Goal: Task Accomplishment & Management: Manage account settings

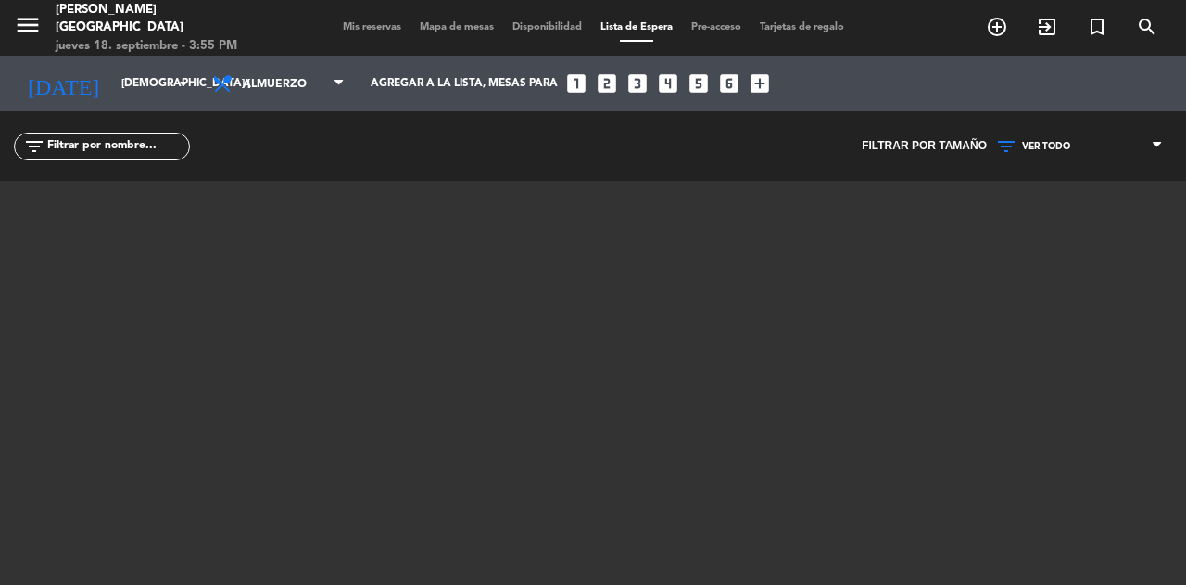
click at [276, 105] on div "Todos los servicios Almuerzo Cena Almuerzo Todos los servicios Almuerzo Cena" at bounding box center [278, 83] width 158 height 47
click at [270, 98] on span "Almuerzo" at bounding box center [287, 84] width 88 height 35
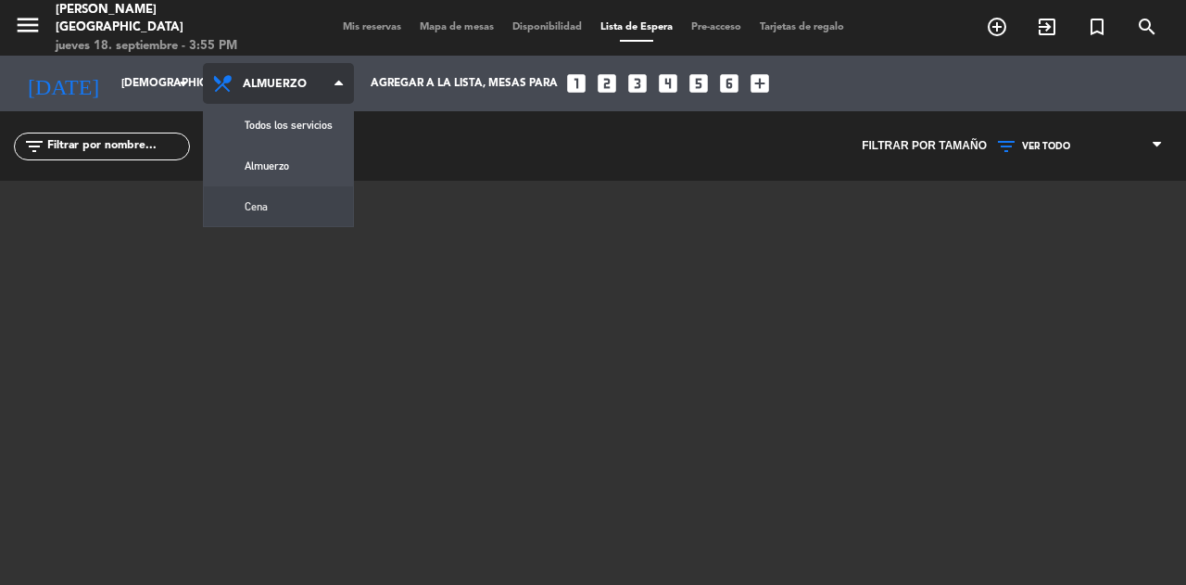
click at [265, 217] on div "menu [PERSON_NAME][GEOGRAPHIC_DATA] jueves 18. septiembre - 3:55 PM Mis reserva…" at bounding box center [593, 292] width 1186 height 585
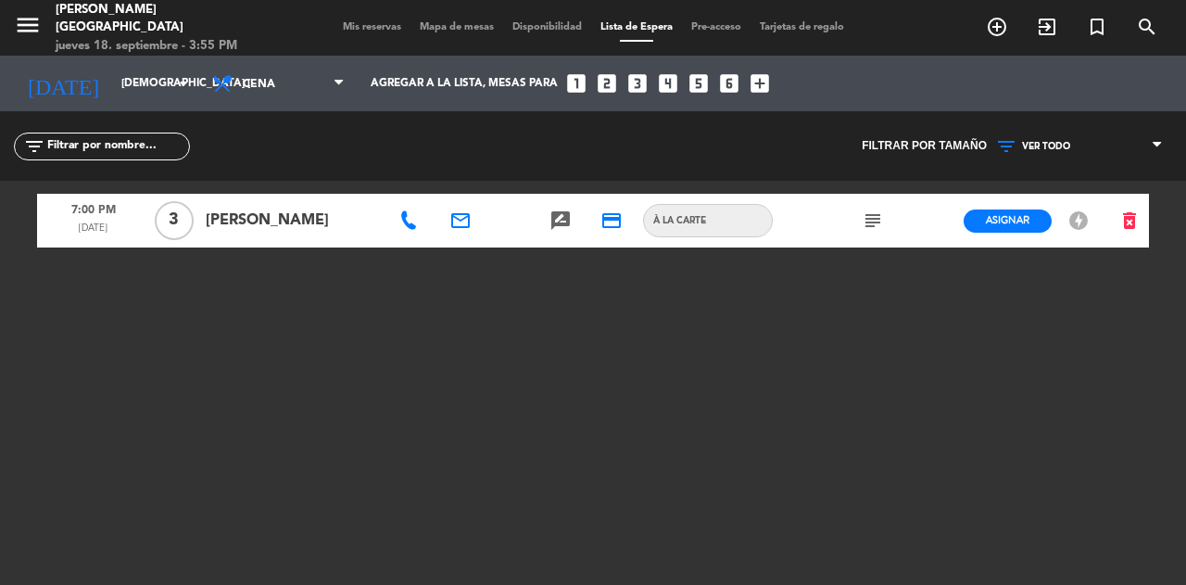
drag, startPoint x: 358, startPoint y: 21, endPoint x: 382, endPoint y: 265, distance: 244.9
click at [382, 265] on div "menu Carmen Medellín jueves 18. septiembre - 3:55 PM Mis reservas Mapa de mesas…" at bounding box center [593, 292] width 1186 height 585
click at [1062, 276] on div "7:00 PM sep. 18 3 Melissa Osorio email rate_review credit_card À la carte subje…" at bounding box center [593, 412] width 1112 height 463
click at [871, 222] on icon "subject" at bounding box center [873, 220] width 22 height 22
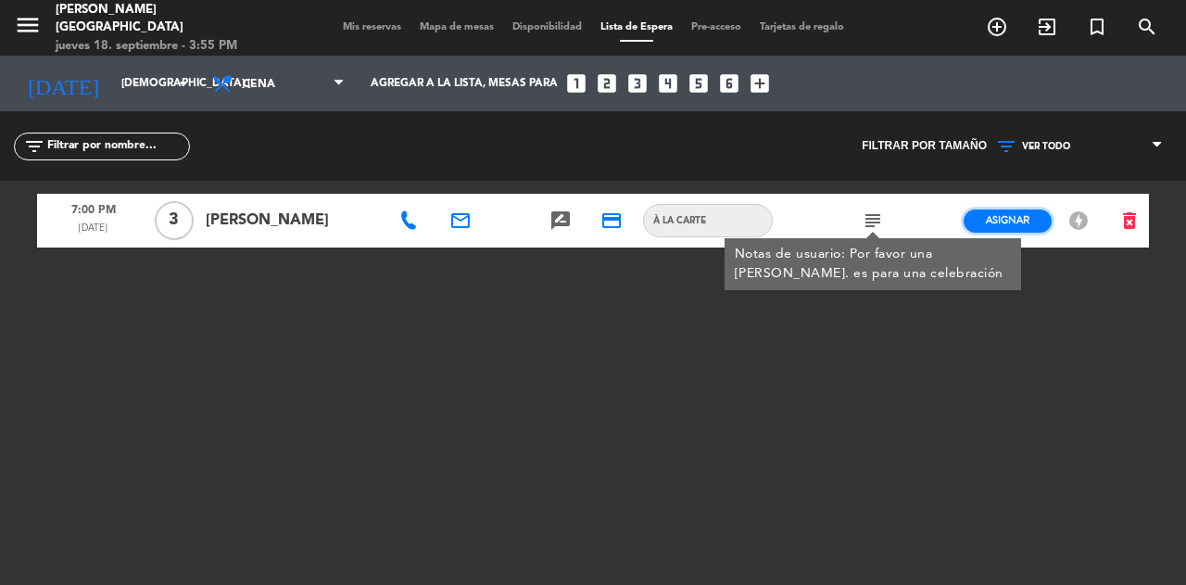
click at [1016, 221] on span "Asignar" at bounding box center [1008, 220] width 44 height 14
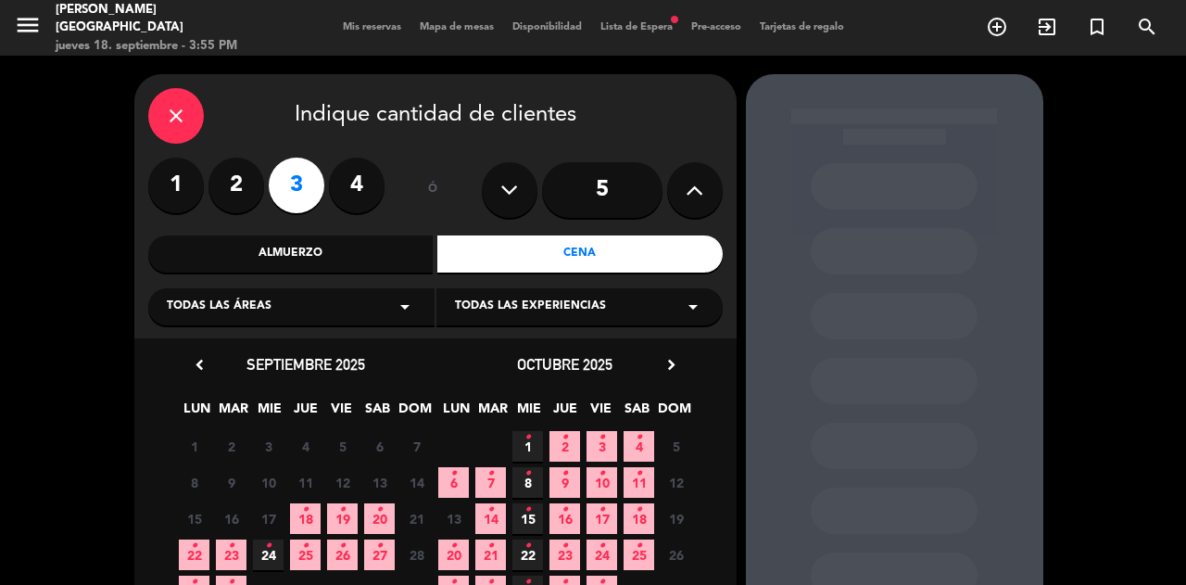
click at [309, 512] on span "18 •" at bounding box center [305, 518] width 31 height 31
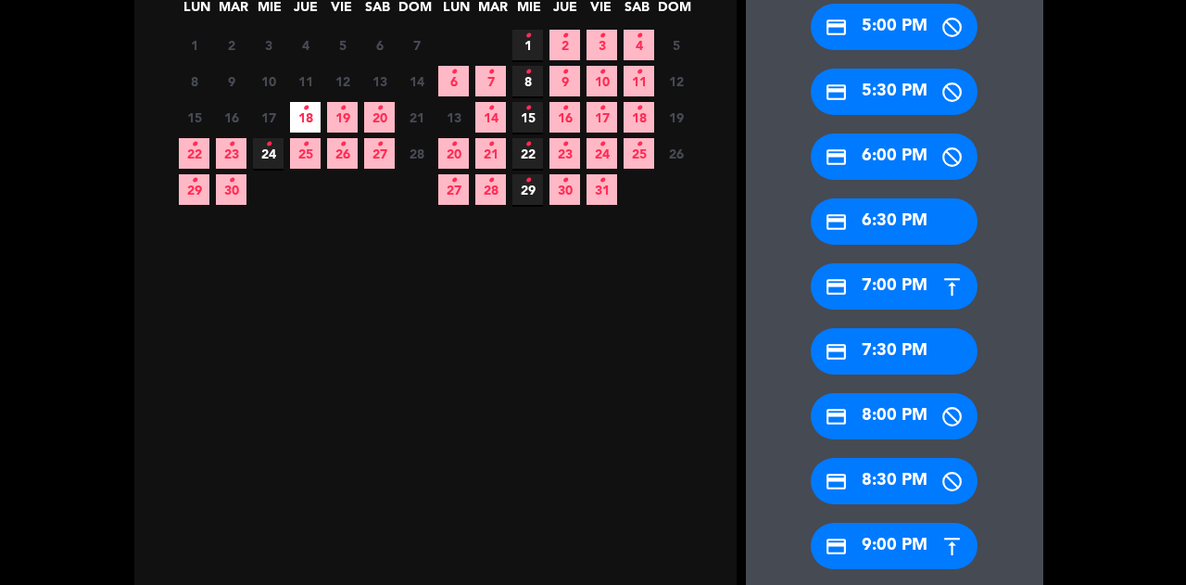
scroll to position [400, 0]
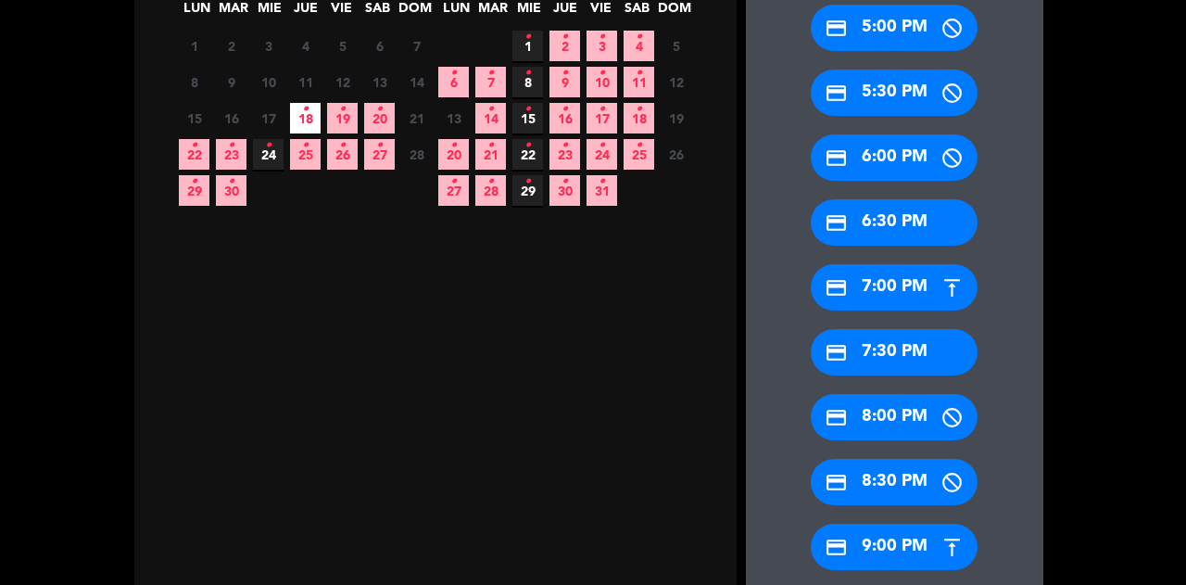
click at [858, 298] on div "credit_card 7:00 PM" at bounding box center [894, 287] width 167 height 46
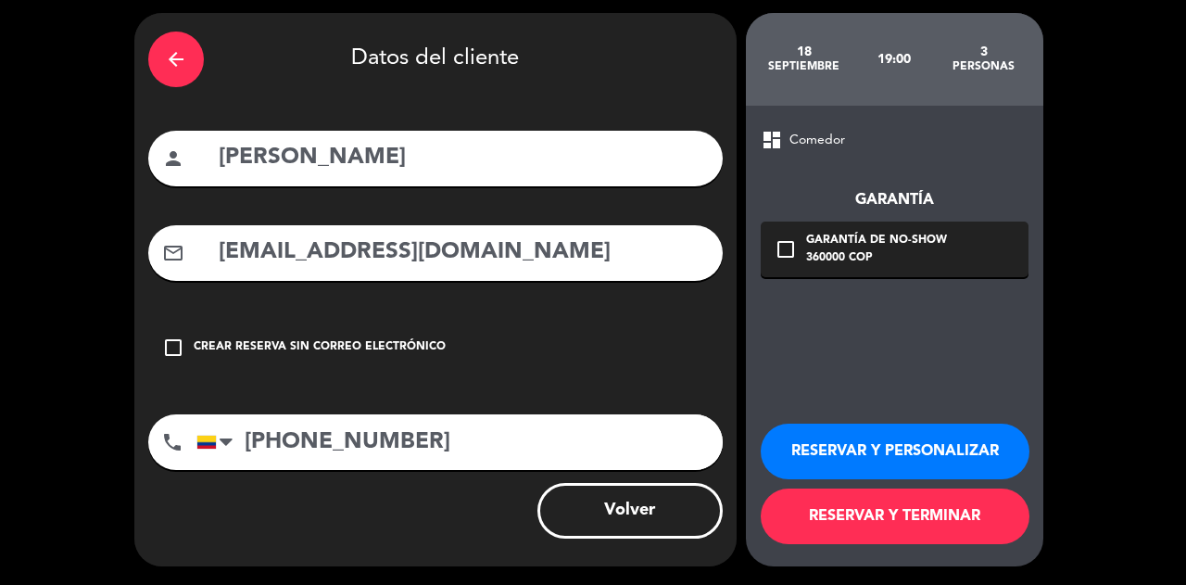
scroll to position [61, 0]
click at [854, 510] on button "RESERVAR Y TERMINAR" at bounding box center [895, 516] width 269 height 56
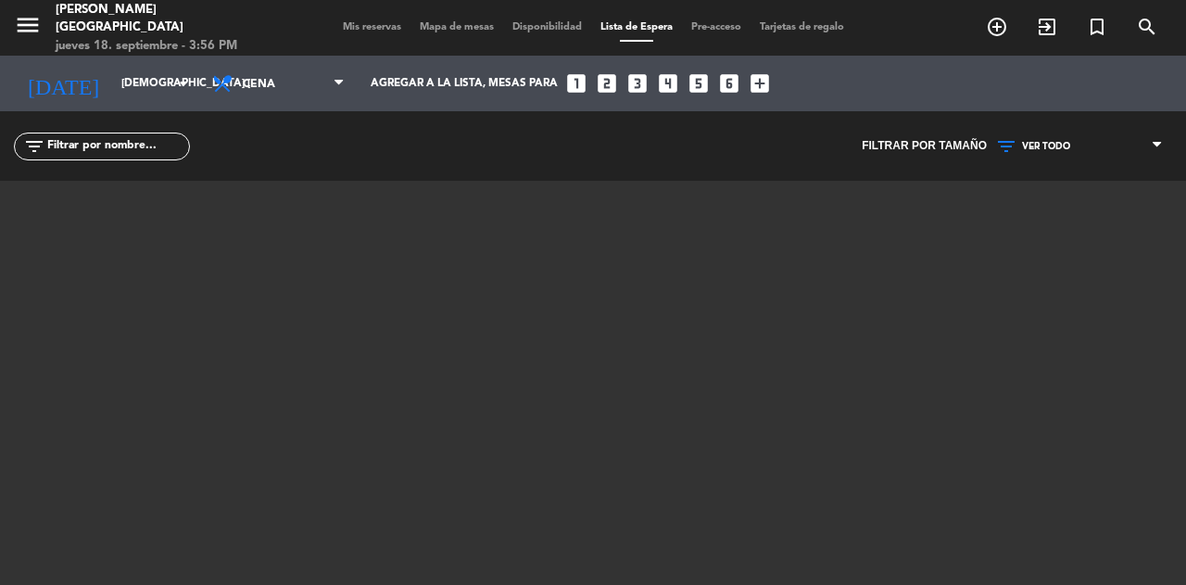
click at [344, 27] on span "Mis reservas" at bounding box center [372, 27] width 77 height 10
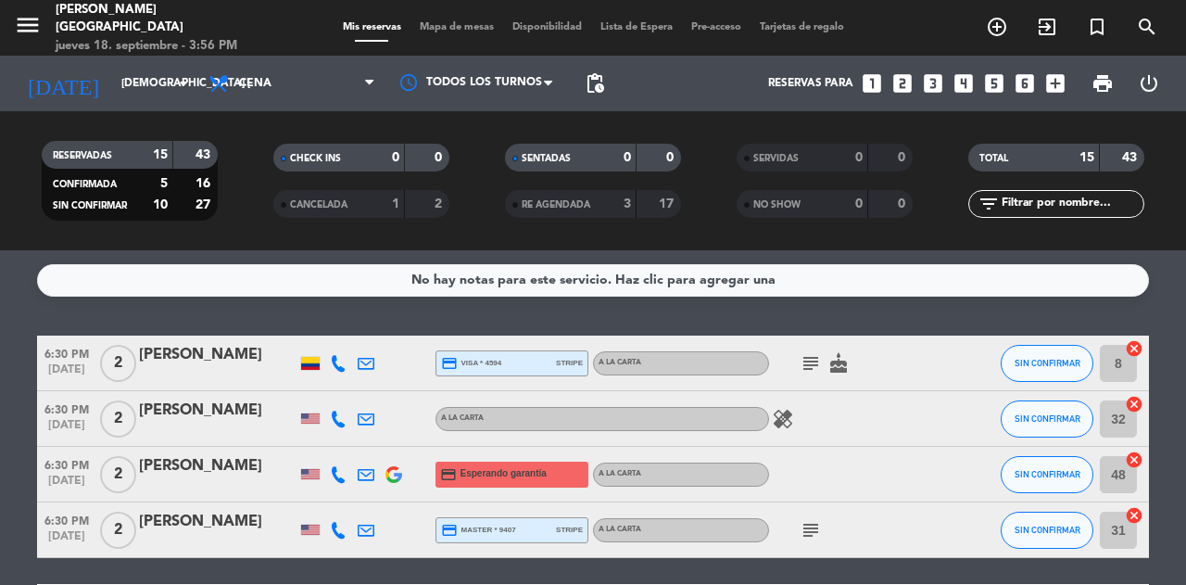
click at [337, 209] on span "CANCELADA" at bounding box center [318, 204] width 57 height 9
click at [536, 205] on span "RE AGENDADA" at bounding box center [556, 204] width 69 height 9
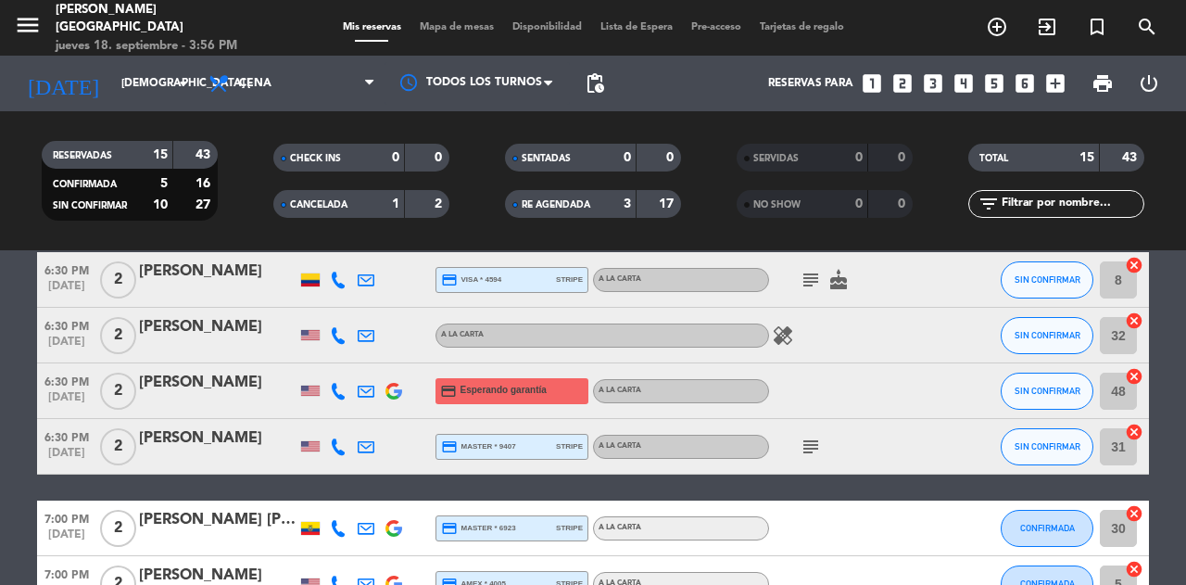
scroll to position [169, 0]
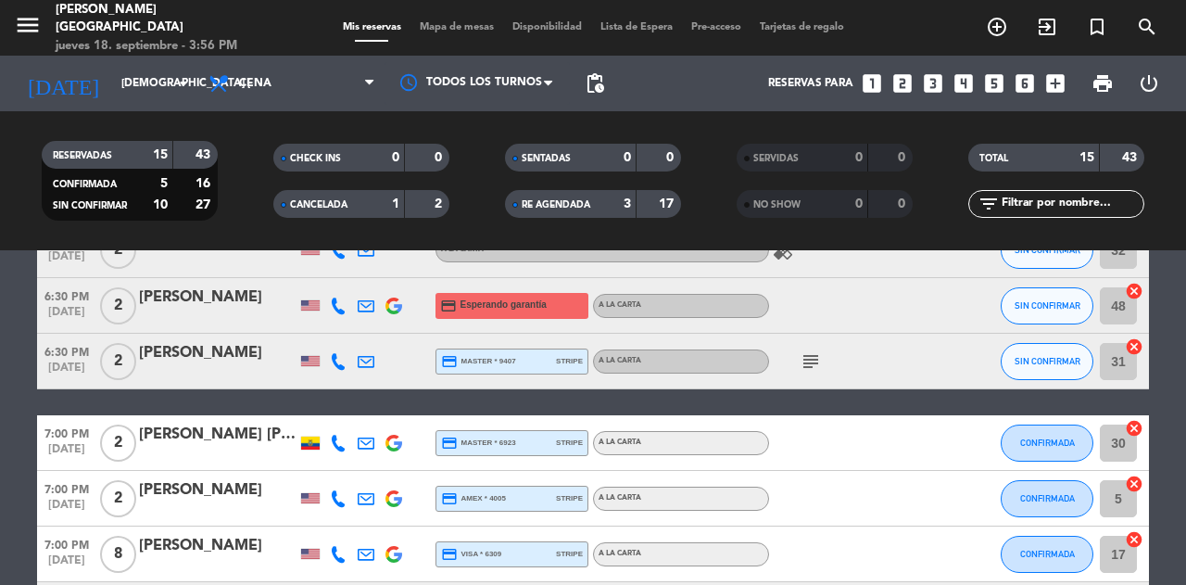
click at [596, 210] on div "3" at bounding box center [613, 204] width 37 height 21
click at [617, 202] on div "3" at bounding box center [613, 204] width 37 height 21
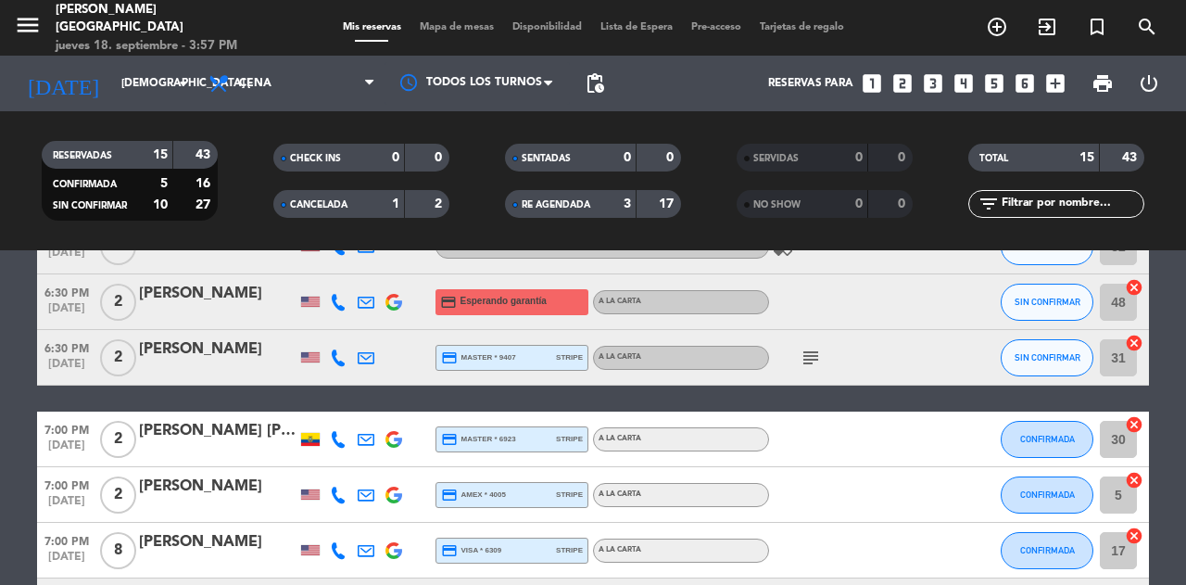
scroll to position [0, 0]
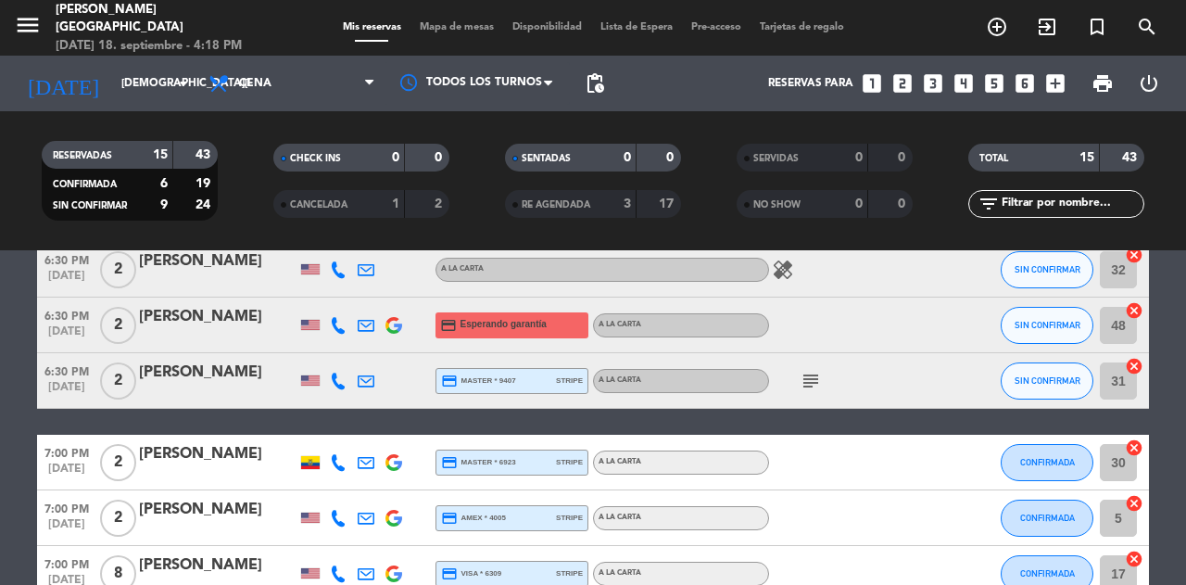
scroll to position [143, 0]
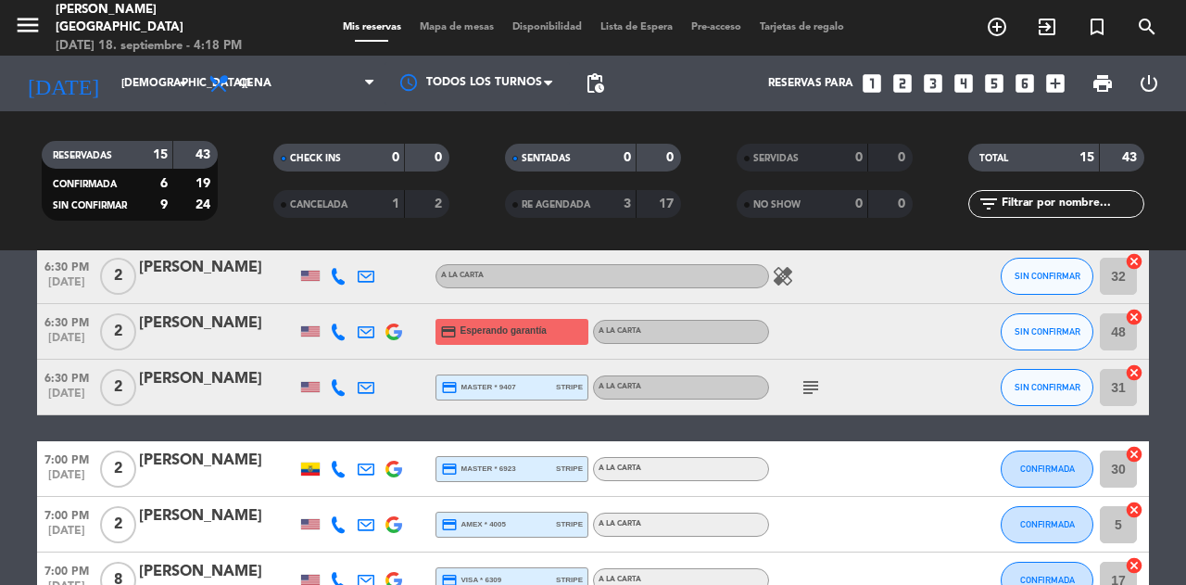
click at [599, 221] on div "SENTADAS 0 0 RE AGENDADA 3 17" at bounding box center [593, 181] width 232 height 102
click at [583, 212] on div "RE AGENDADA" at bounding box center [552, 204] width 85 height 21
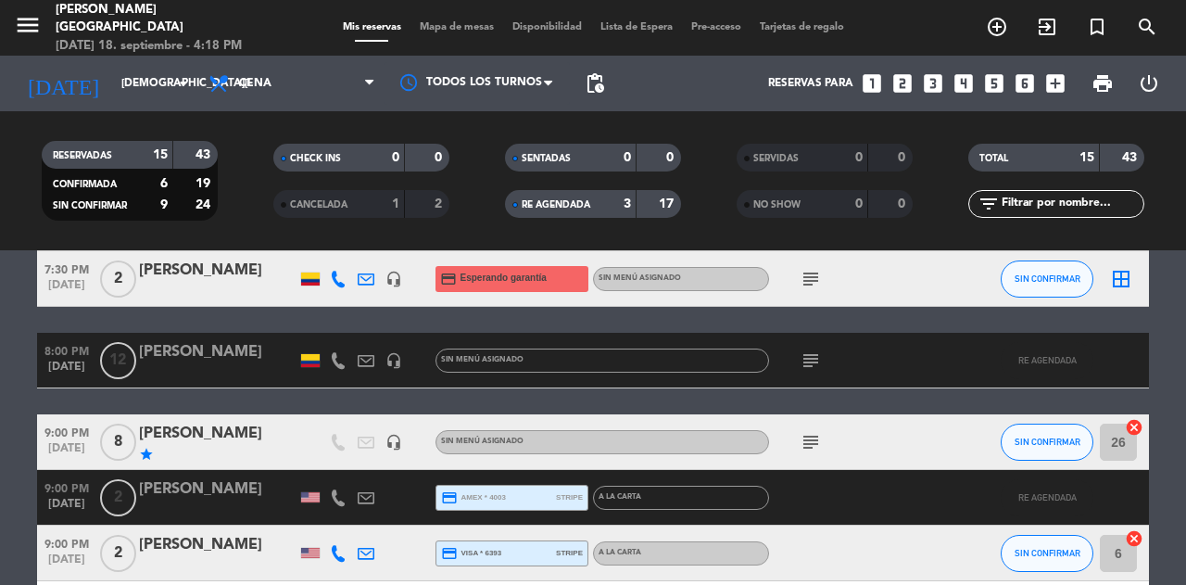
scroll to position [947, 0]
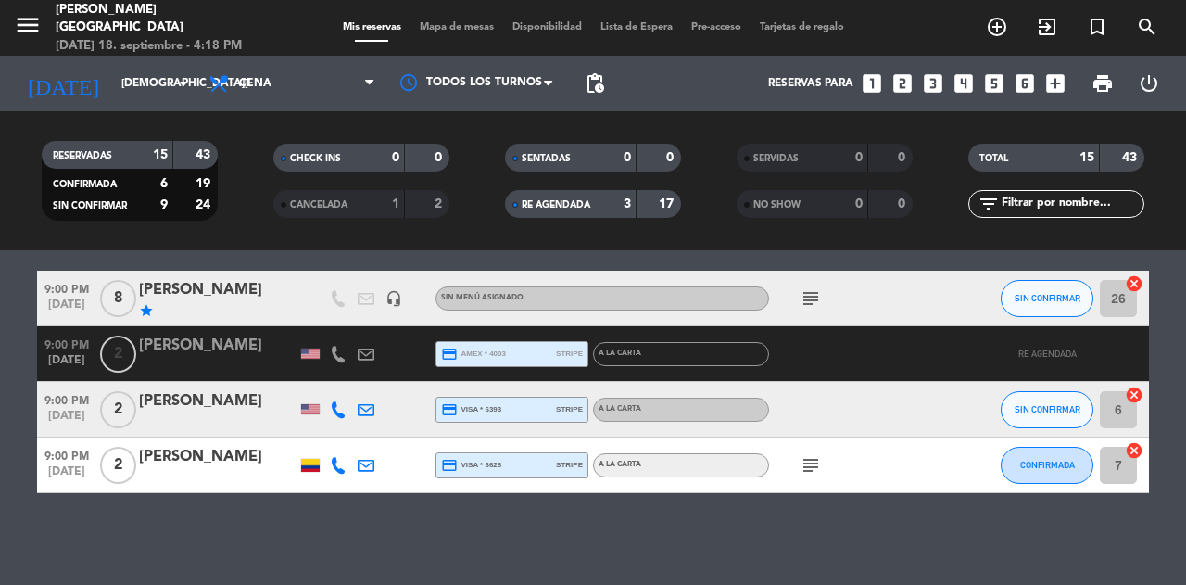
click at [599, 208] on div "3" at bounding box center [613, 204] width 37 height 21
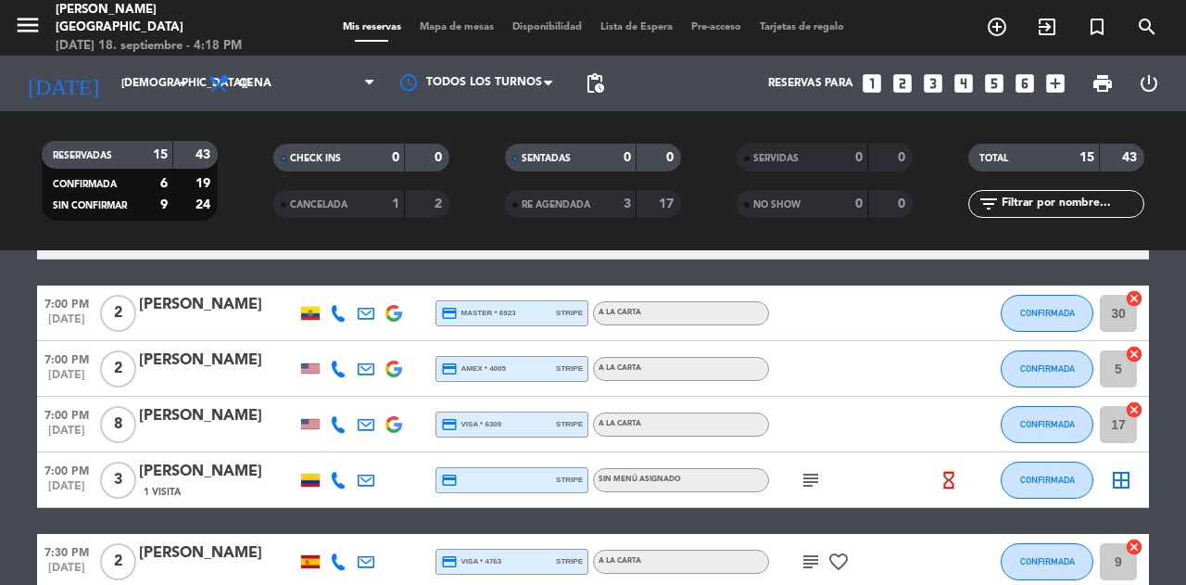
scroll to position [335, 0]
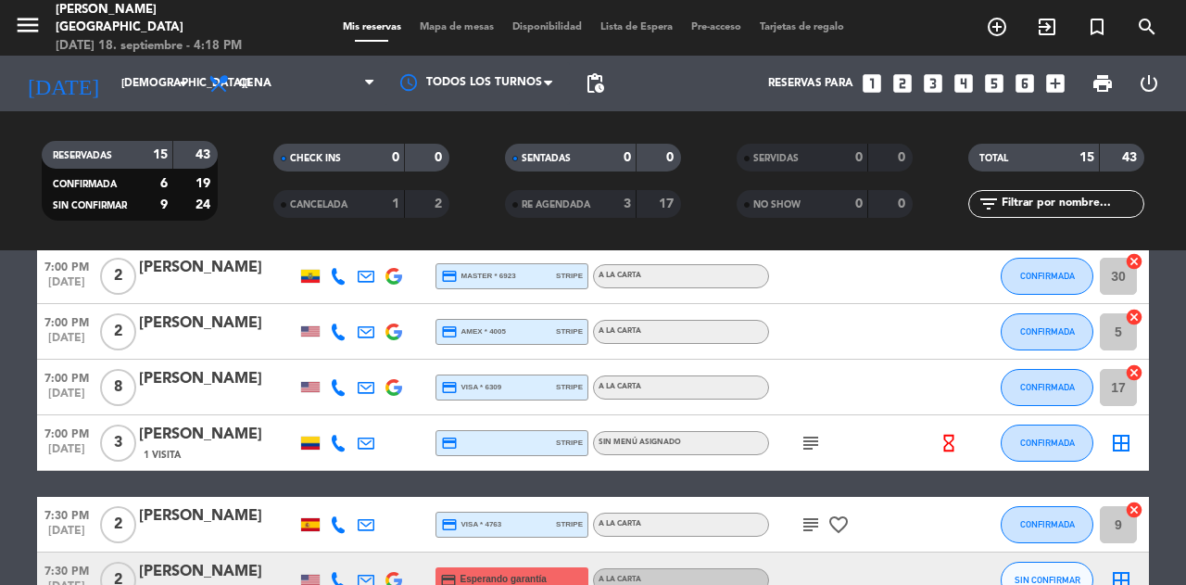
click at [813, 439] on icon "subject" at bounding box center [811, 443] width 22 height 22
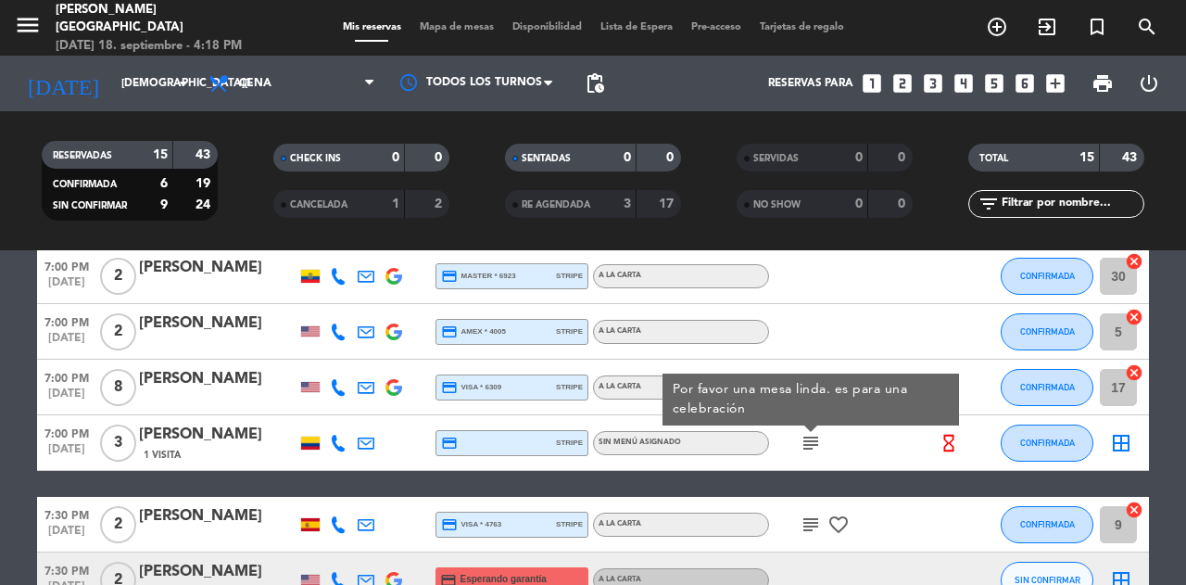
click at [813, 439] on icon "subject" at bounding box center [811, 443] width 22 height 22
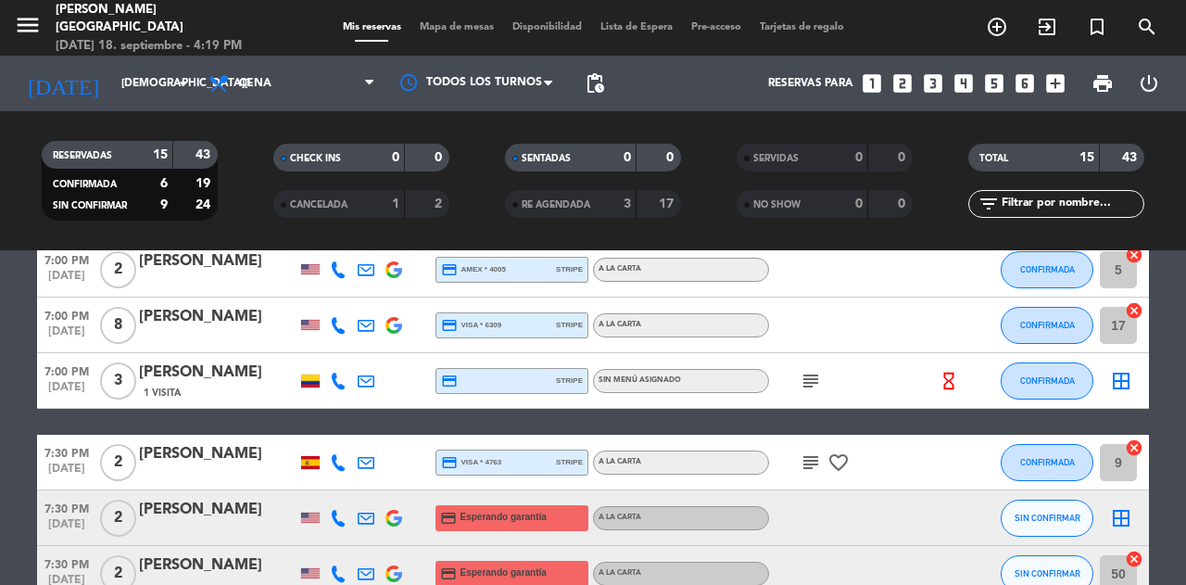
scroll to position [398, 0]
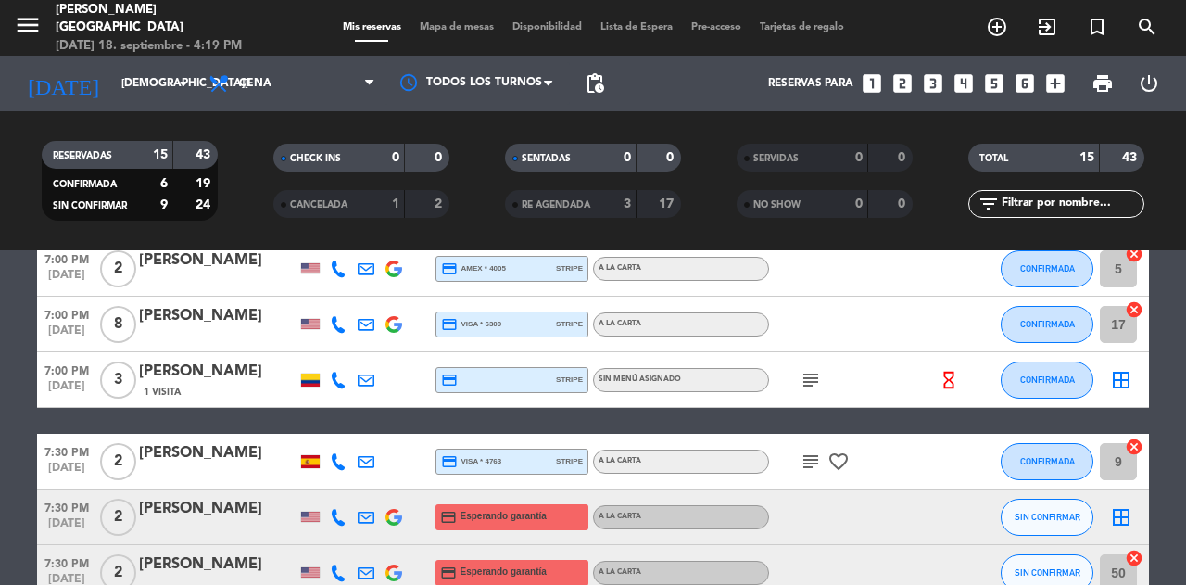
click at [1121, 381] on icon "border_all" at bounding box center [1121, 380] width 22 height 22
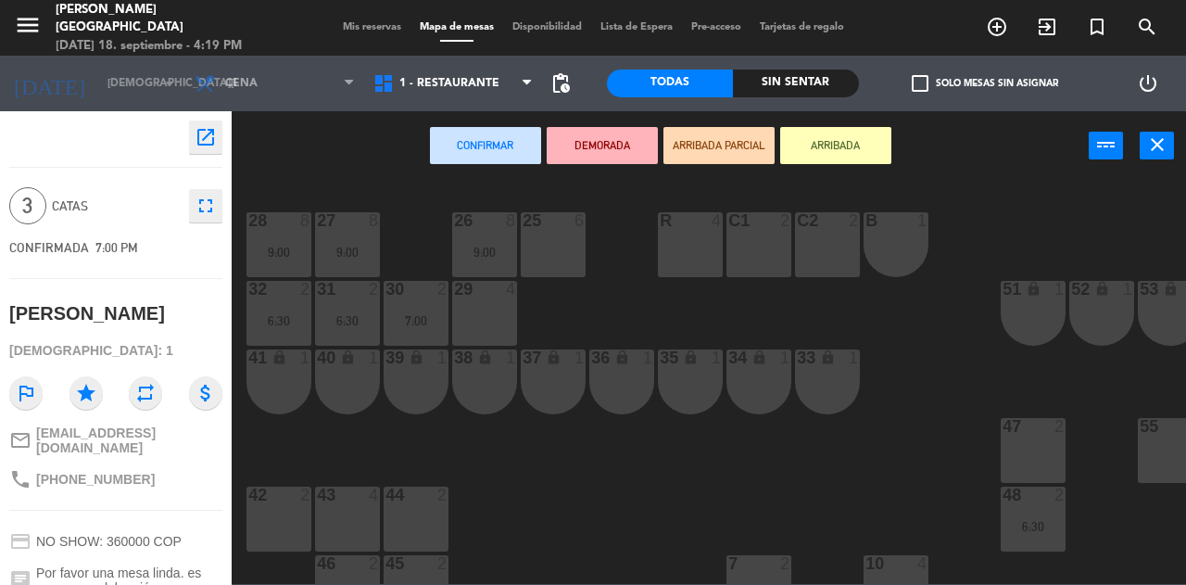
click at [488, 306] on div "29 4" at bounding box center [484, 313] width 65 height 65
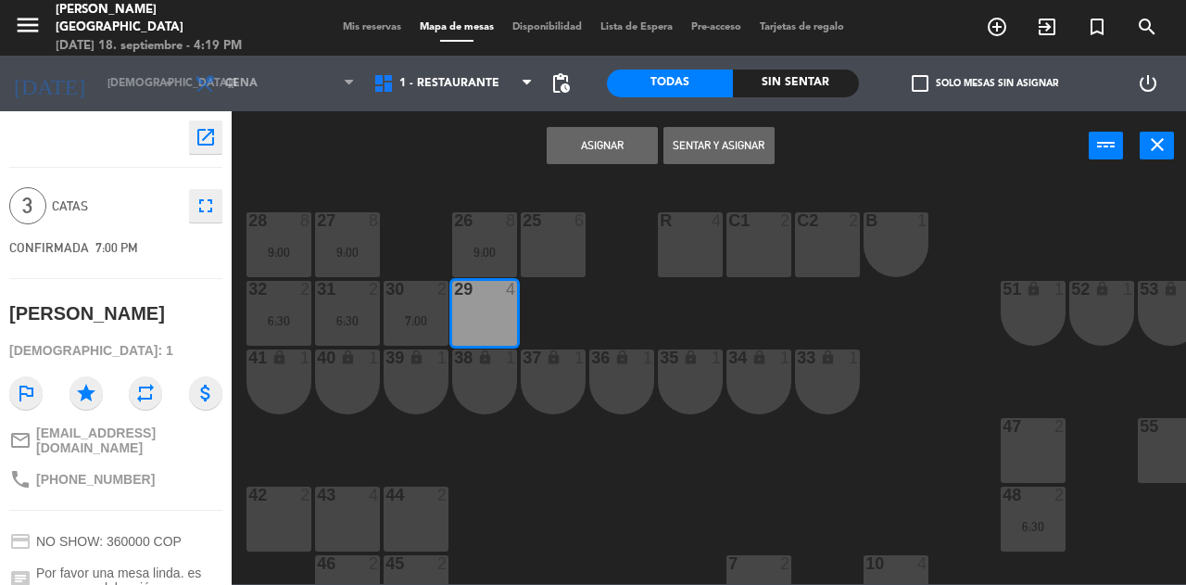
click at [626, 149] on button "Asignar" at bounding box center [602, 145] width 111 height 37
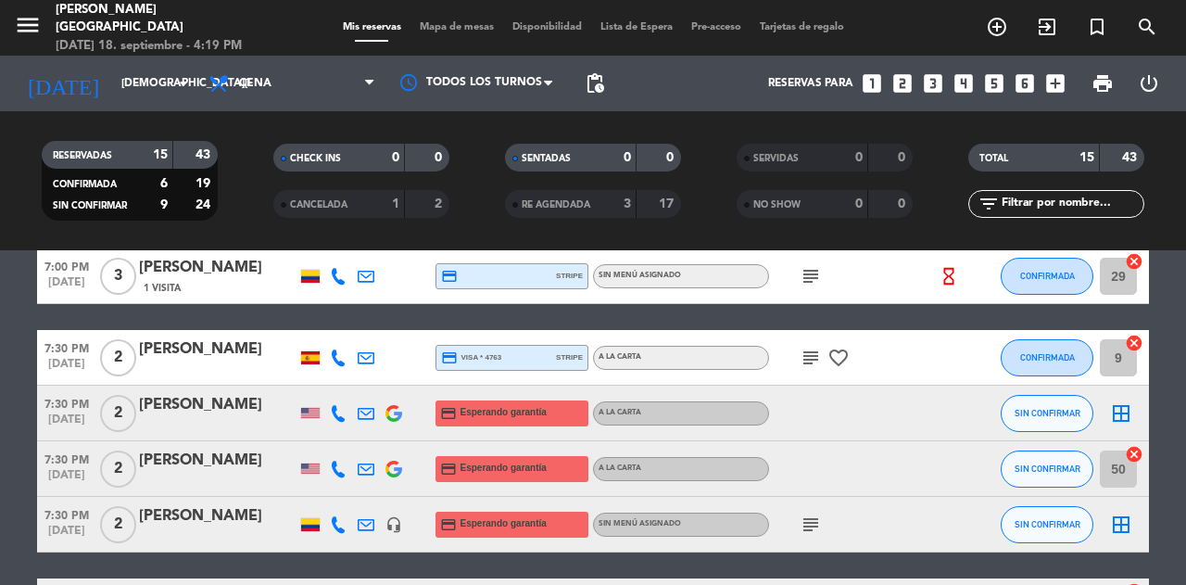
scroll to position [502, 0]
click at [445, 29] on span "Mapa de mesas" at bounding box center [457, 27] width 93 height 10
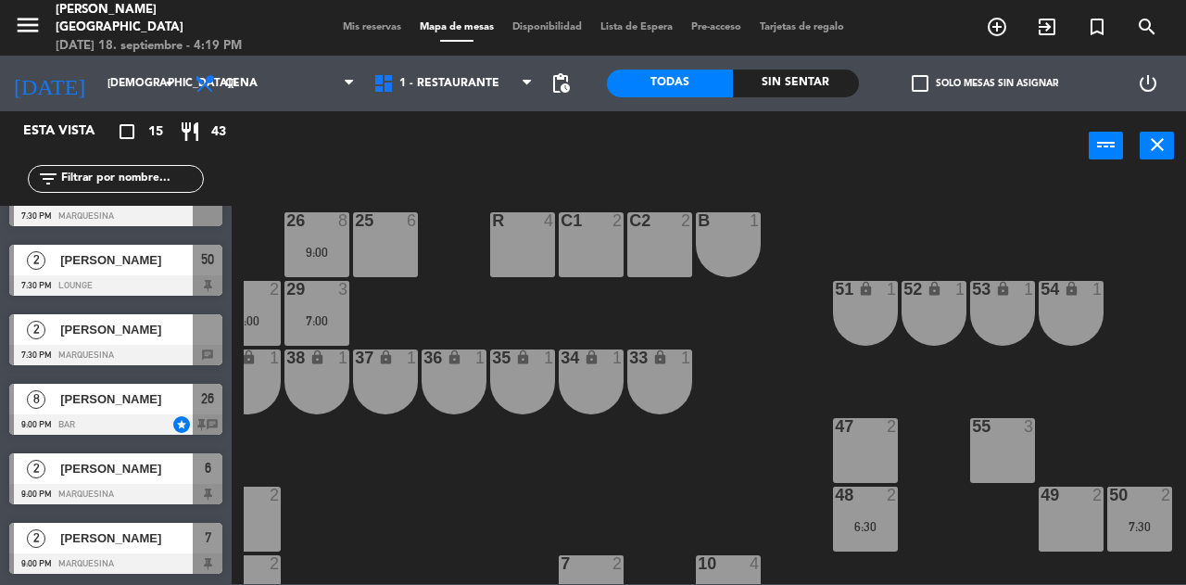
scroll to position [584, 0]
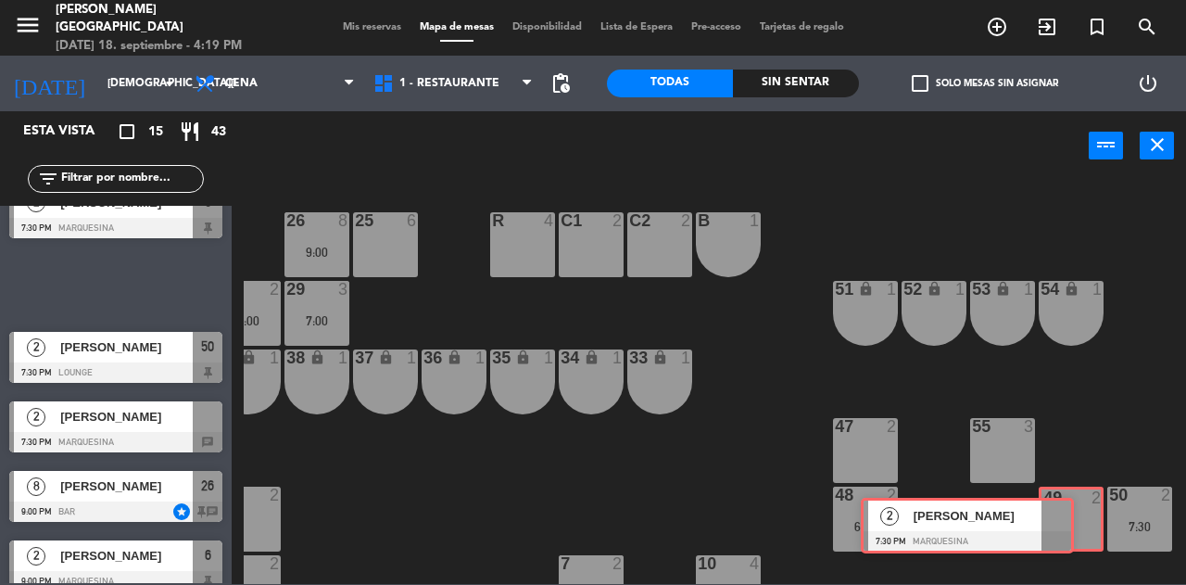
drag, startPoint x: 211, startPoint y: 284, endPoint x: 1060, endPoint y: 523, distance: 881.9
click at [1060, 523] on div "Esta vista crop_square 15 restaurant 43 filter_list 2 [PERSON_NAME] 6:30 PM Mar…" at bounding box center [593, 347] width 1186 height 473
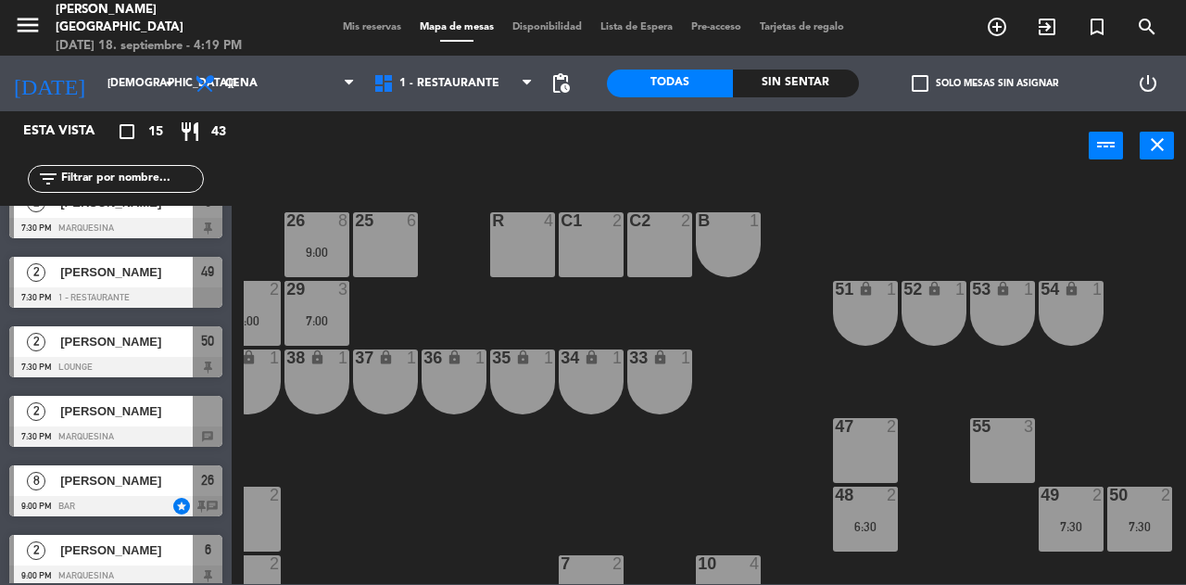
click at [364, 26] on span "Mis reservas" at bounding box center [372, 27] width 77 height 10
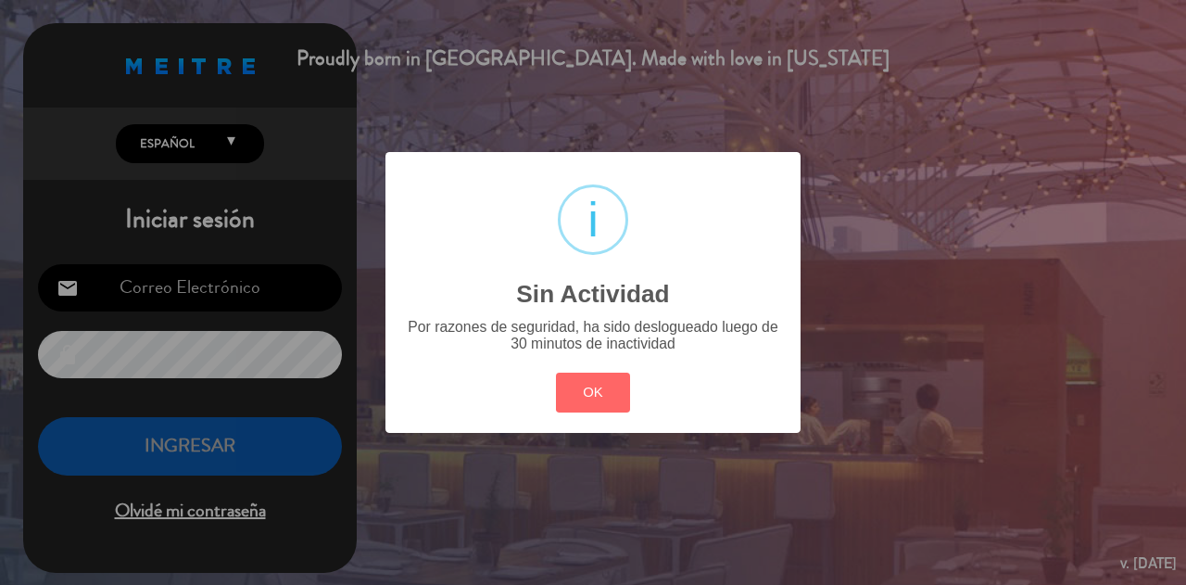
type input "[EMAIL_ADDRESS][DOMAIN_NAME]"
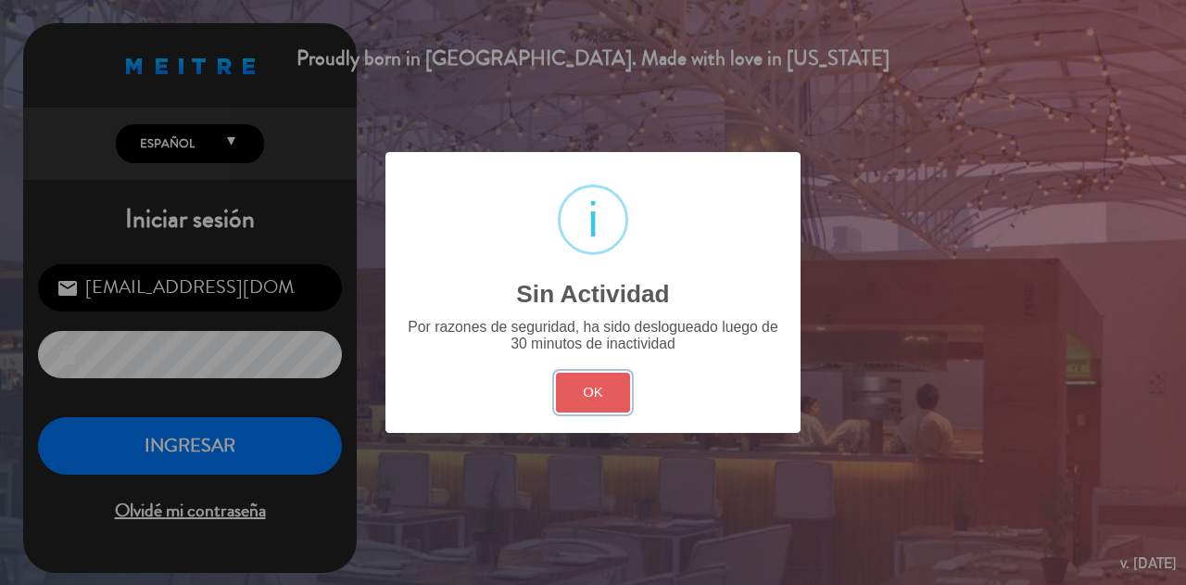
click at [588, 393] on button "OK" at bounding box center [593, 393] width 75 height 40
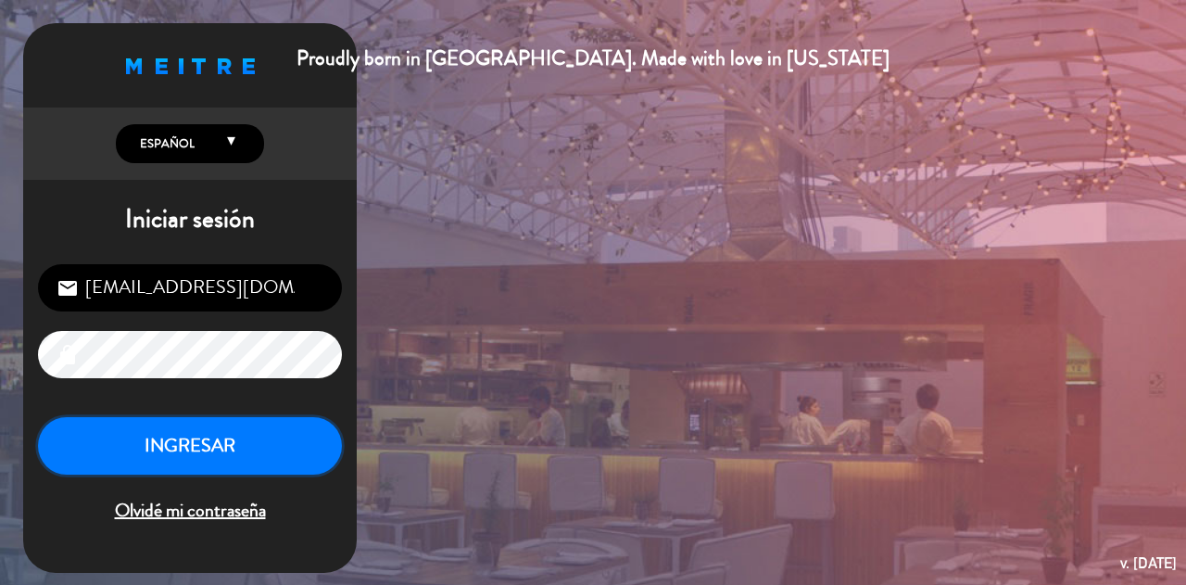
click at [169, 460] on button "INGRESAR" at bounding box center [190, 446] width 304 height 58
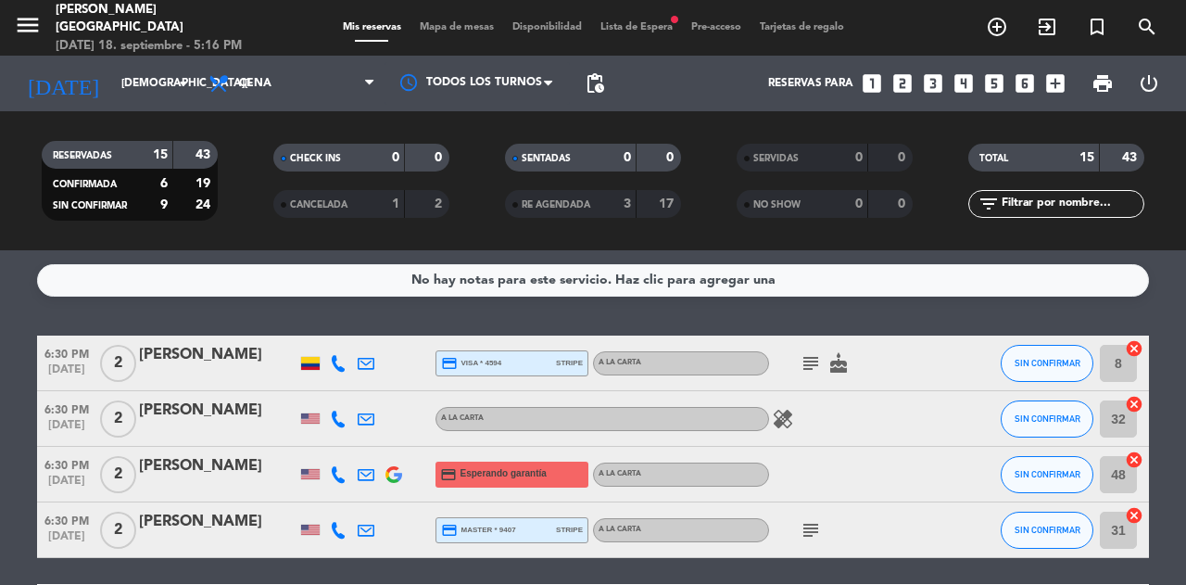
click at [645, 31] on span "Lista de Espera fiber_manual_record" at bounding box center [636, 27] width 91 height 10
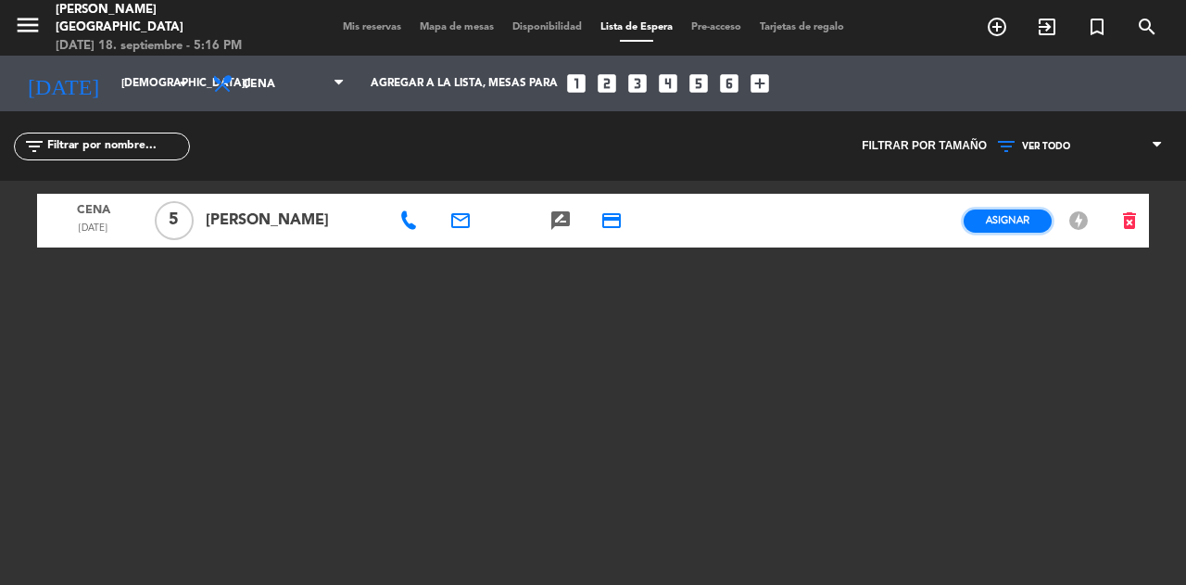
click at [1008, 216] on span "Asignar" at bounding box center [1008, 220] width 44 height 14
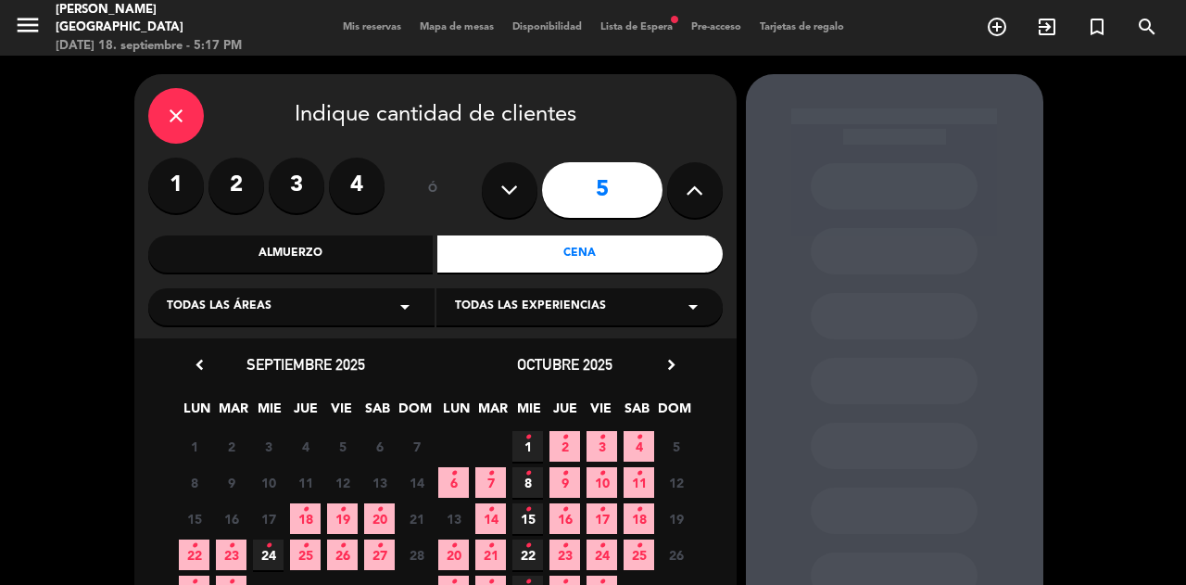
click at [308, 508] on icon "•" at bounding box center [305, 510] width 6 height 30
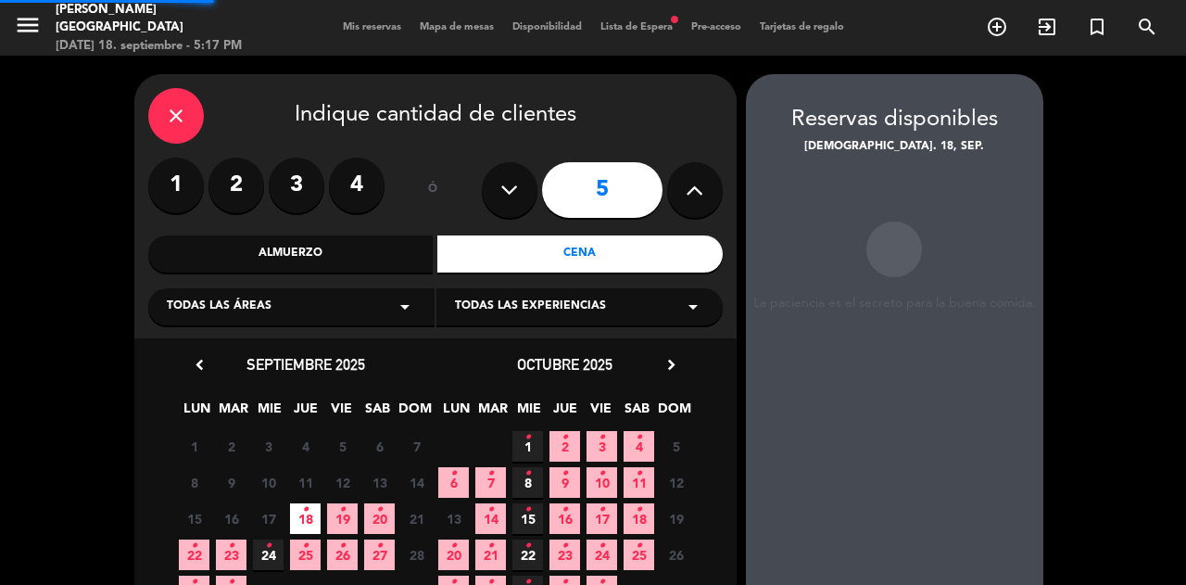
scroll to position [74, 0]
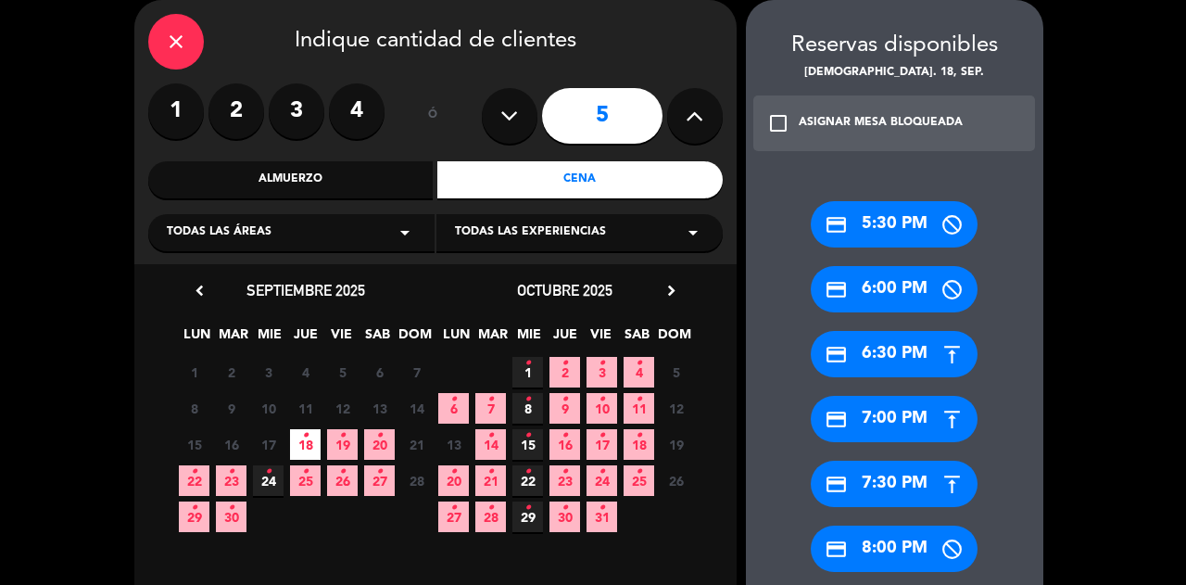
click at [894, 490] on div "credit_card 7:30 PM" at bounding box center [894, 484] width 167 height 46
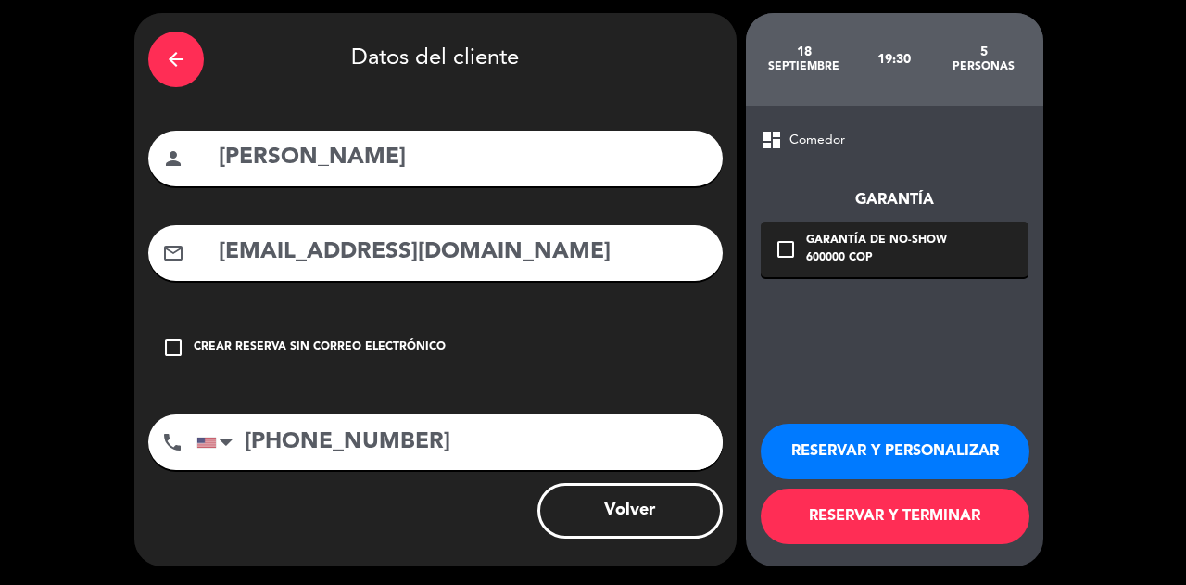
click at [864, 533] on button "RESERVAR Y TERMINAR" at bounding box center [895, 516] width 269 height 56
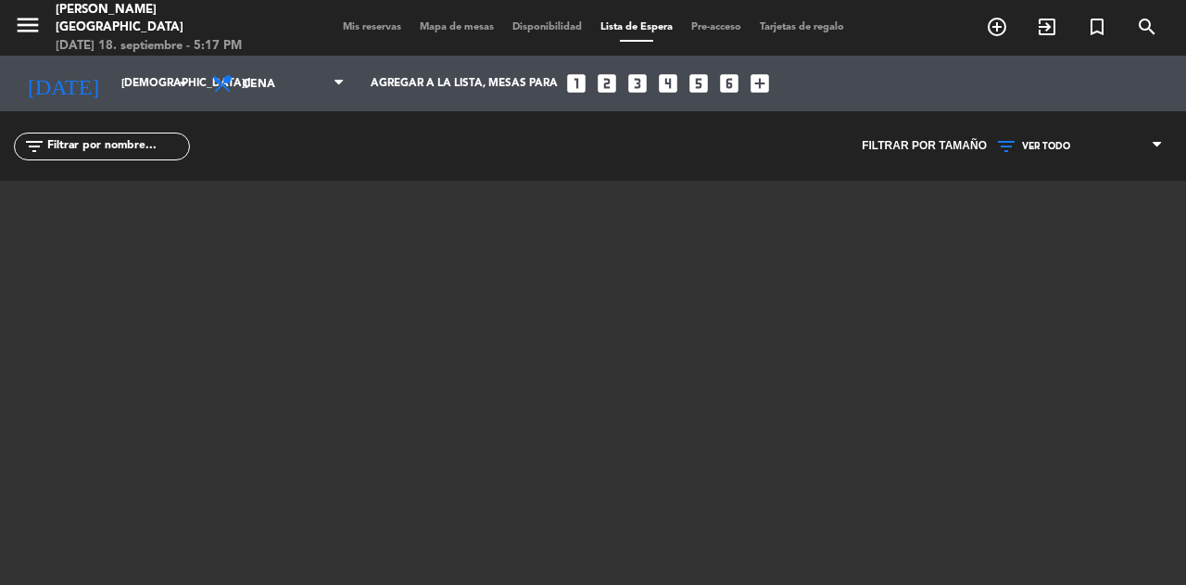
click at [354, 26] on span "Mis reservas" at bounding box center [372, 27] width 77 height 10
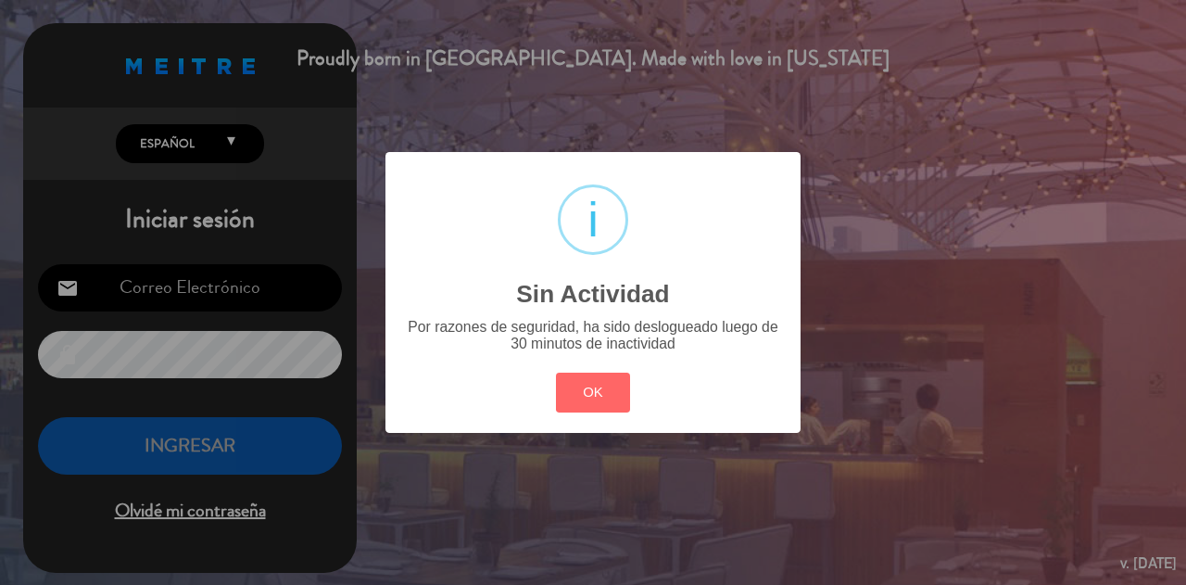
type input "[EMAIL_ADDRESS][DOMAIN_NAME]"
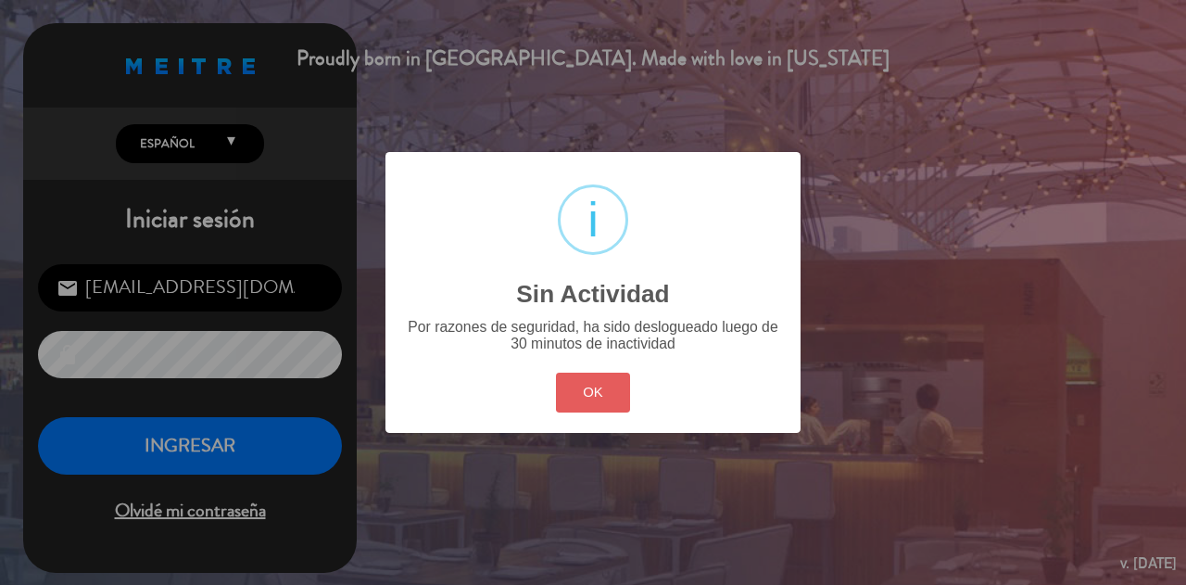
click at [565, 381] on button "OK" at bounding box center [593, 393] width 75 height 40
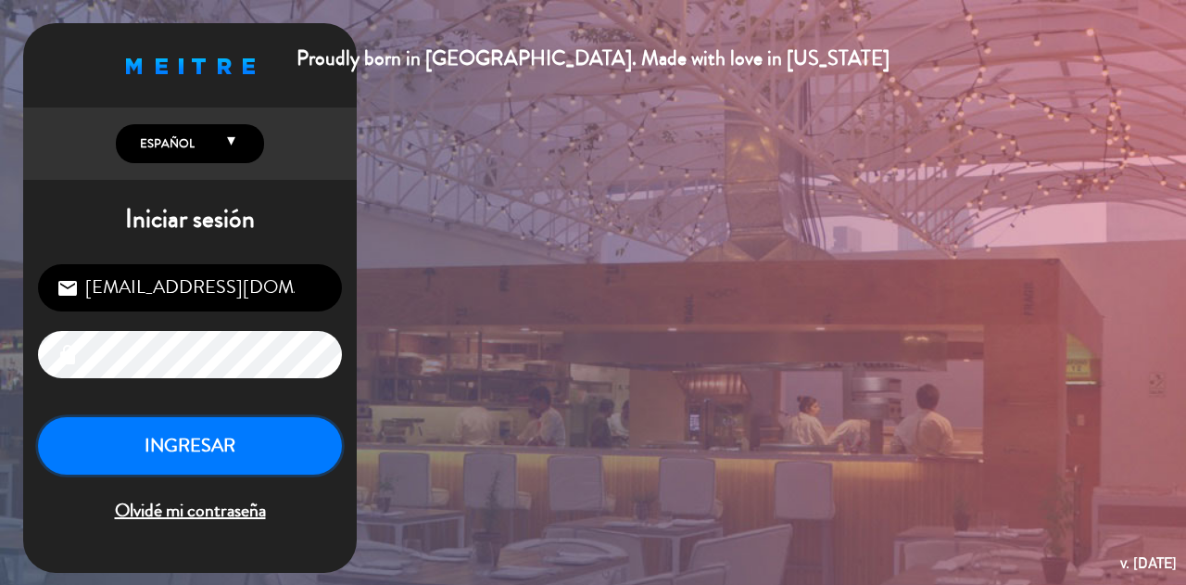
click at [199, 420] on button "INGRESAR" at bounding box center [190, 446] width 304 height 58
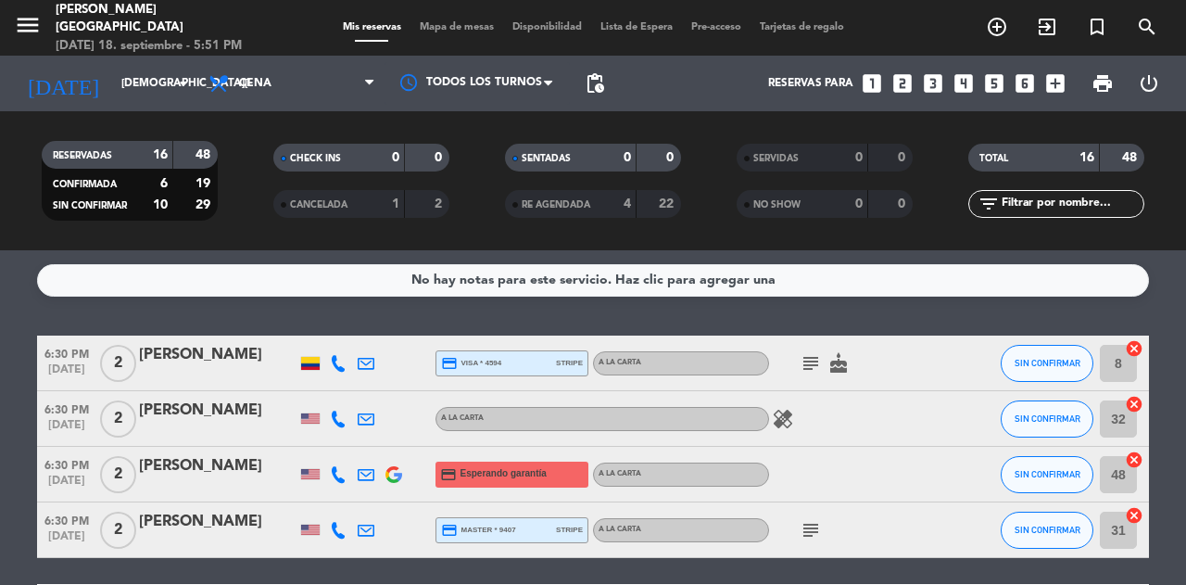
click at [929, 82] on icon "looks_3" at bounding box center [933, 83] width 24 height 24
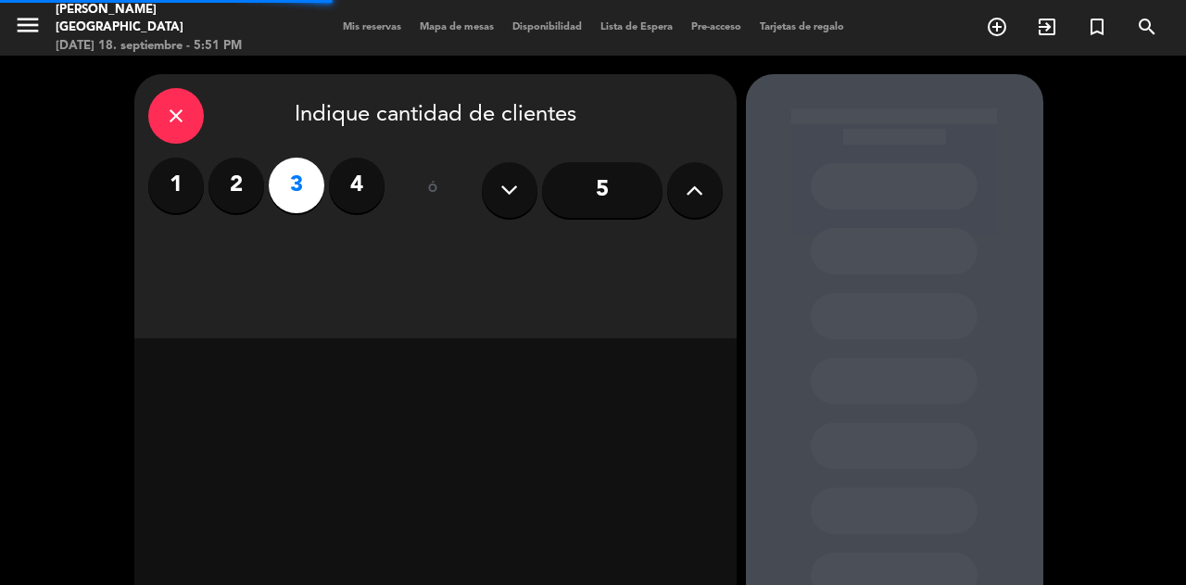
click at [649, 284] on div "close Indique cantidad de clientes 1 2 3 4 ó 5" at bounding box center [435, 206] width 602 height 264
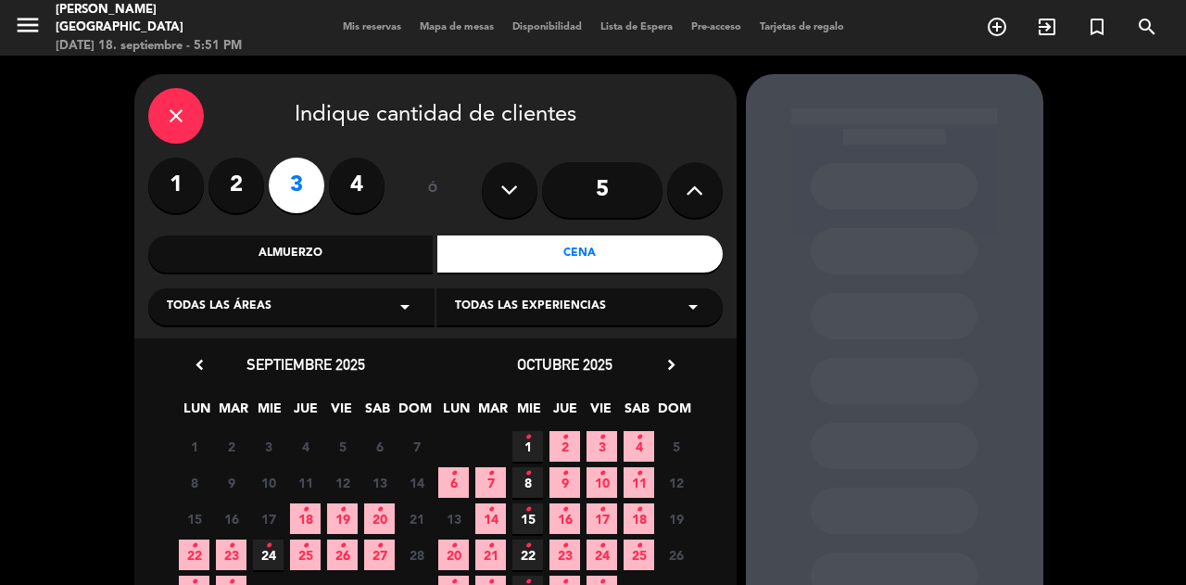
click at [305, 508] on icon "•" at bounding box center [305, 510] width 6 height 30
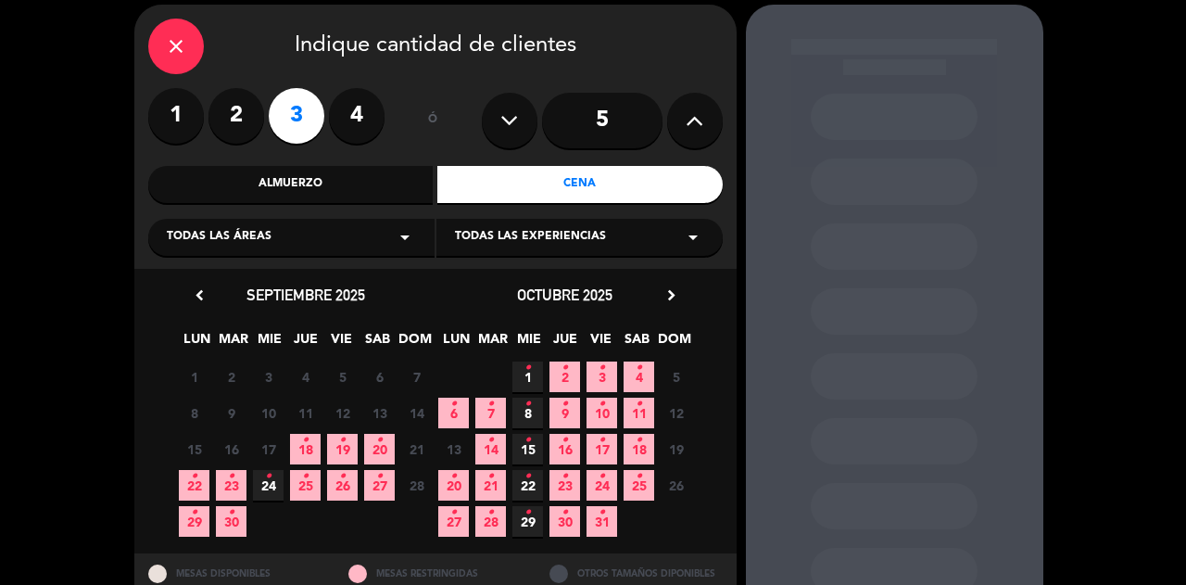
scroll to position [74, 0]
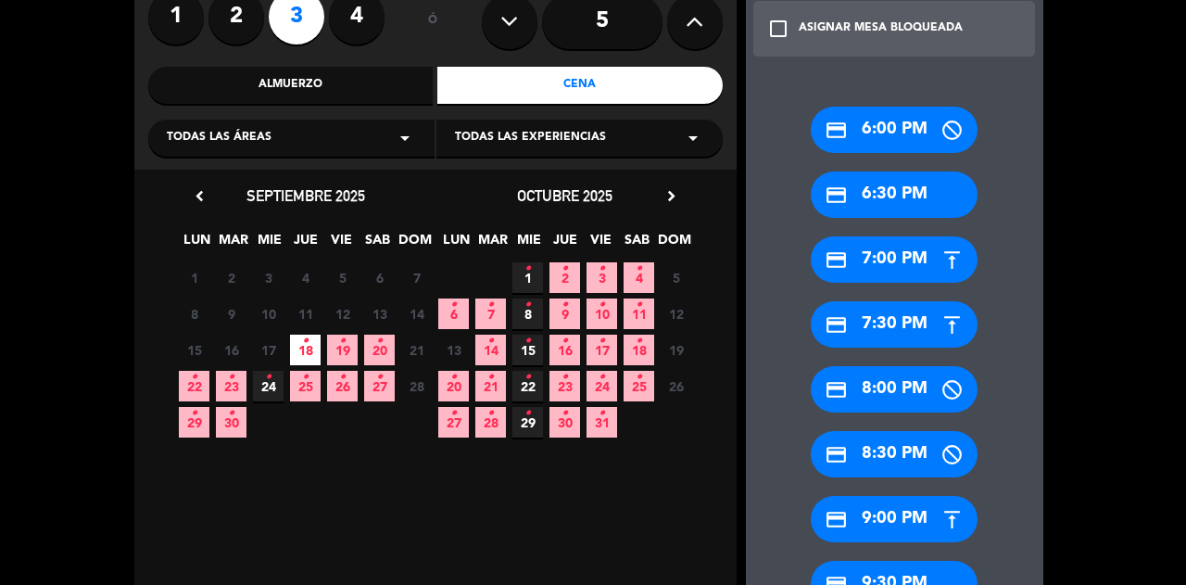
click at [921, 390] on div "credit_card 8:00 PM" at bounding box center [894, 389] width 167 height 46
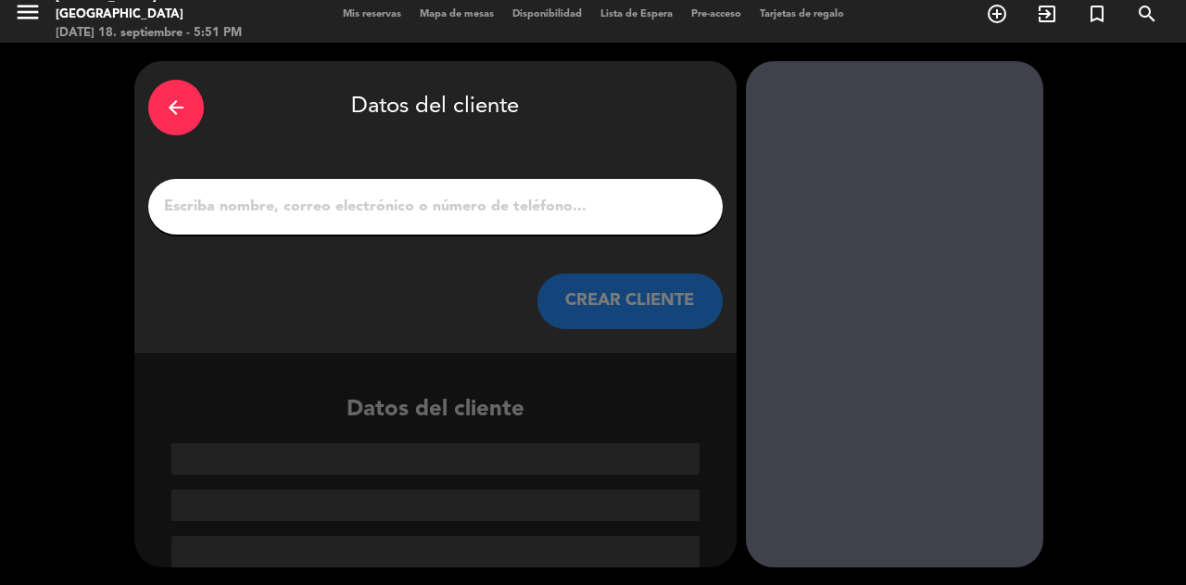
click at [571, 214] on input "1" at bounding box center [435, 207] width 547 height 26
paste input "[PERSON_NAME]"
type input "[PERSON_NAME]"
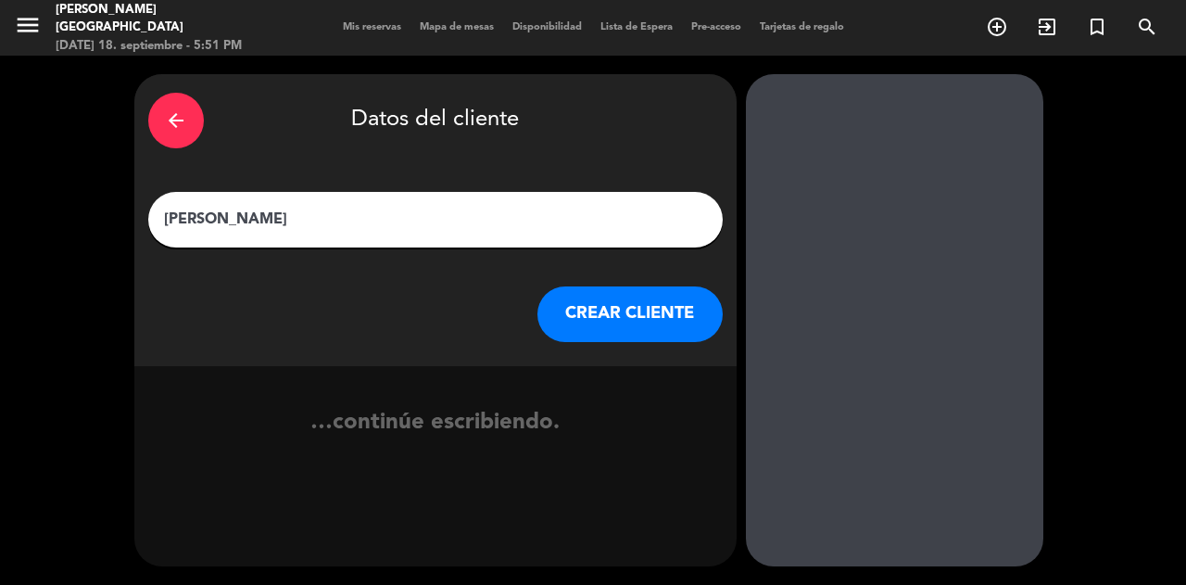
scroll to position [0, 0]
click at [632, 321] on button "CREAR CLIENTE" at bounding box center [629, 314] width 185 height 56
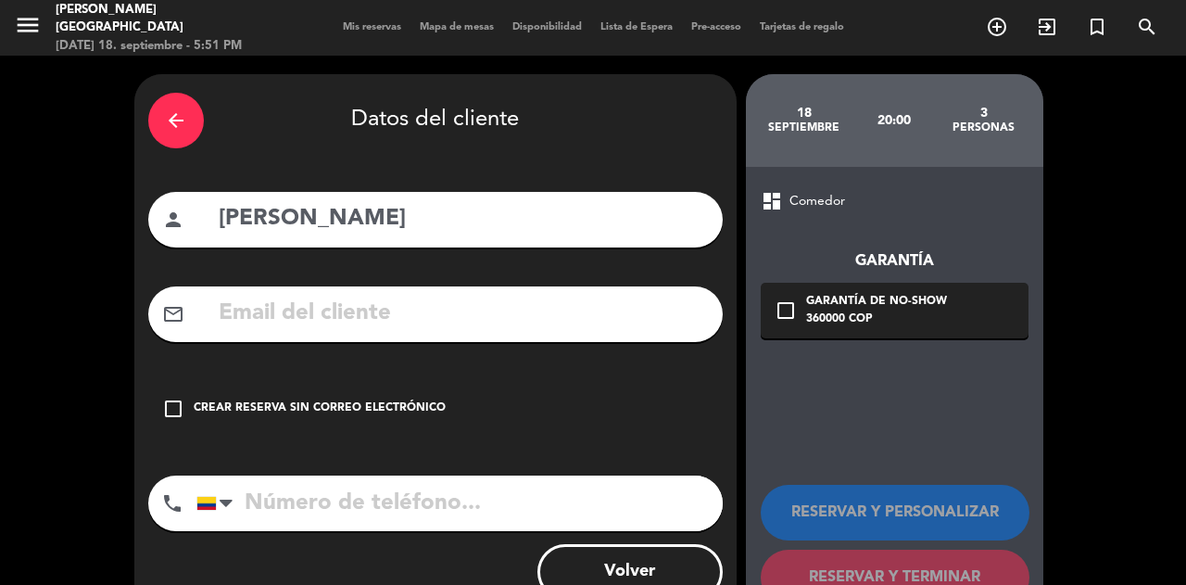
click at [426, 408] on div "Crear reserva sin correo electrónico" at bounding box center [320, 408] width 252 height 19
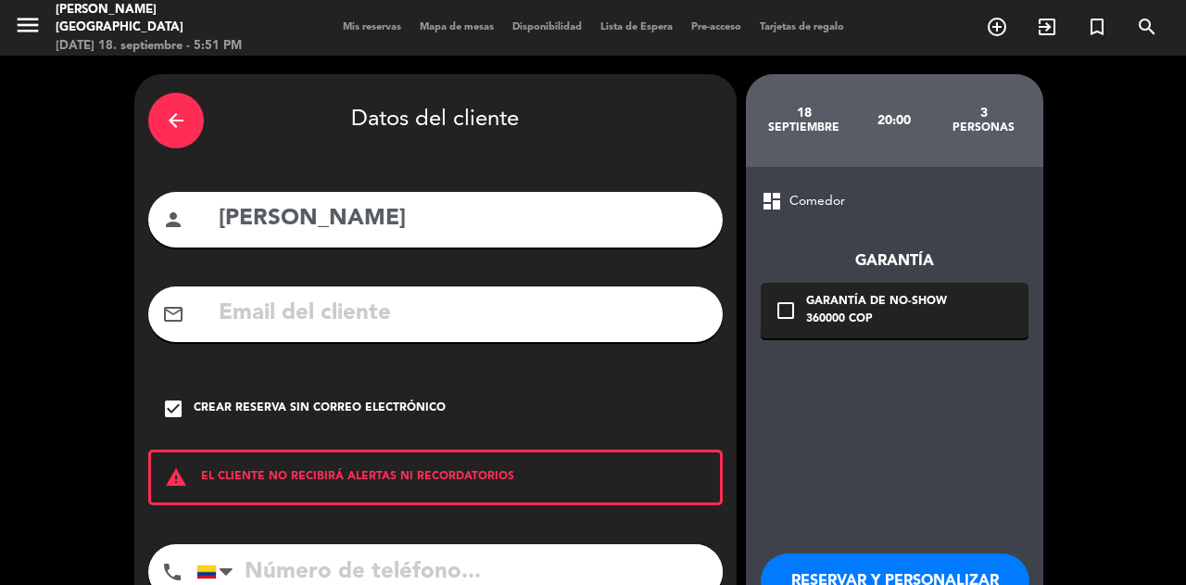
scroll to position [130, 0]
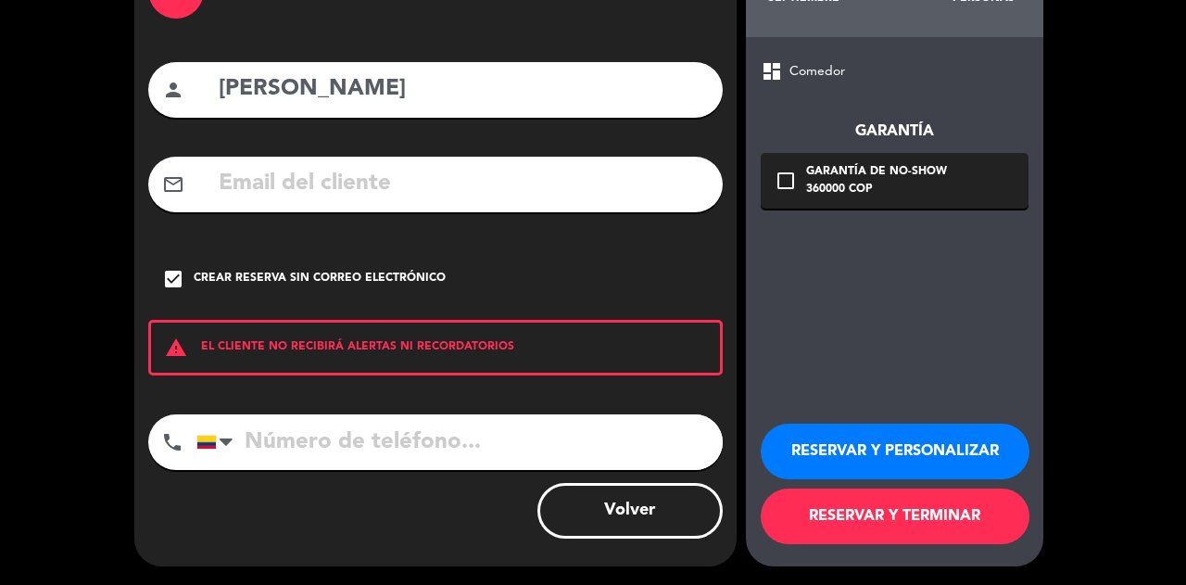
click at [855, 530] on button "RESERVAR Y TERMINAR" at bounding box center [895, 516] width 269 height 56
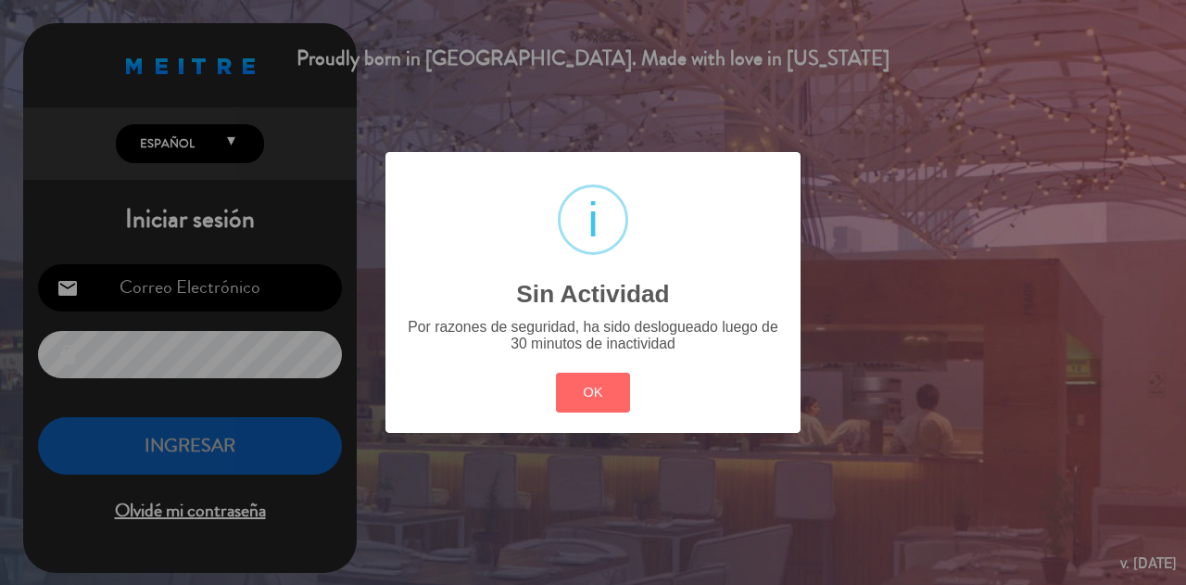
type input "[EMAIL_ADDRESS][DOMAIN_NAME]"
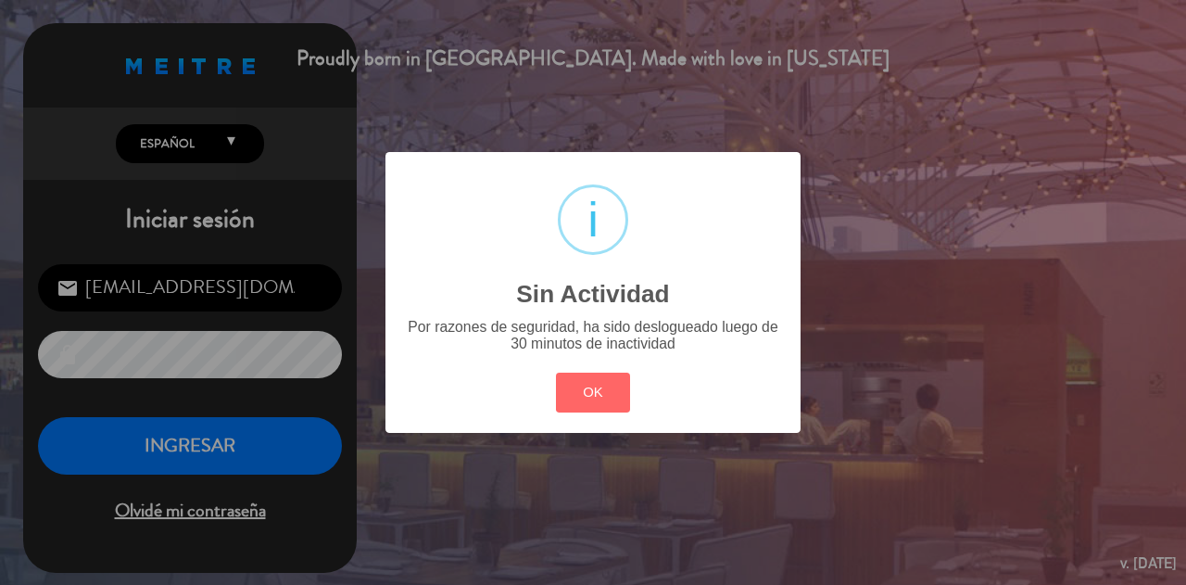
click at [578, 378] on button "OK" at bounding box center [593, 393] width 75 height 40
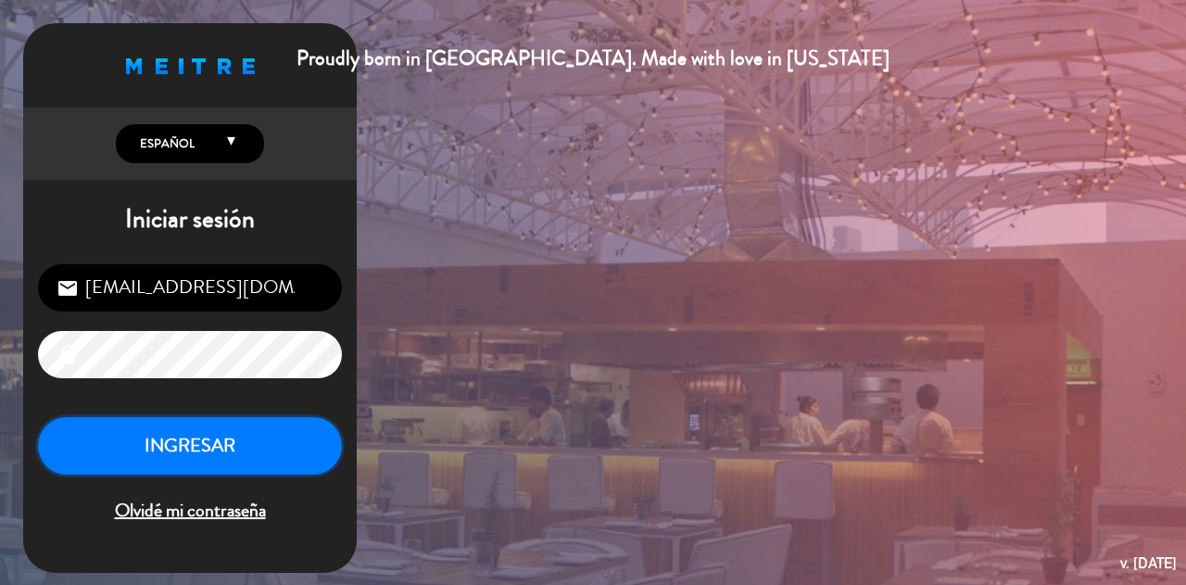
click at [203, 441] on button "INGRESAR" at bounding box center [190, 446] width 304 height 58
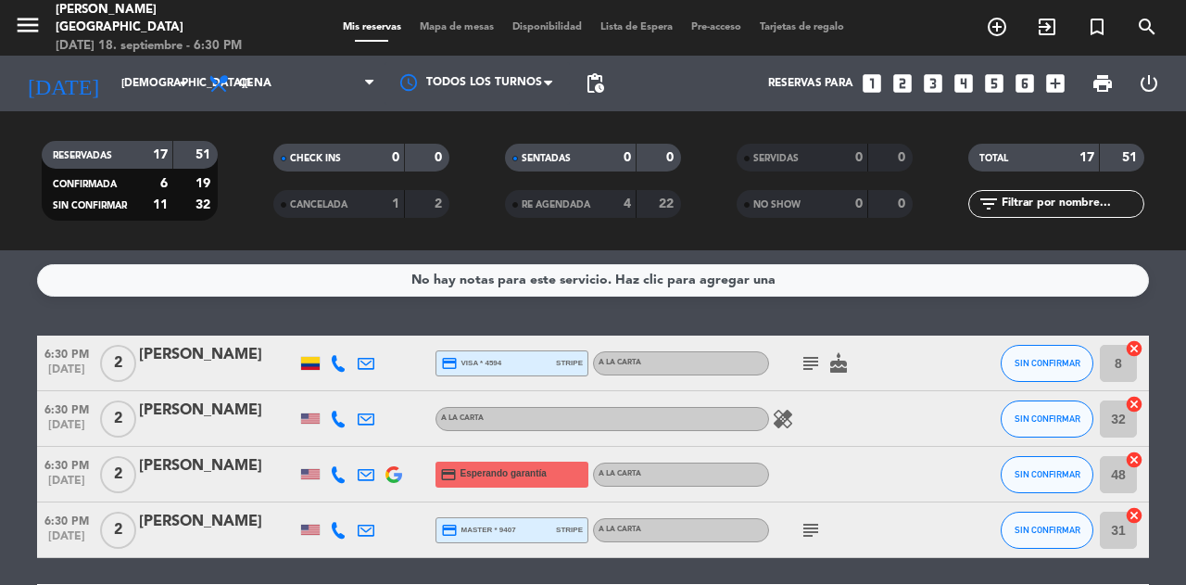
click at [782, 424] on icon "healing" at bounding box center [783, 419] width 22 height 22
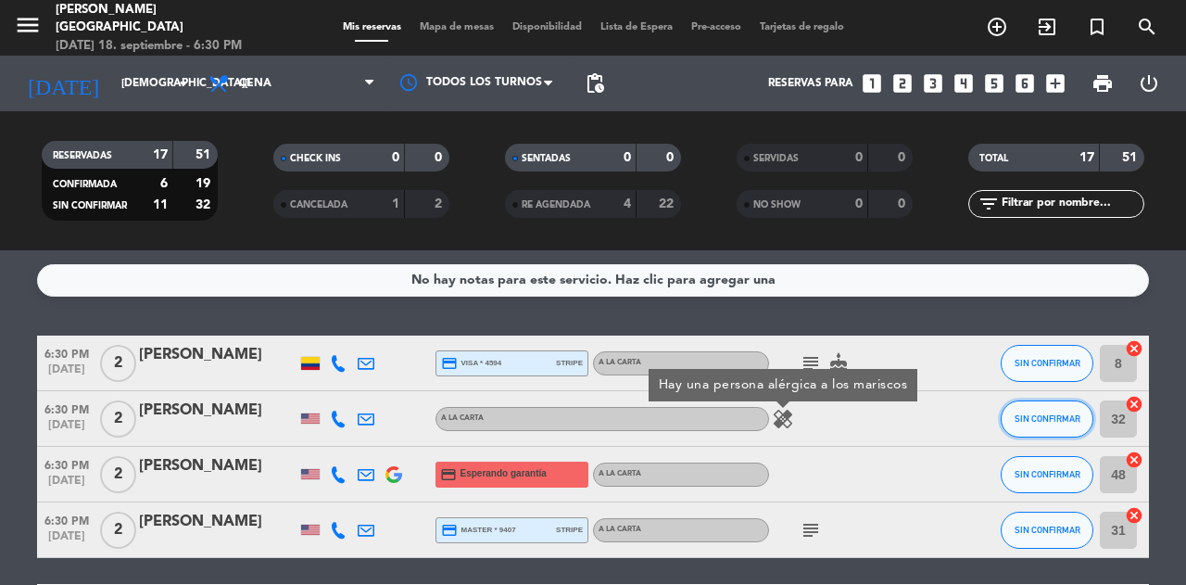
click at [1043, 434] on button "SIN CONFIRMAR" at bounding box center [1047, 418] width 93 height 37
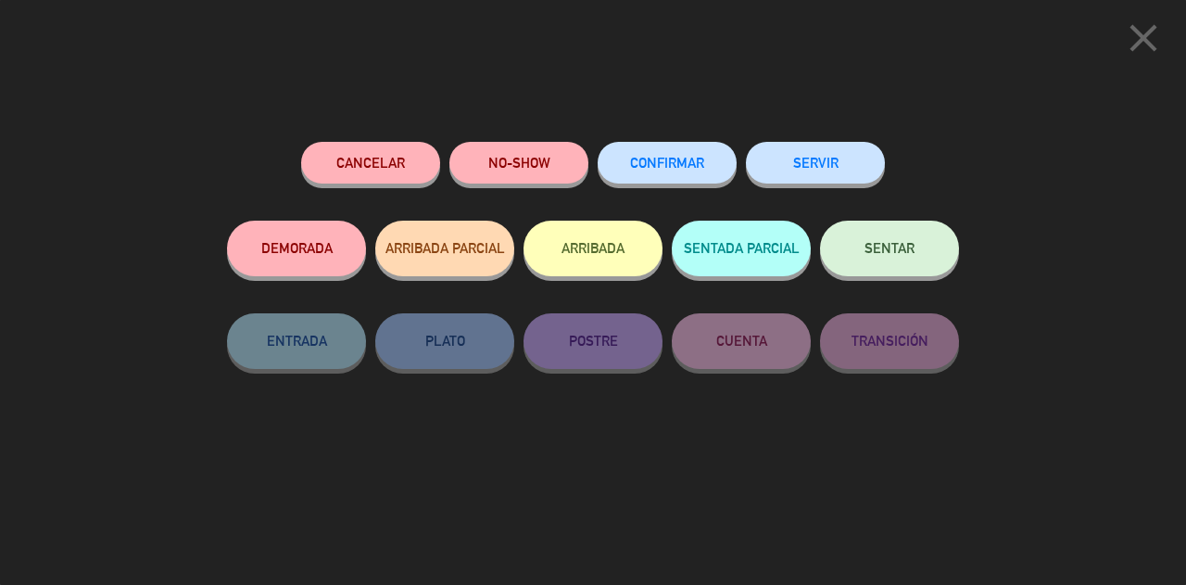
click at [852, 270] on button "SENTAR" at bounding box center [889, 249] width 139 height 56
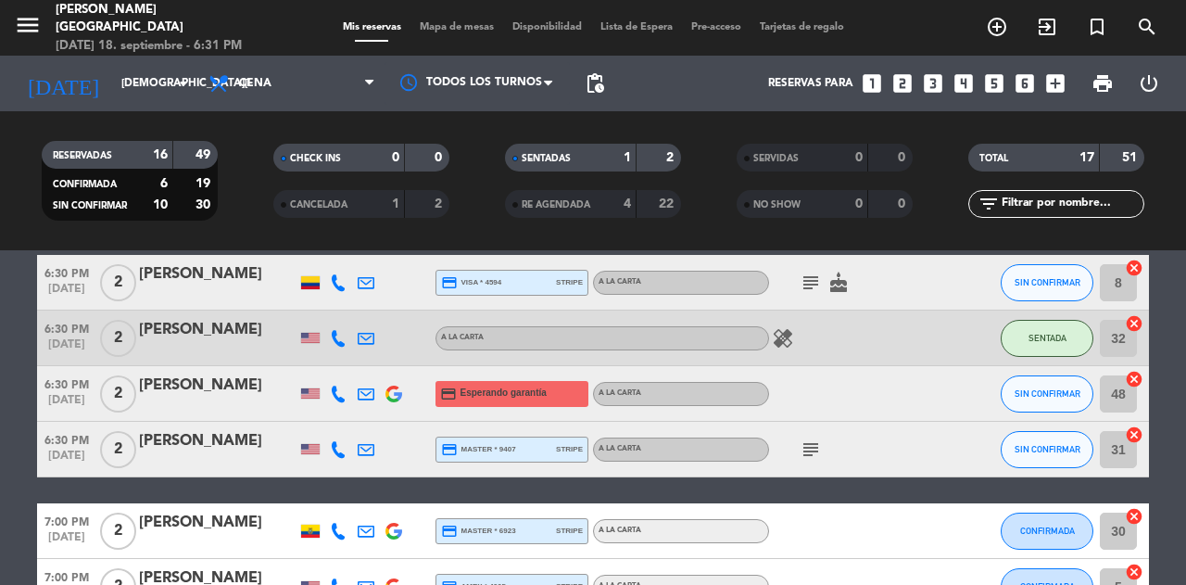
scroll to position [76, 0]
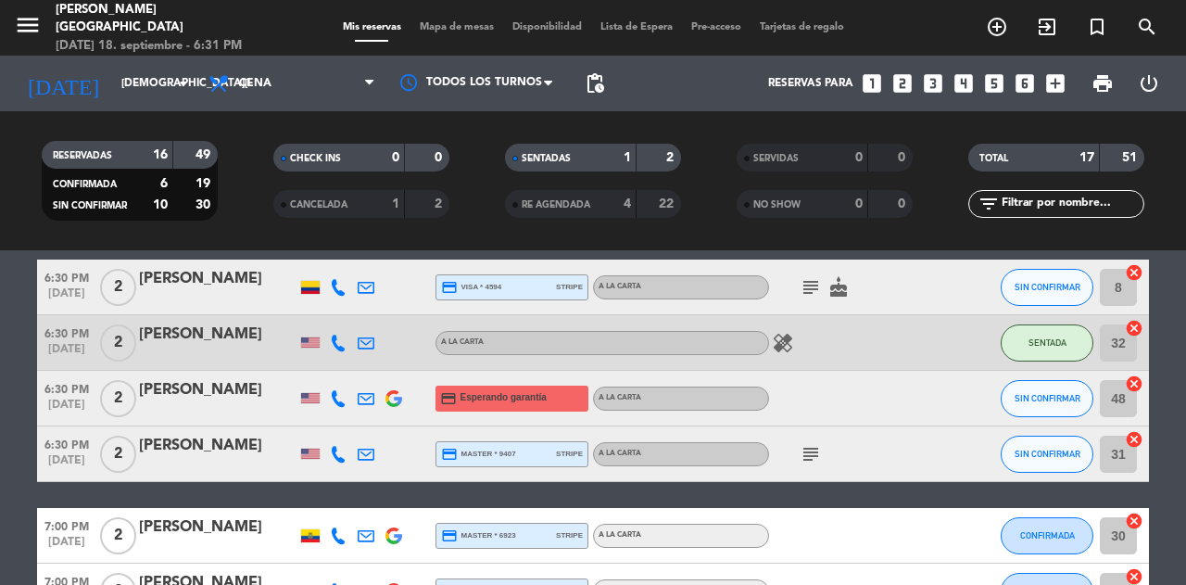
click at [808, 461] on icon "subject" at bounding box center [811, 454] width 22 height 22
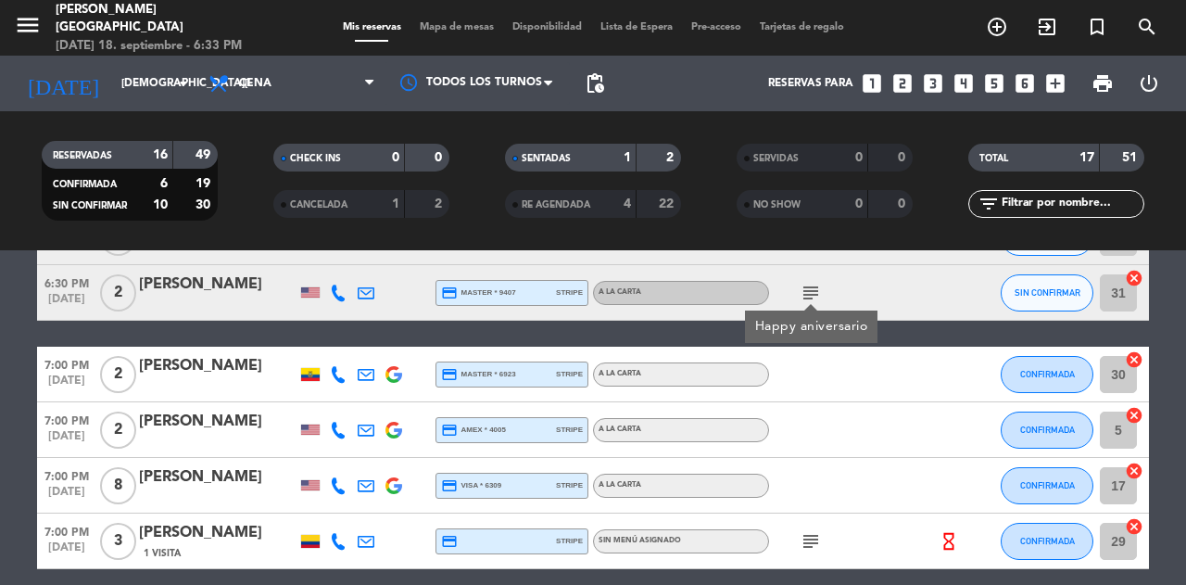
scroll to position [238, 0]
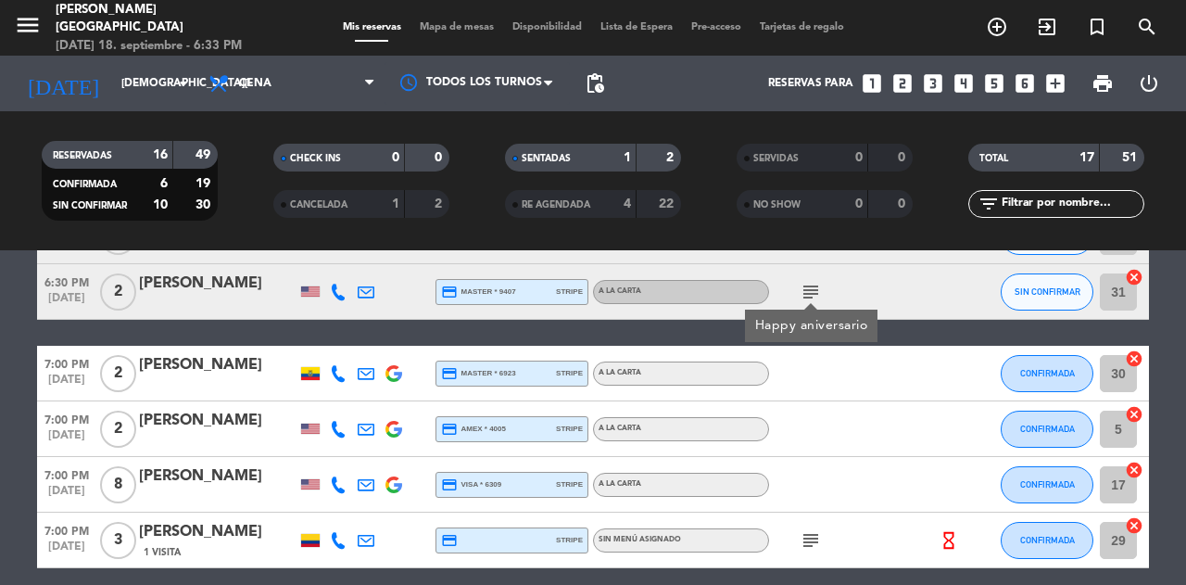
click at [1029, 380] on button "CONFIRMADA" at bounding box center [1047, 373] width 93 height 37
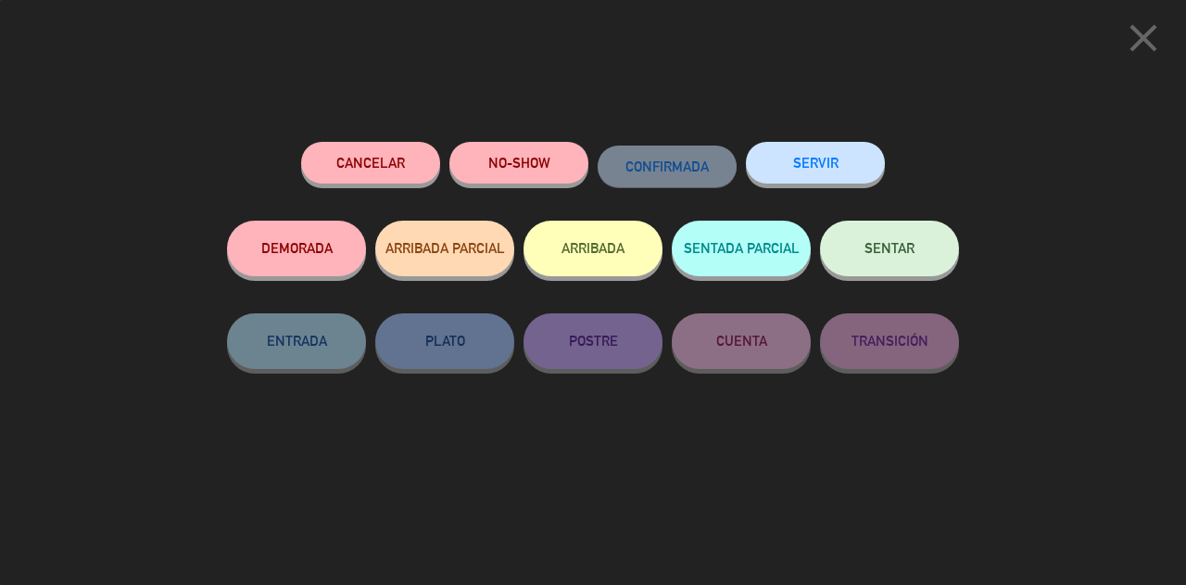
click at [863, 237] on button "SENTAR" at bounding box center [889, 249] width 139 height 56
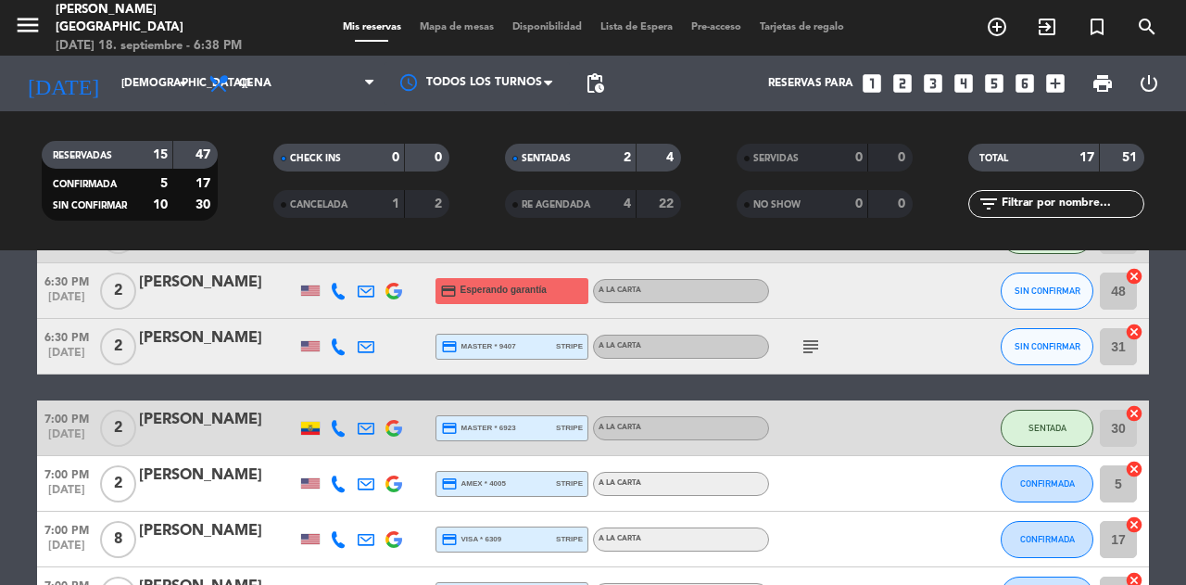
scroll to position [169, 0]
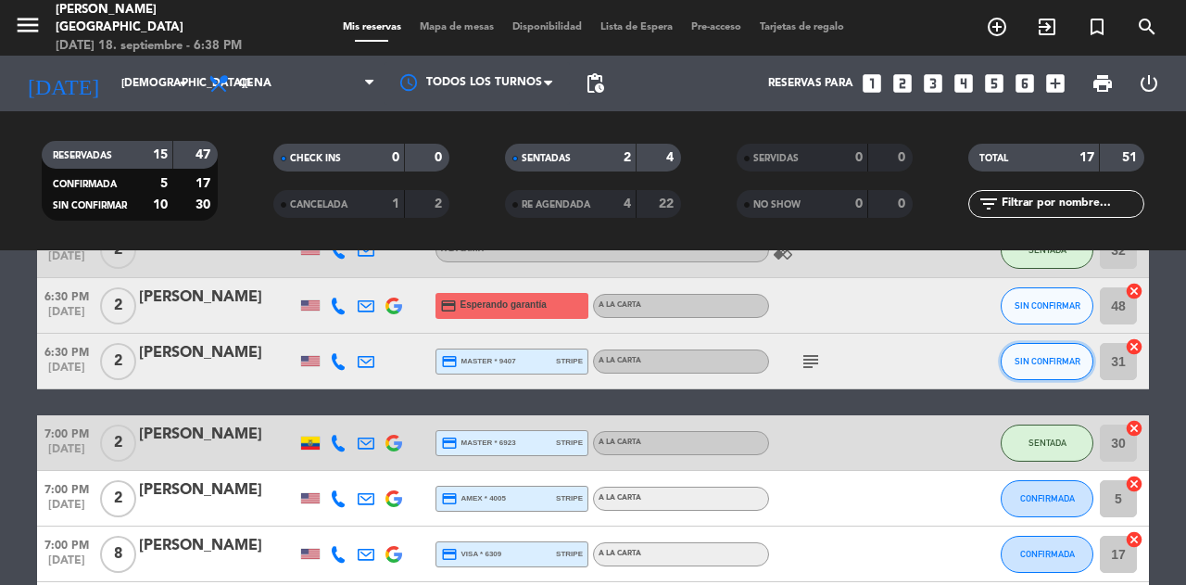
click at [1032, 373] on button "SIN CONFIRMAR" at bounding box center [1047, 361] width 93 height 37
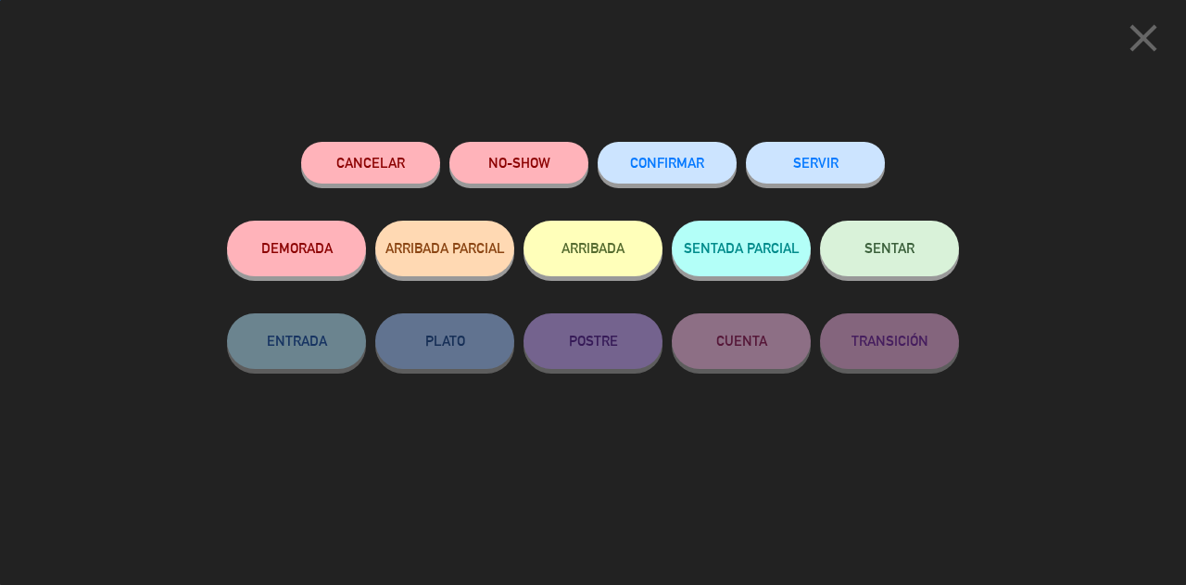
click at [889, 247] on span "SENTAR" at bounding box center [890, 248] width 50 height 16
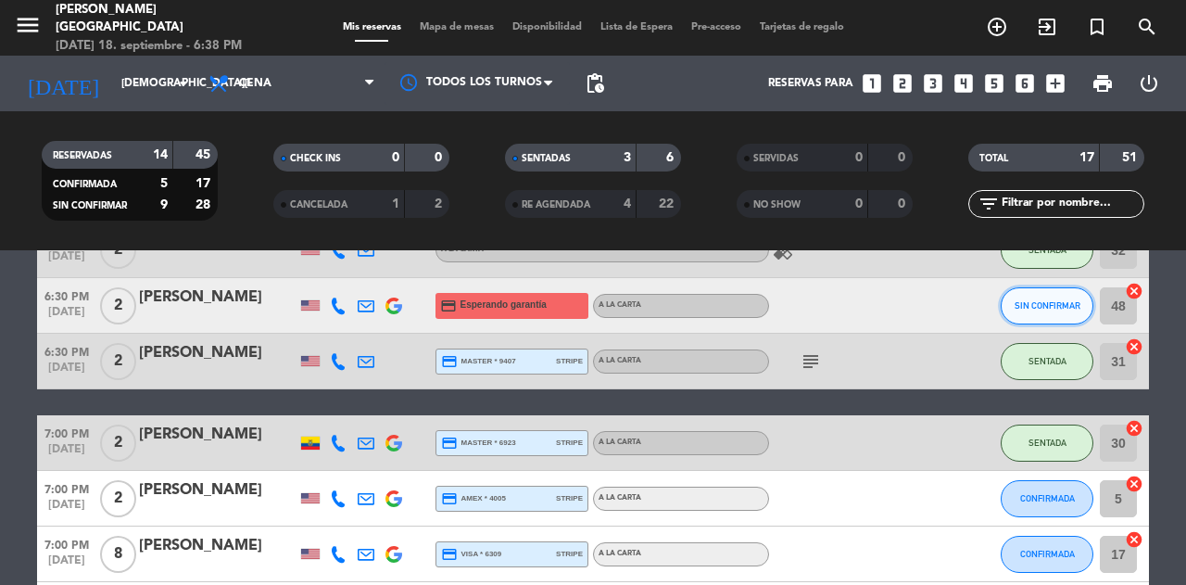
click at [1038, 305] on span "SIN CONFIRMAR" at bounding box center [1048, 305] width 66 height 10
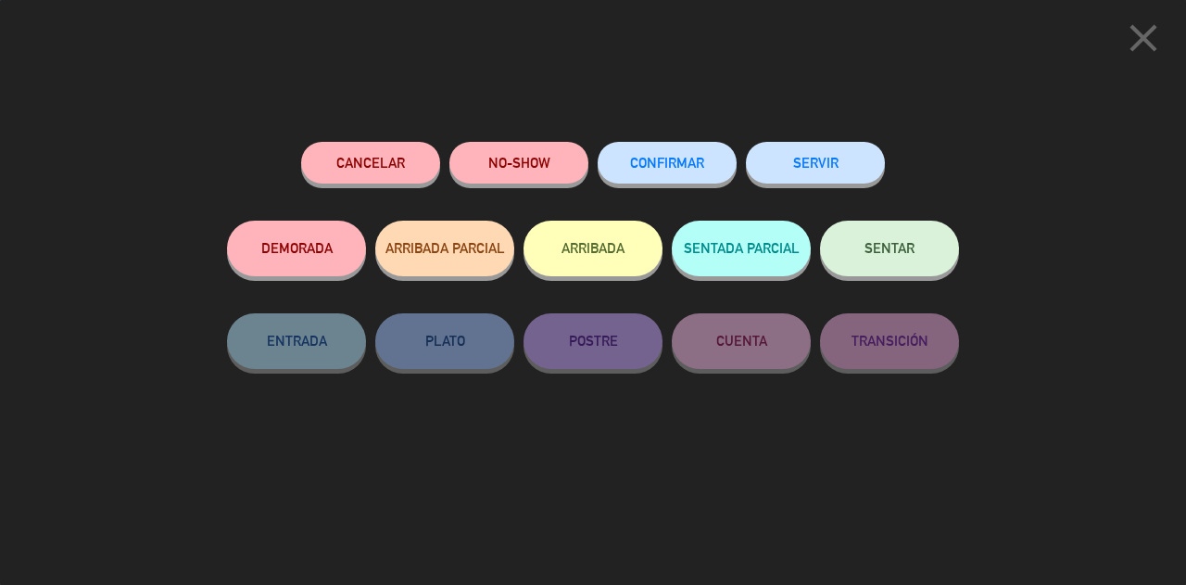
click at [913, 254] on span "SENTAR" at bounding box center [890, 248] width 50 height 16
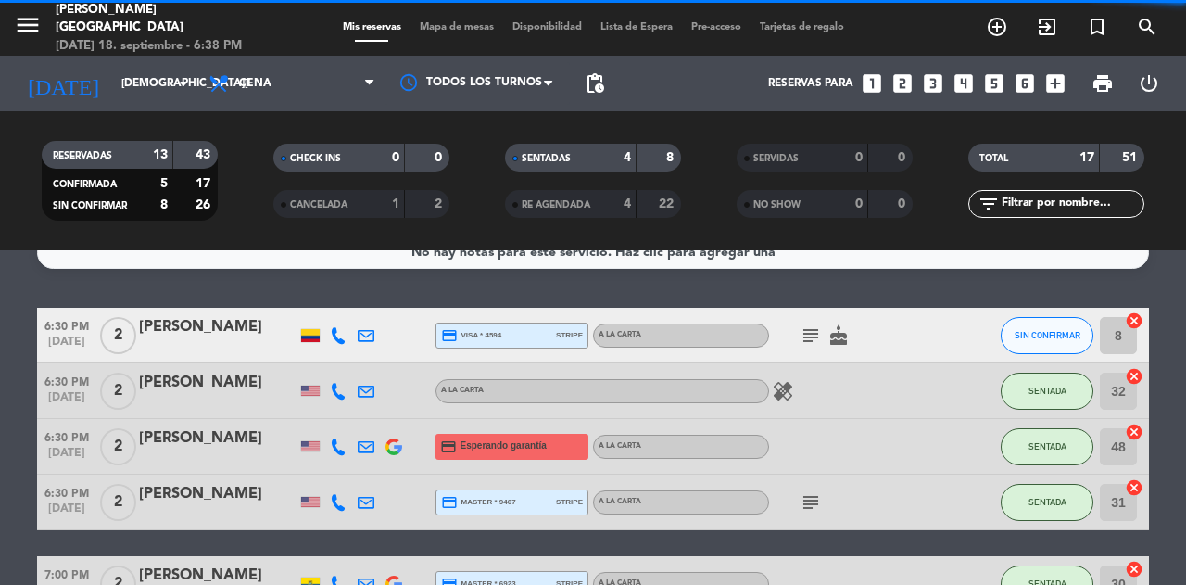
scroll to position [29, 0]
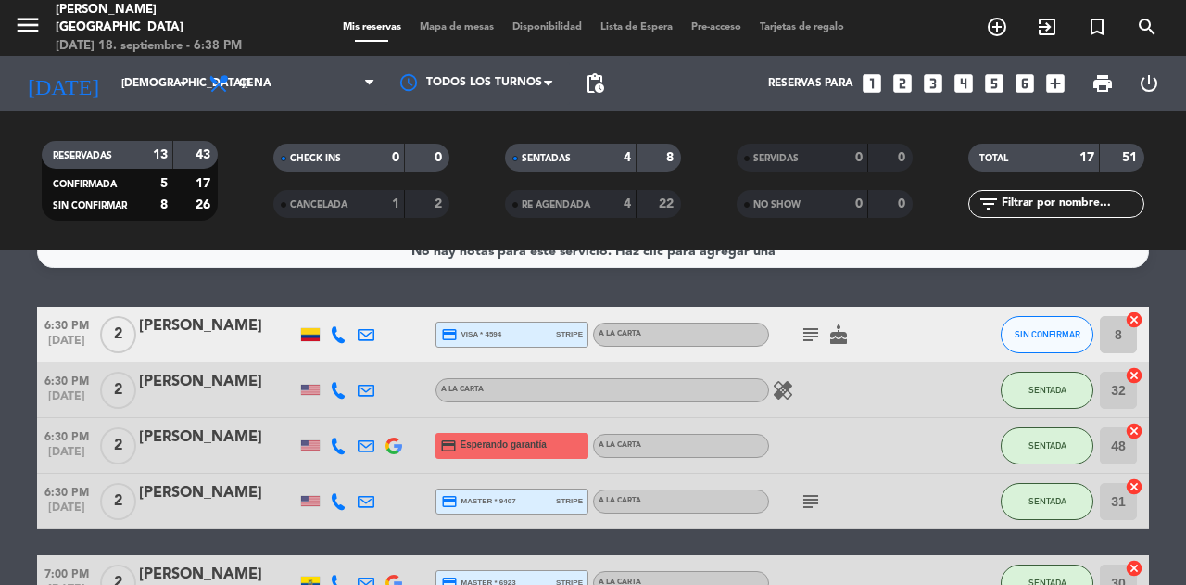
click at [836, 337] on icon "cake" at bounding box center [839, 334] width 22 height 22
click at [828, 323] on icon "cake" at bounding box center [839, 334] width 22 height 22
click at [800, 323] on icon "subject" at bounding box center [811, 334] width 22 height 22
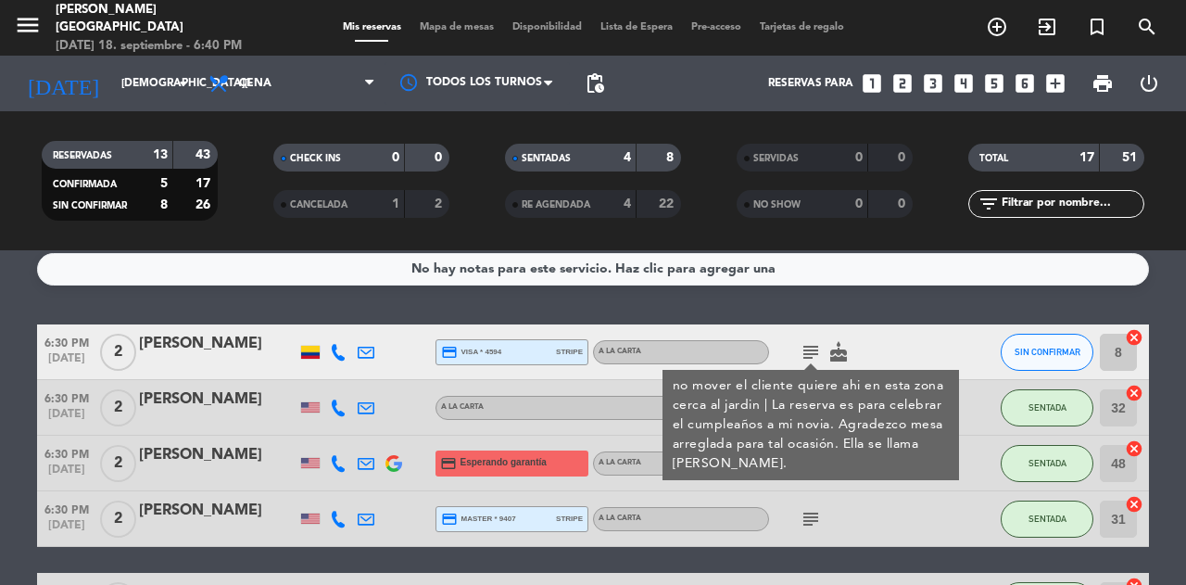
scroll to position [0, 0]
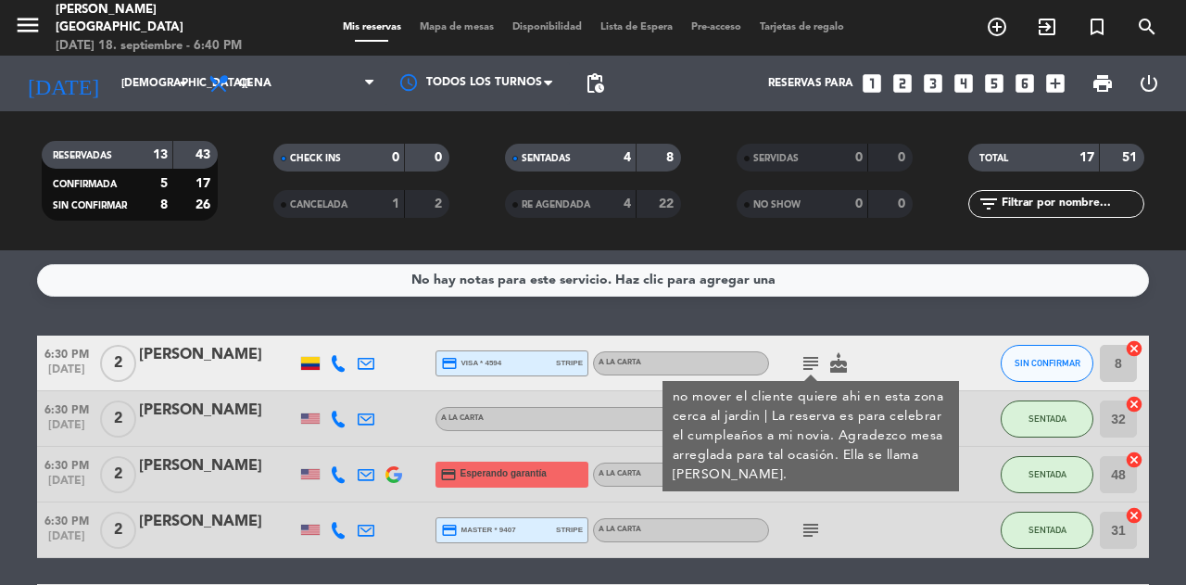
click at [1031, 380] on button "SIN CONFIRMAR" at bounding box center [1047, 363] width 93 height 37
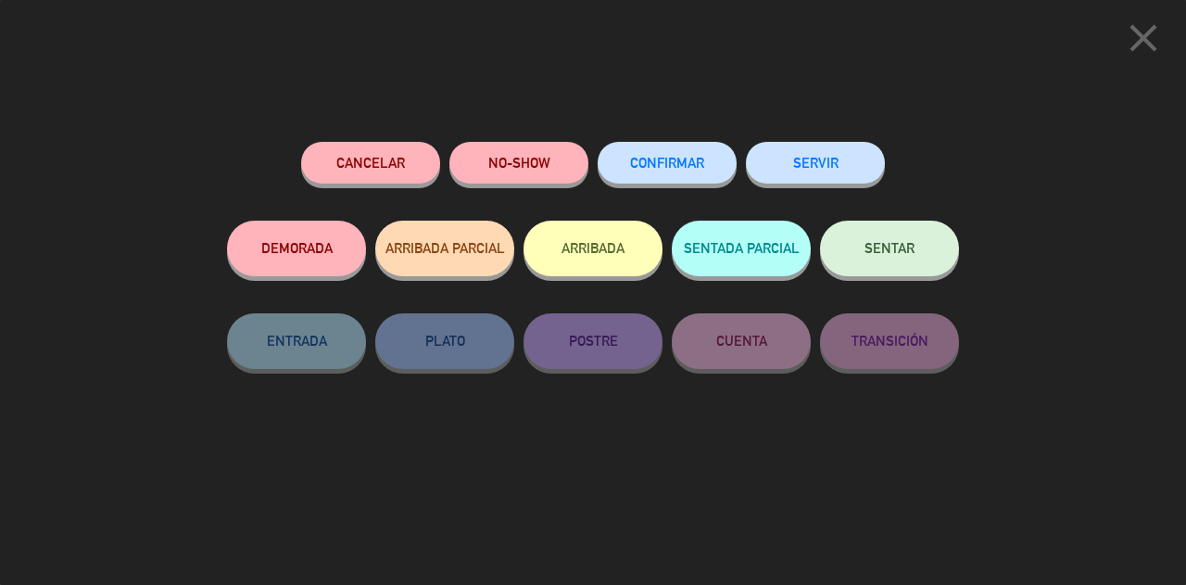
click at [854, 254] on button "SENTAR" at bounding box center [889, 249] width 139 height 56
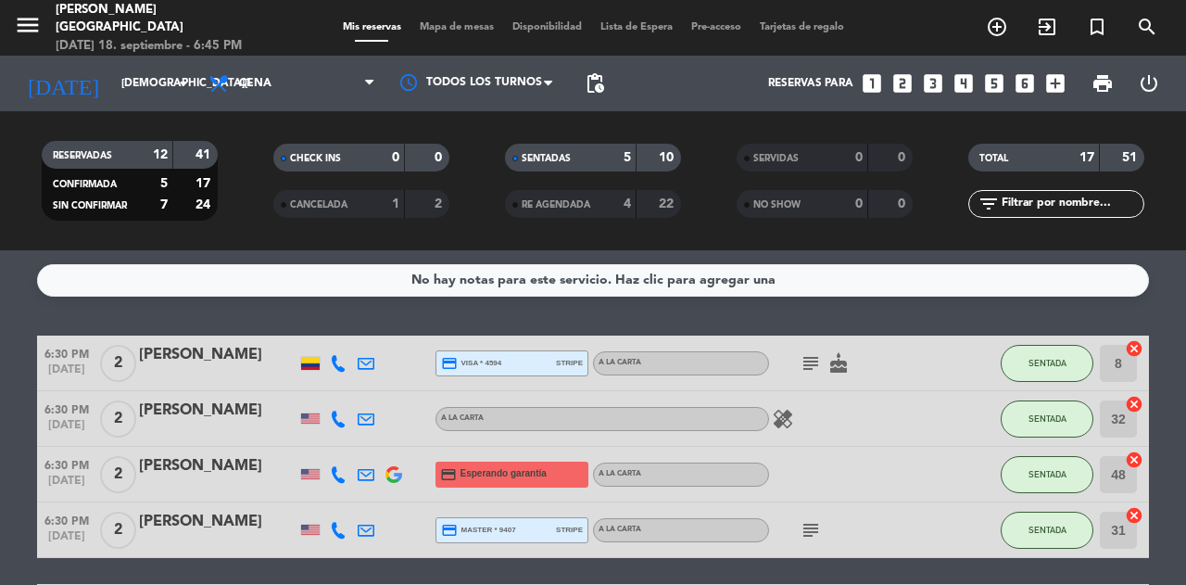
click at [1055, 83] on icon "add_box" at bounding box center [1055, 83] width 24 height 24
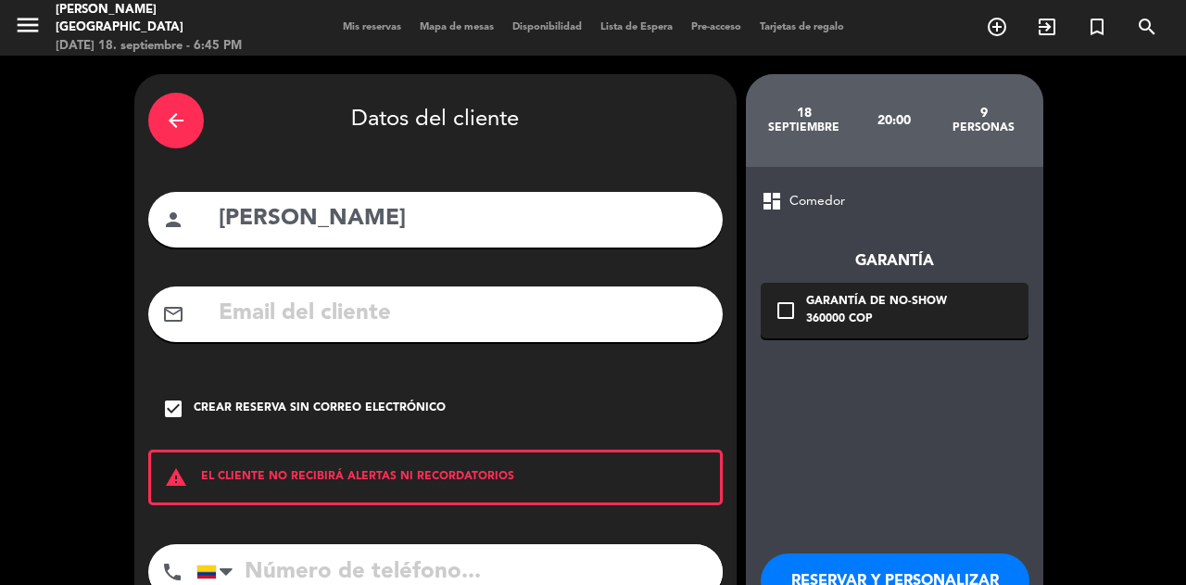
click at [163, 119] on div "arrow_back" at bounding box center [176, 121] width 56 height 56
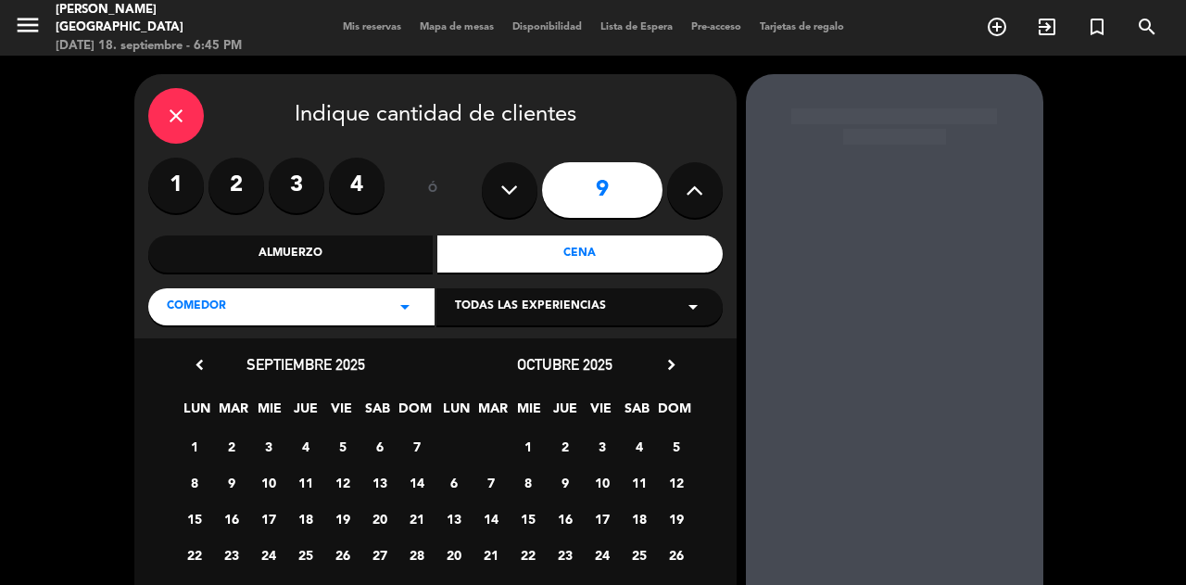
click at [195, 115] on div "close" at bounding box center [176, 116] width 56 height 56
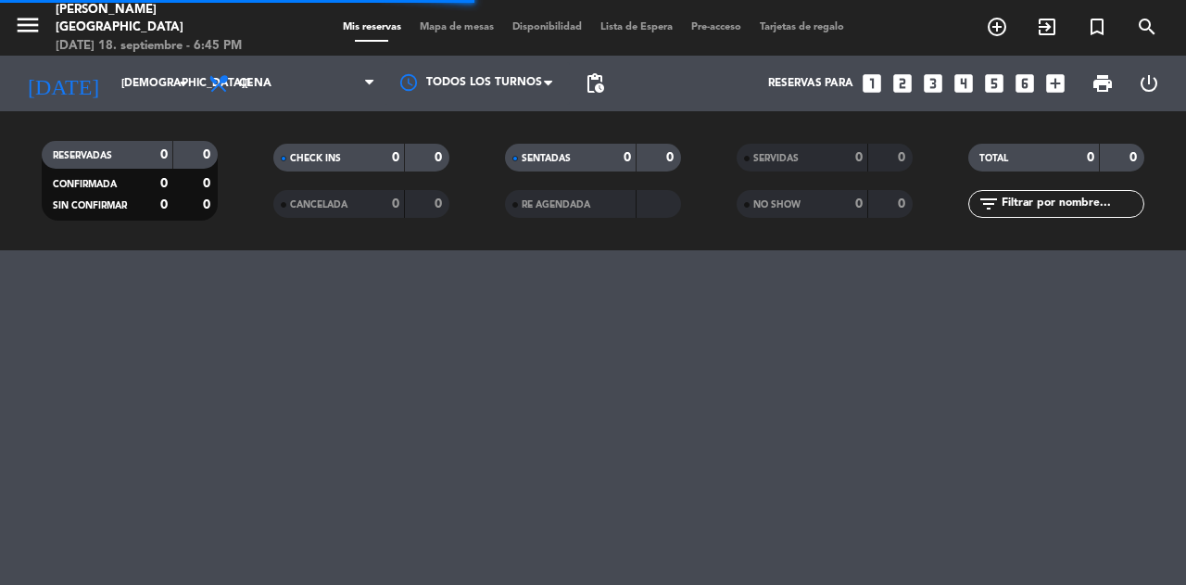
click at [1054, 83] on icon "add_box" at bounding box center [1055, 83] width 24 height 24
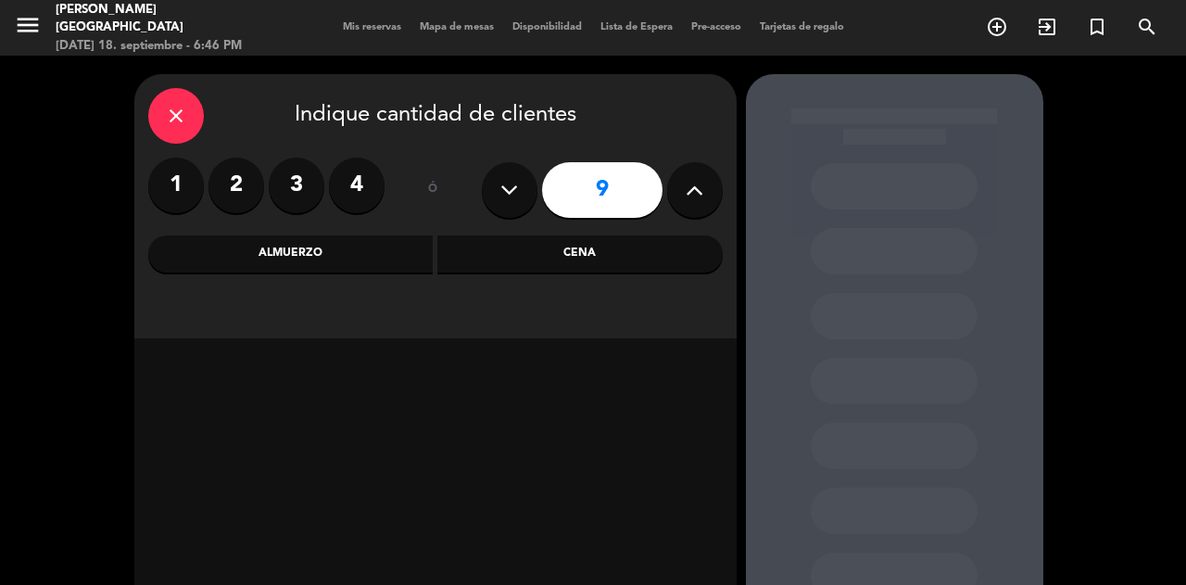
click at [524, 169] on button at bounding box center [510, 190] width 56 height 56
type input "8"
click at [625, 246] on div "Cena" at bounding box center [579, 253] width 285 height 37
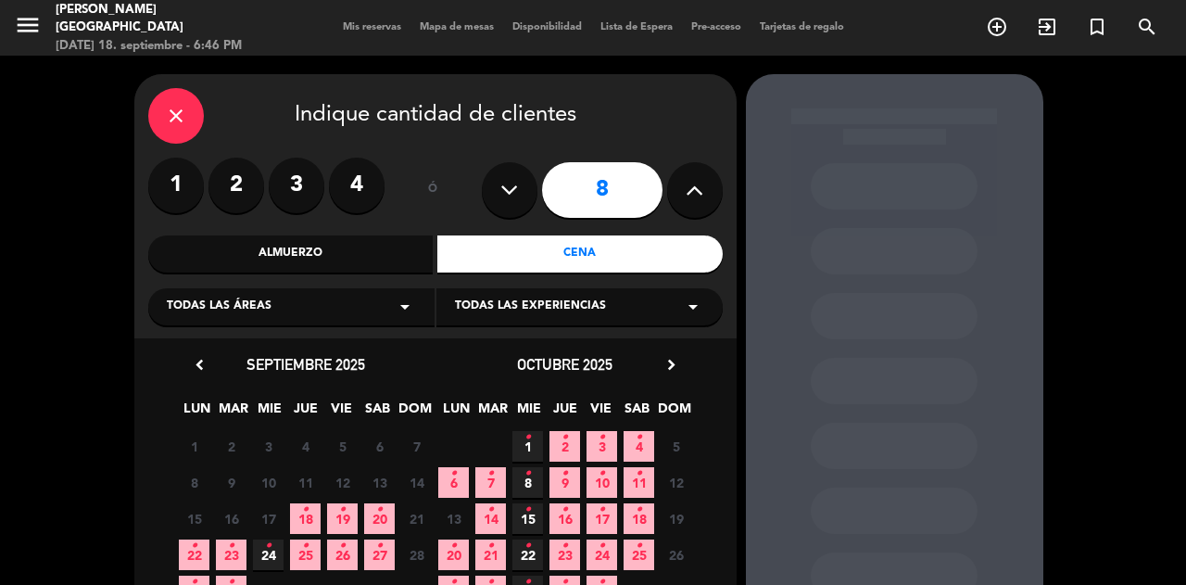
click at [379, 508] on icon "•" at bounding box center [379, 510] width 6 height 30
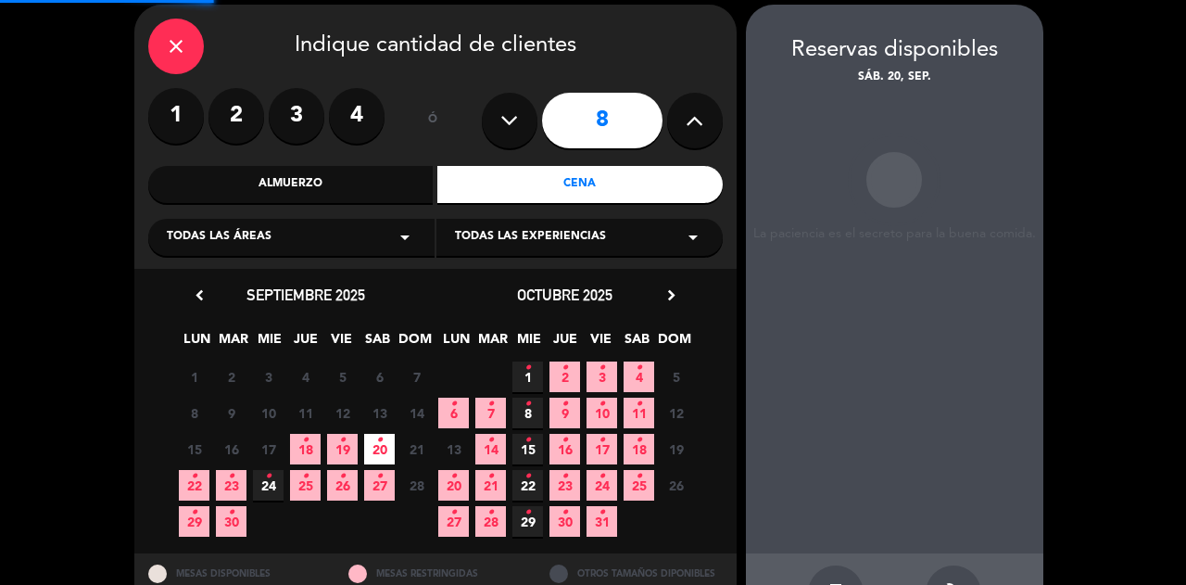
scroll to position [74, 0]
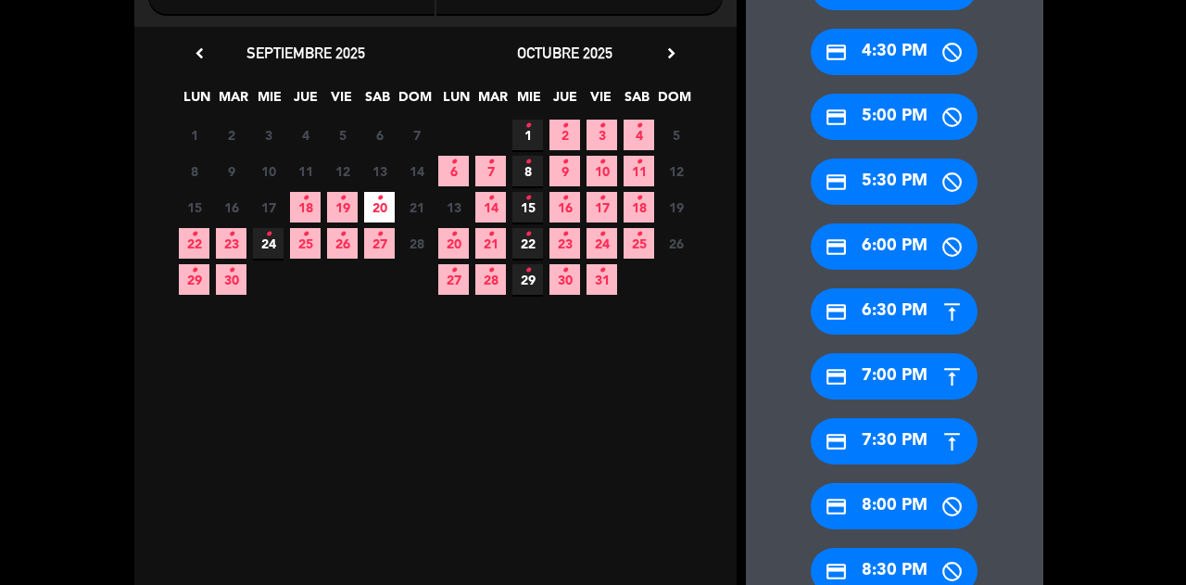
click at [899, 494] on div "credit_card 8:00 PM" at bounding box center [894, 506] width 167 height 46
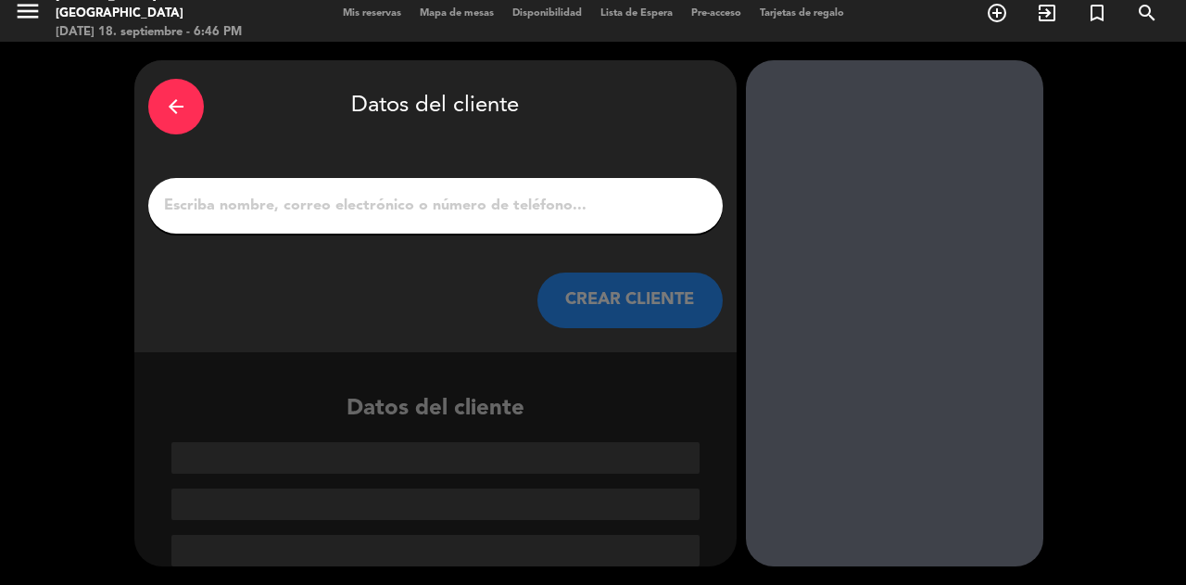
scroll to position [13, 0]
click at [624, 199] on input "1" at bounding box center [435, 207] width 547 height 26
paste input "[PERSON_NAME]"
type input "[PERSON_NAME]"
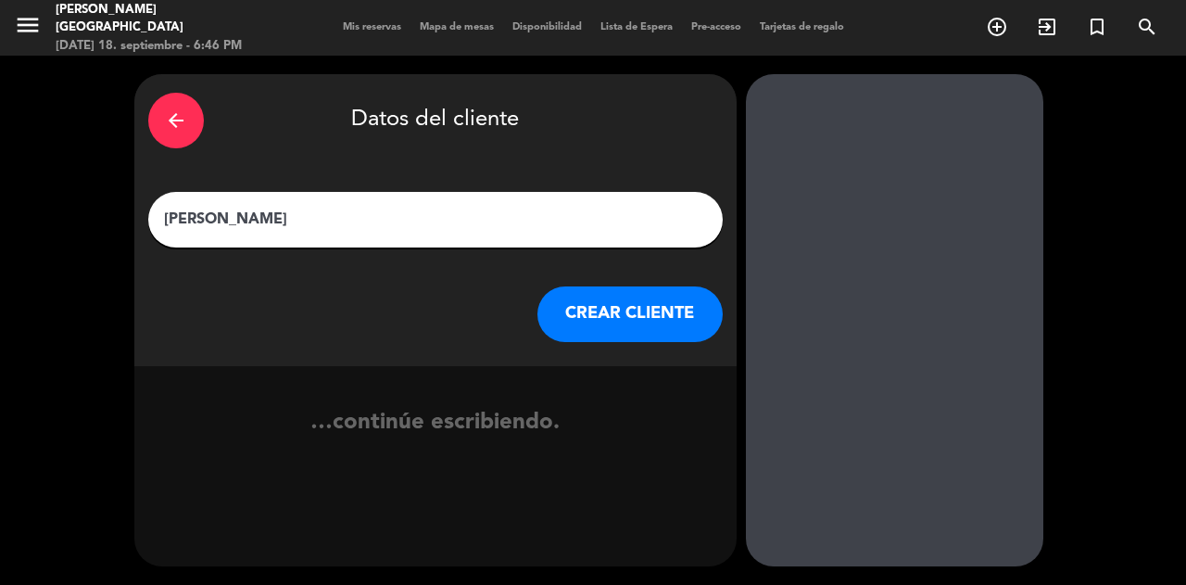
scroll to position [0, 0]
click at [628, 322] on button "CREAR CLIENTE" at bounding box center [629, 314] width 185 height 56
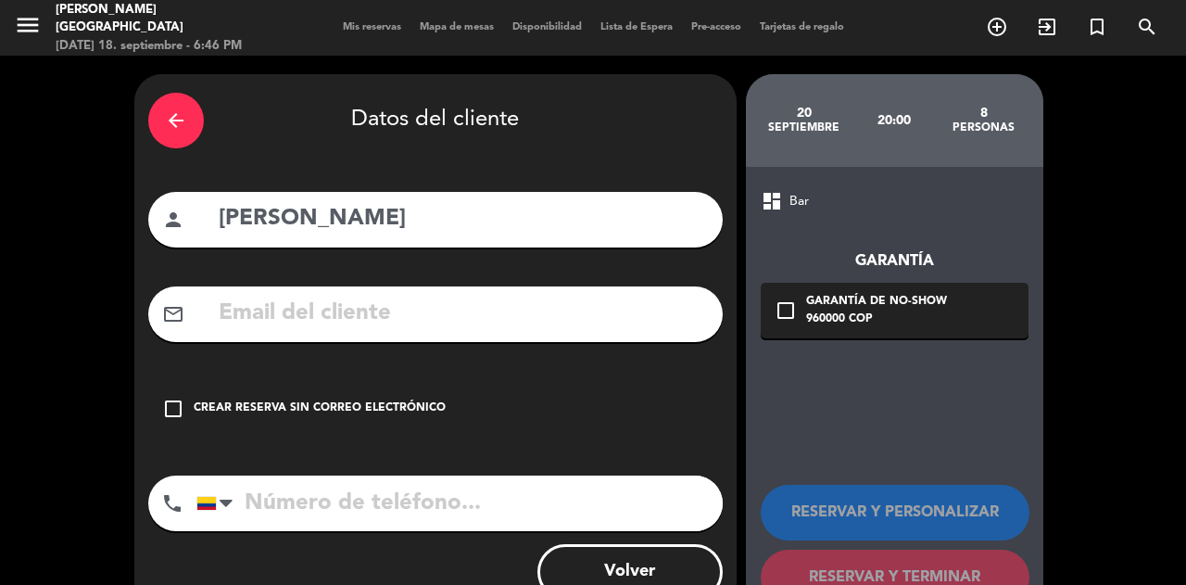
click at [436, 499] on input "tel" at bounding box center [459, 503] width 526 height 56
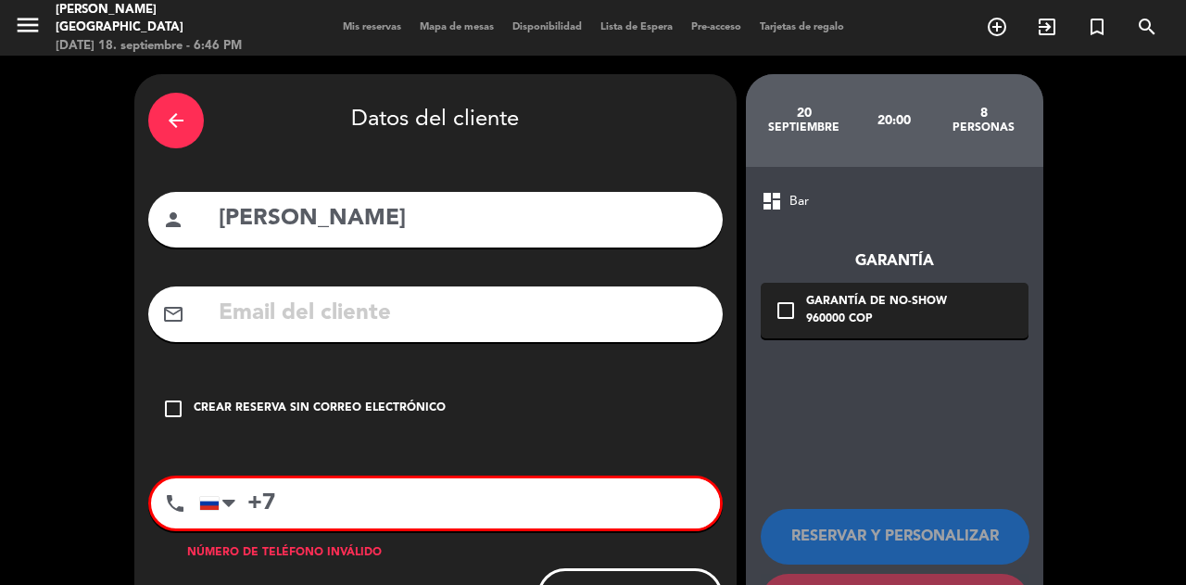
type input "+"
paste input "[PHONE_NUMBER]‬"
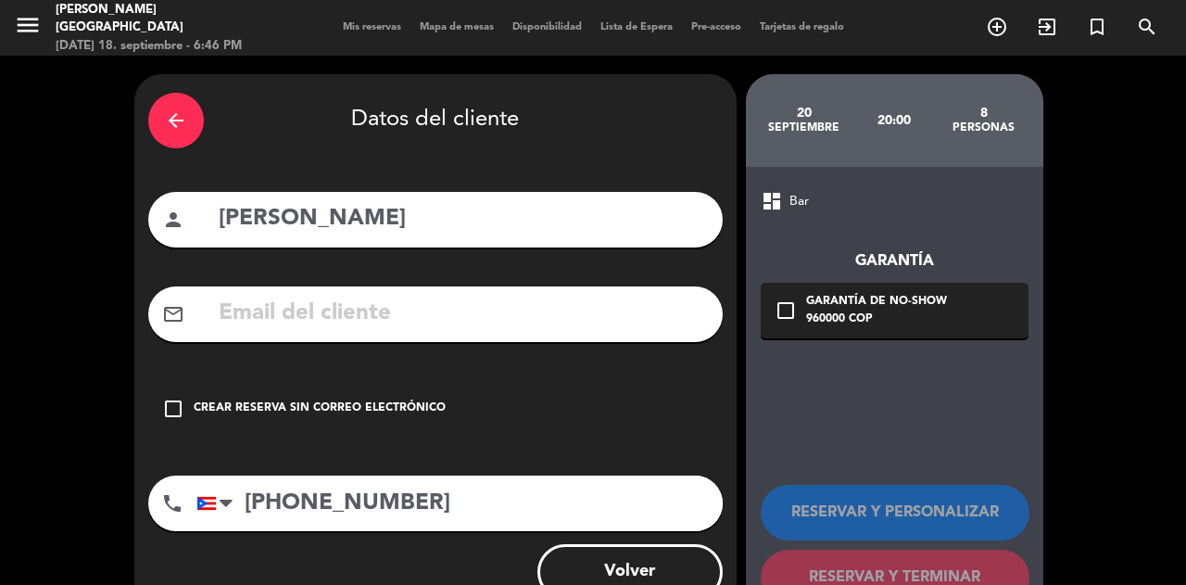
type input "[PHONE_NUMBER]‬"
click at [589, 271] on div "arrow_back Datos del cliente person [PERSON_NAME] mail_outline check_box_outlin…" at bounding box center [435, 350] width 602 height 553
click at [600, 314] on input "text" at bounding box center [463, 314] width 492 height 38
paste input "[PERSON_NAME][EMAIL_ADDRESS][DOMAIN_NAME]"
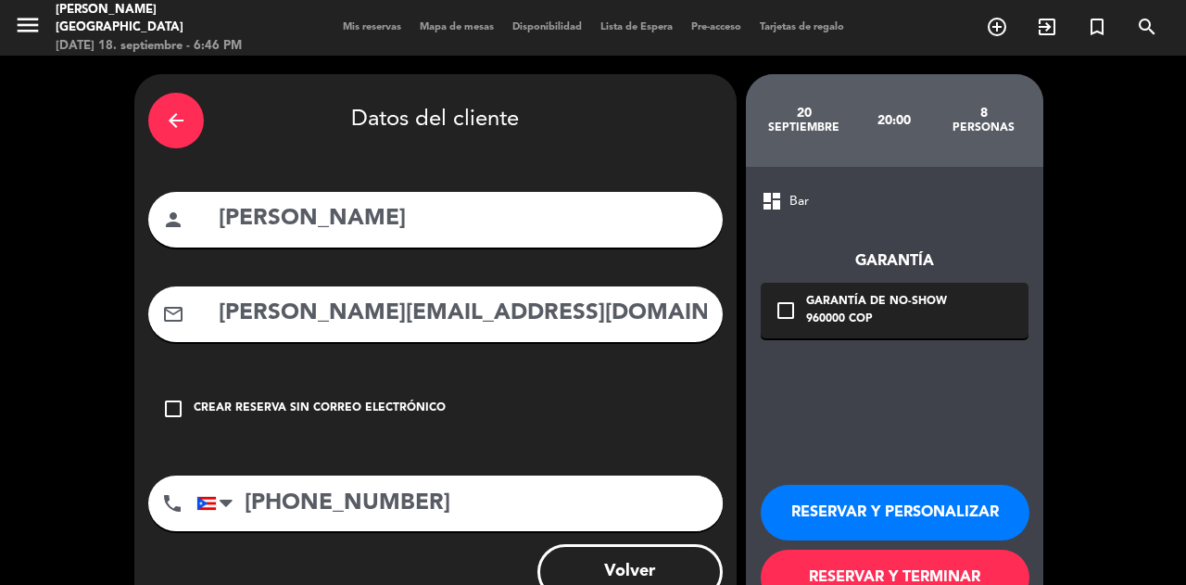
scroll to position [61, 0]
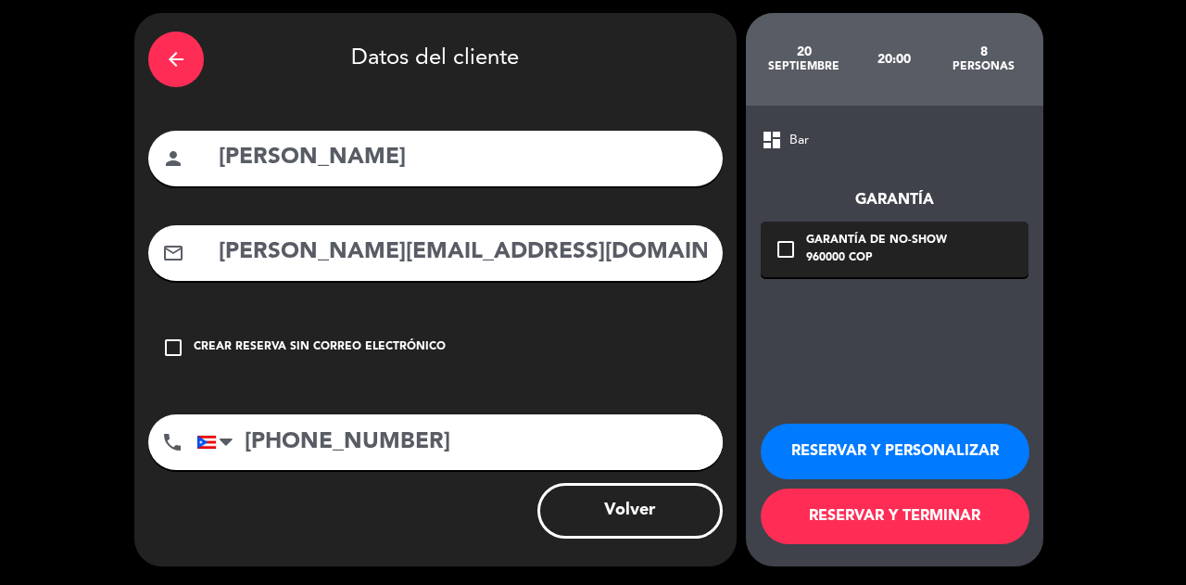
type input "[PERSON_NAME][EMAIL_ADDRESS][DOMAIN_NAME]"
click at [902, 536] on button "RESERVAR Y TERMINAR" at bounding box center [895, 516] width 269 height 56
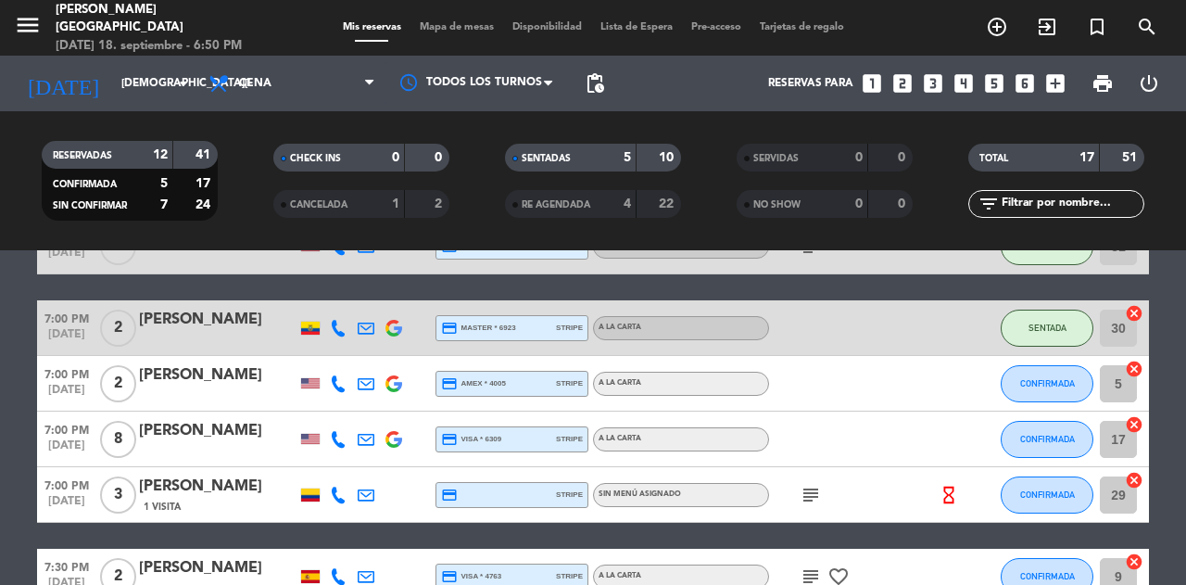
scroll to position [285, 0]
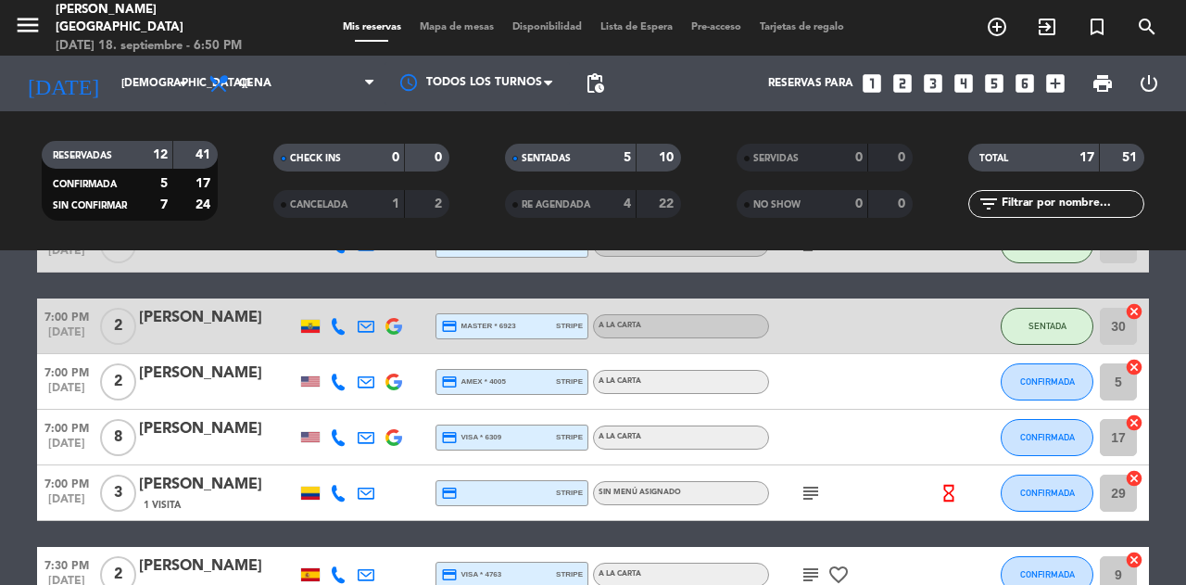
click at [1030, 434] on span "CONFIRMADA" at bounding box center [1047, 437] width 55 height 10
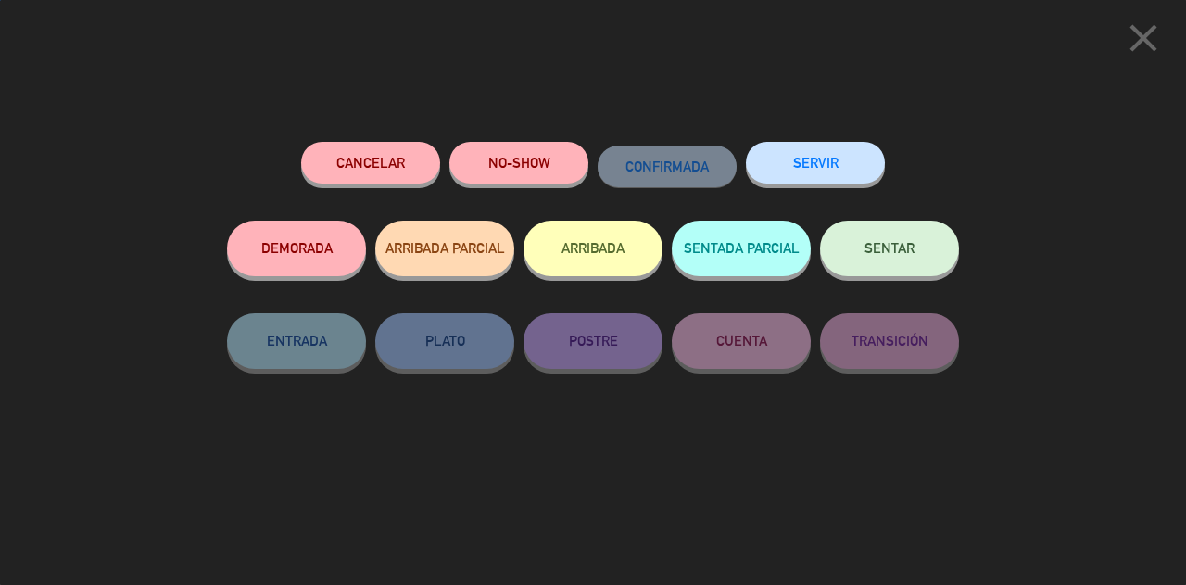
click at [876, 261] on button "SENTAR" at bounding box center [889, 249] width 139 height 56
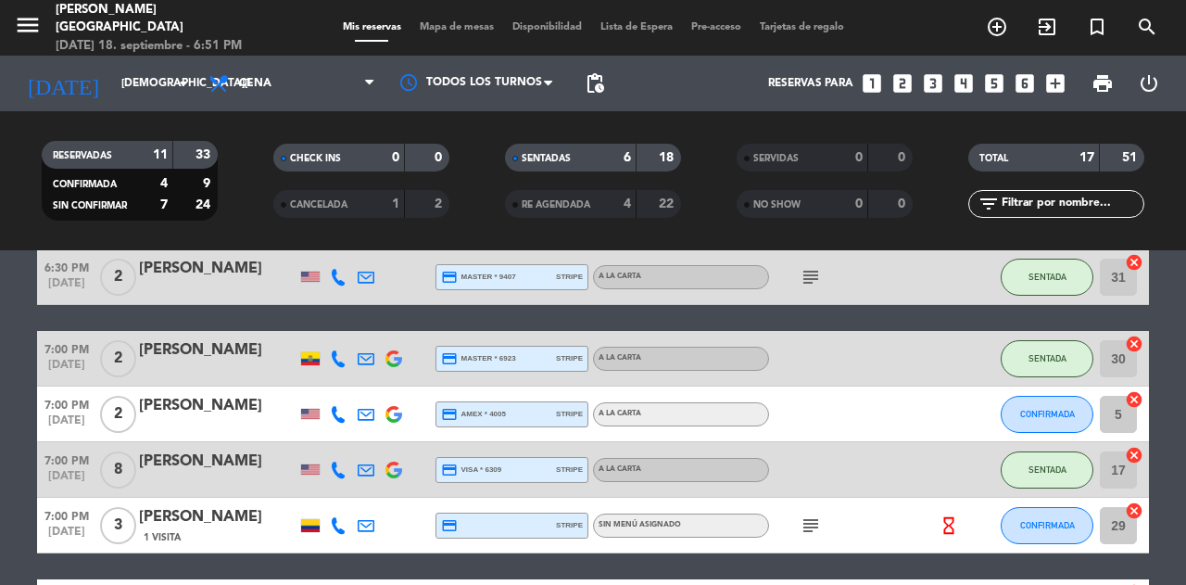
scroll to position [255, 0]
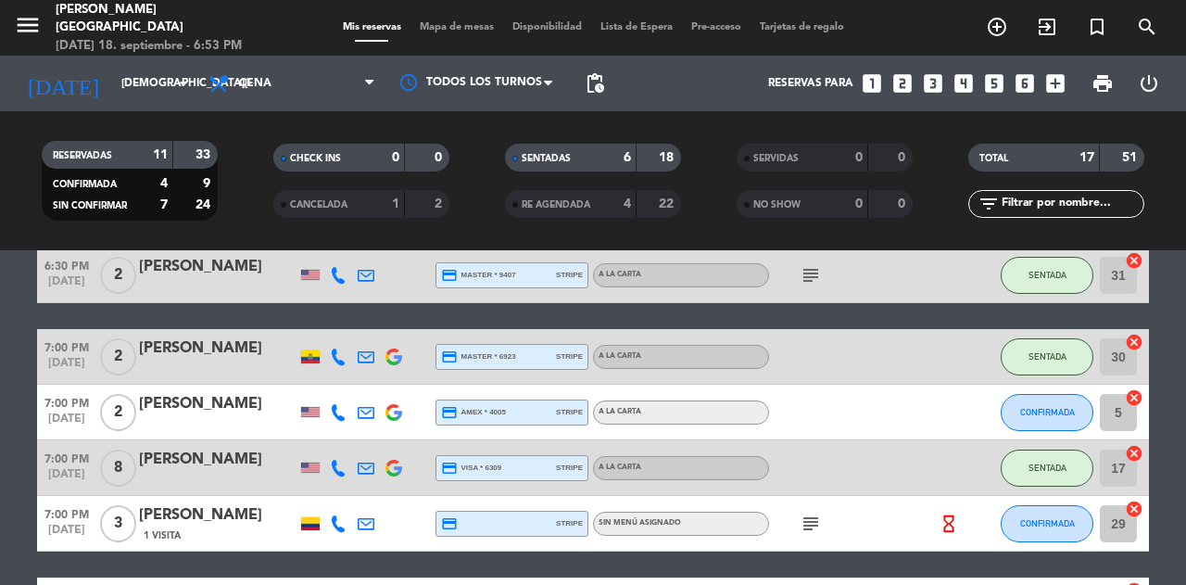
click at [447, 30] on span "Mapa de mesas" at bounding box center [457, 27] width 93 height 10
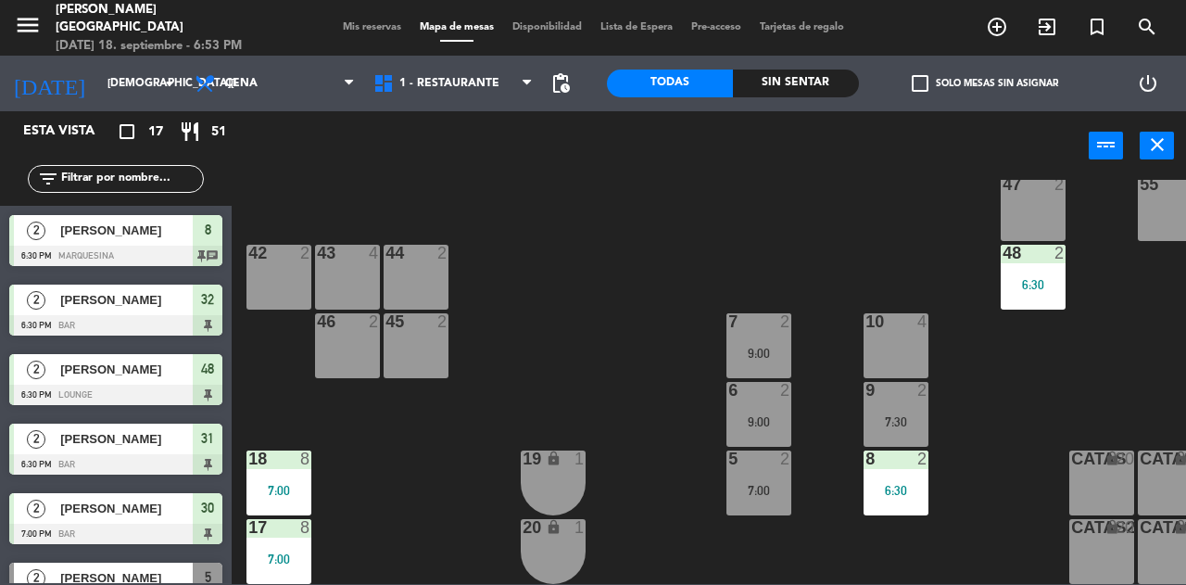
scroll to position [248, 0]
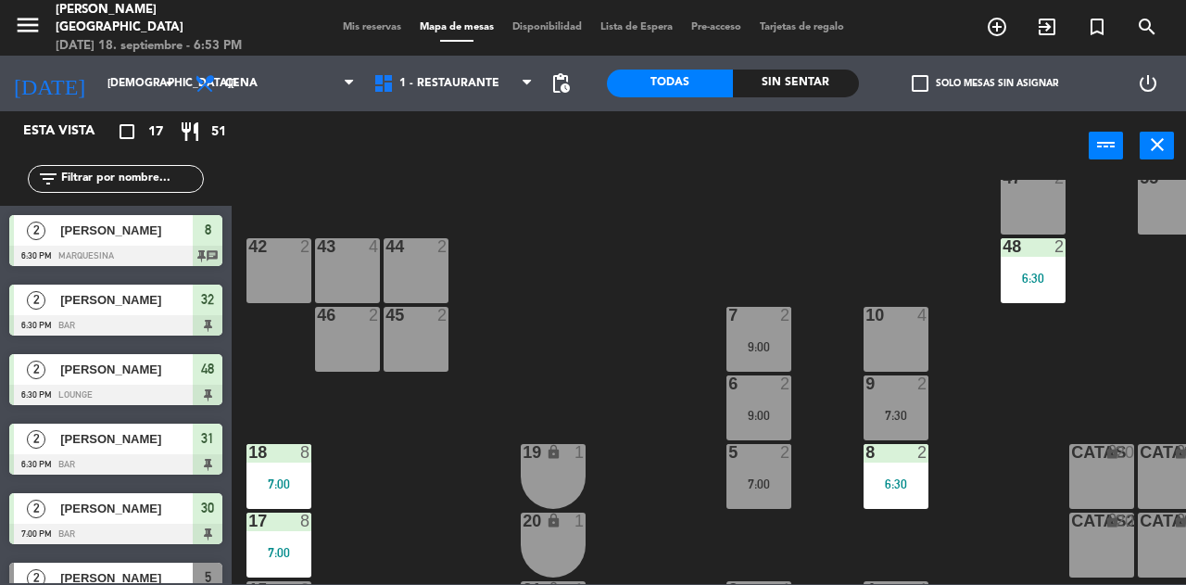
click at [760, 502] on div "5 2 7:00" at bounding box center [759, 476] width 65 height 65
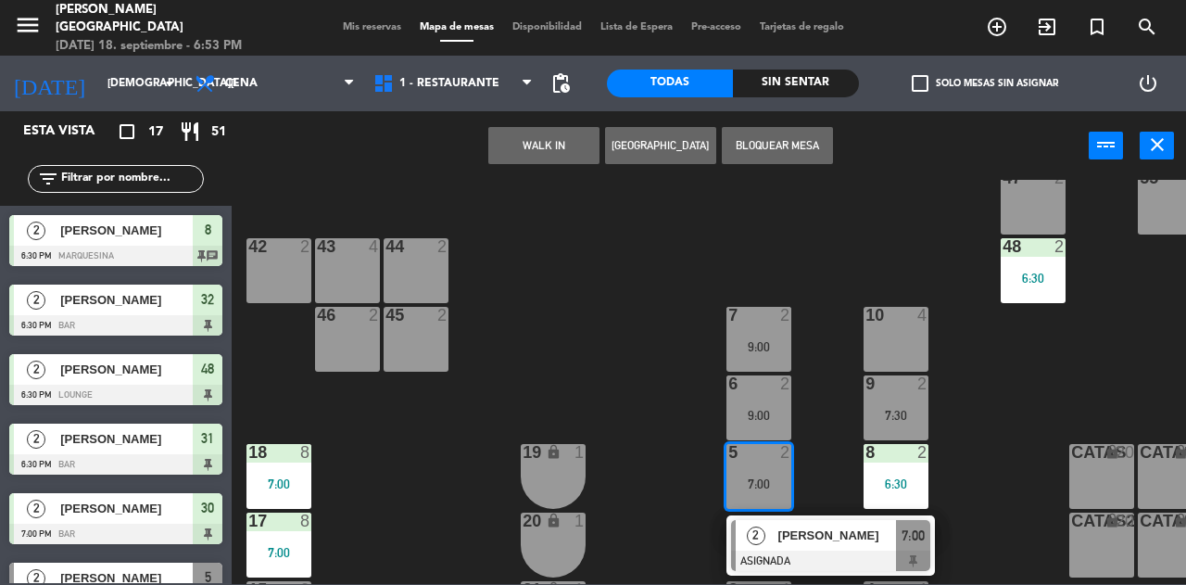
click at [762, 341] on div "9:00" at bounding box center [759, 346] width 65 height 13
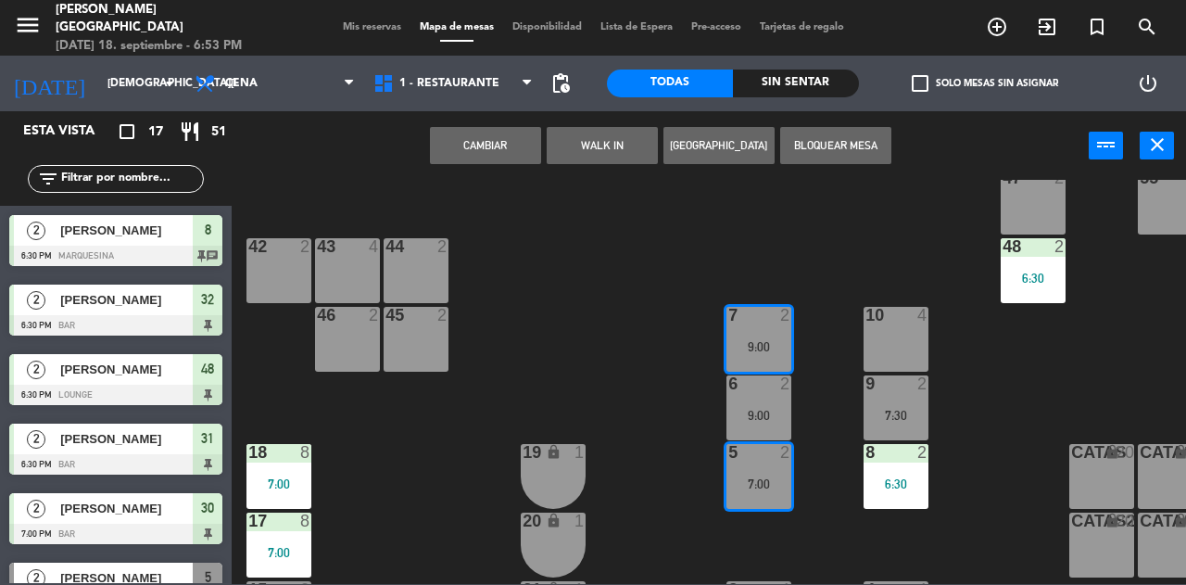
click at [495, 139] on button "Cambiar" at bounding box center [485, 145] width 111 height 37
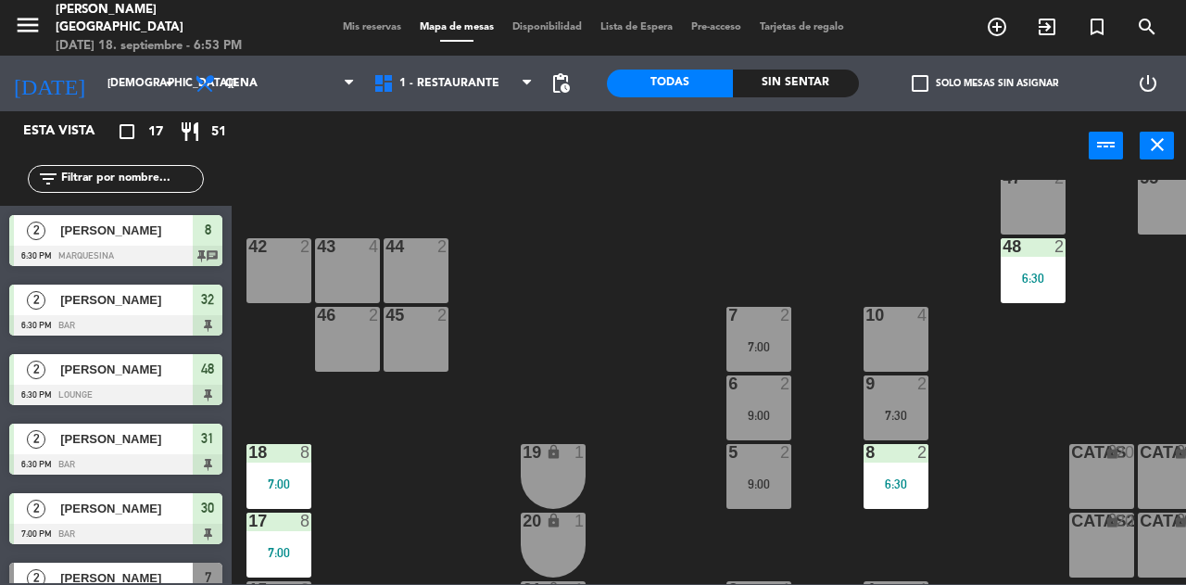
click at [752, 334] on div "7 2 7:00" at bounding box center [759, 339] width 65 height 65
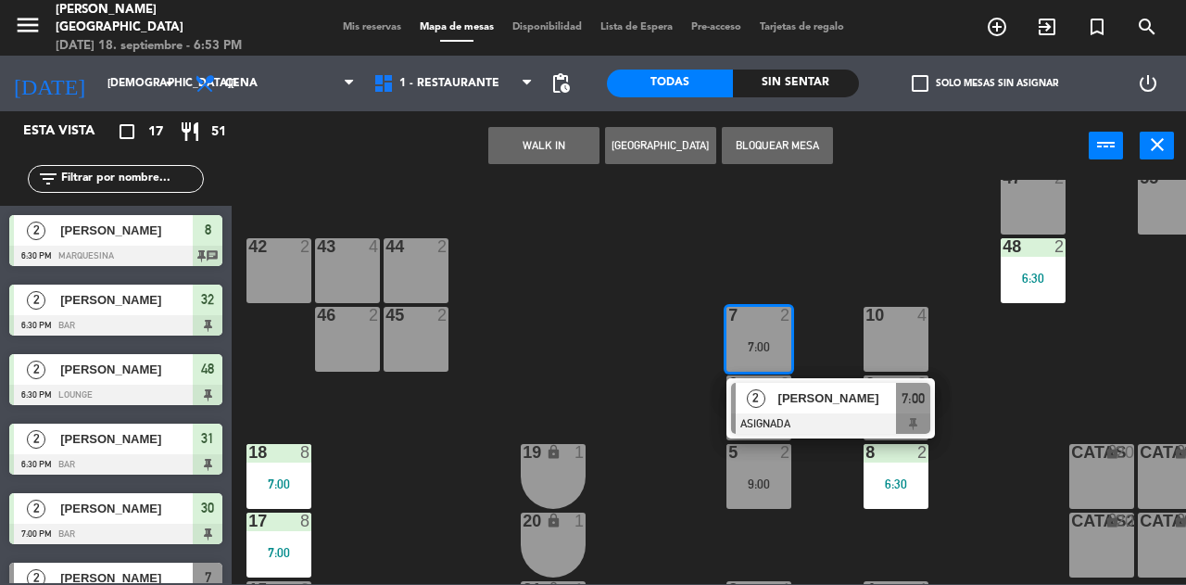
click at [853, 417] on div at bounding box center [830, 423] width 199 height 20
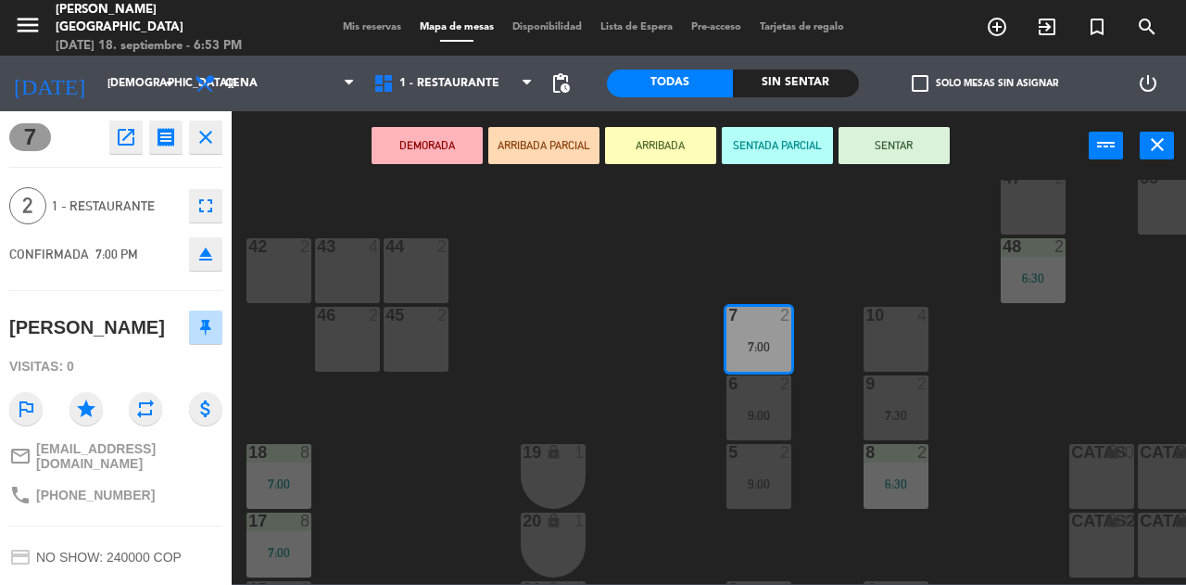
scroll to position [0, 0]
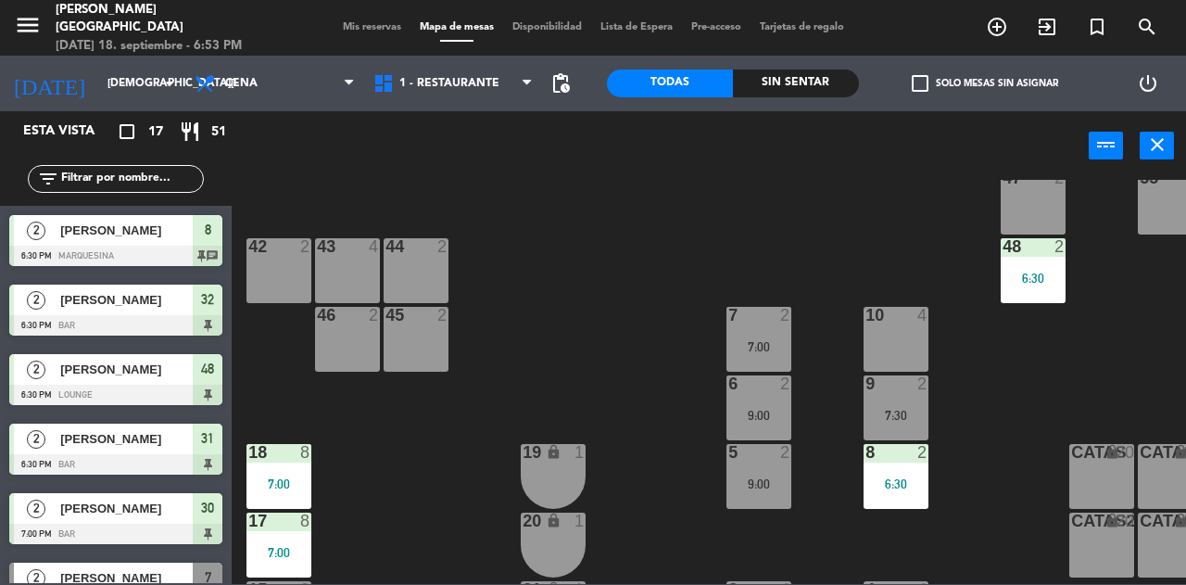
click at [906, 336] on div "10 4" at bounding box center [896, 339] width 65 height 65
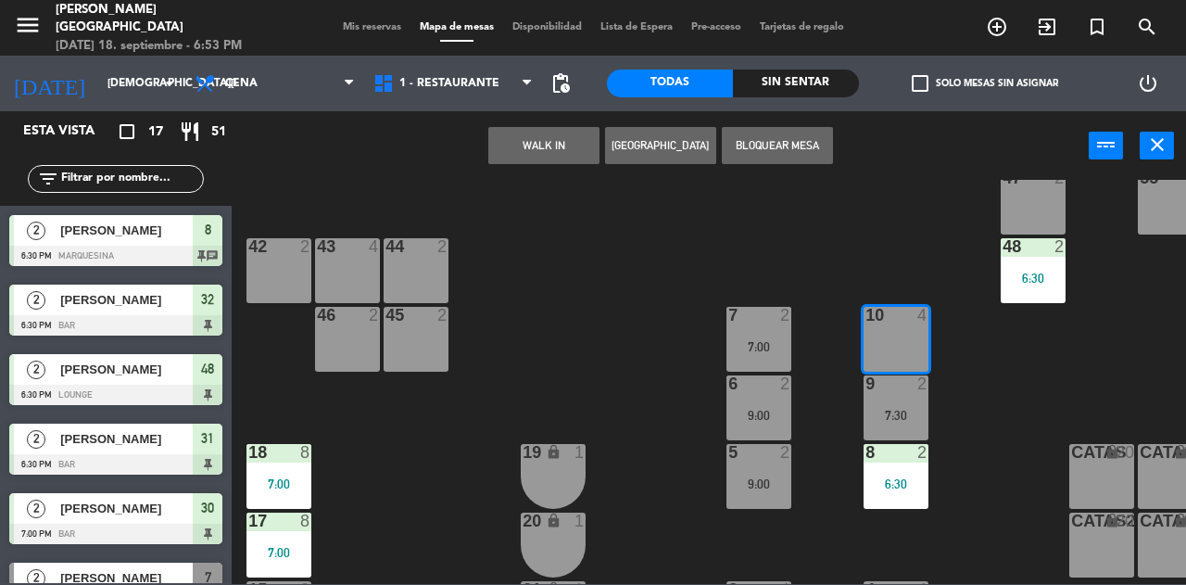
click at [1011, 367] on div "25 6 26 8 9:00 27 8 9:00 28 8 9:00 R 4 C1 2 C2 2 B 1 29 3 7:00 30 2 7:00 31 2 6…" at bounding box center [715, 382] width 942 height 404
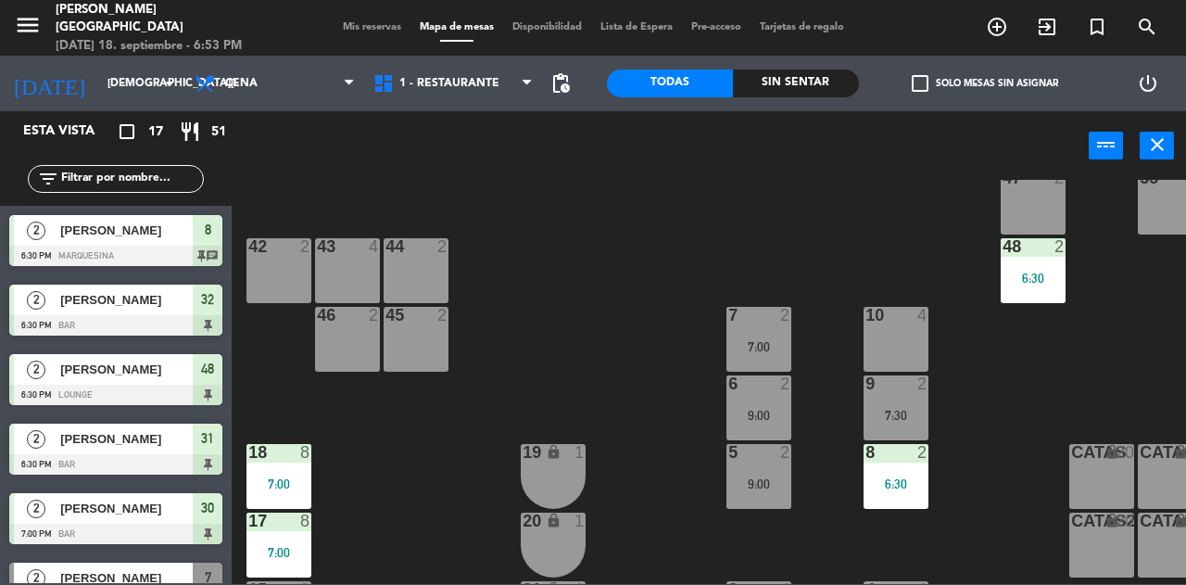
click at [762, 504] on div "5 2 9:00" at bounding box center [759, 476] width 65 height 65
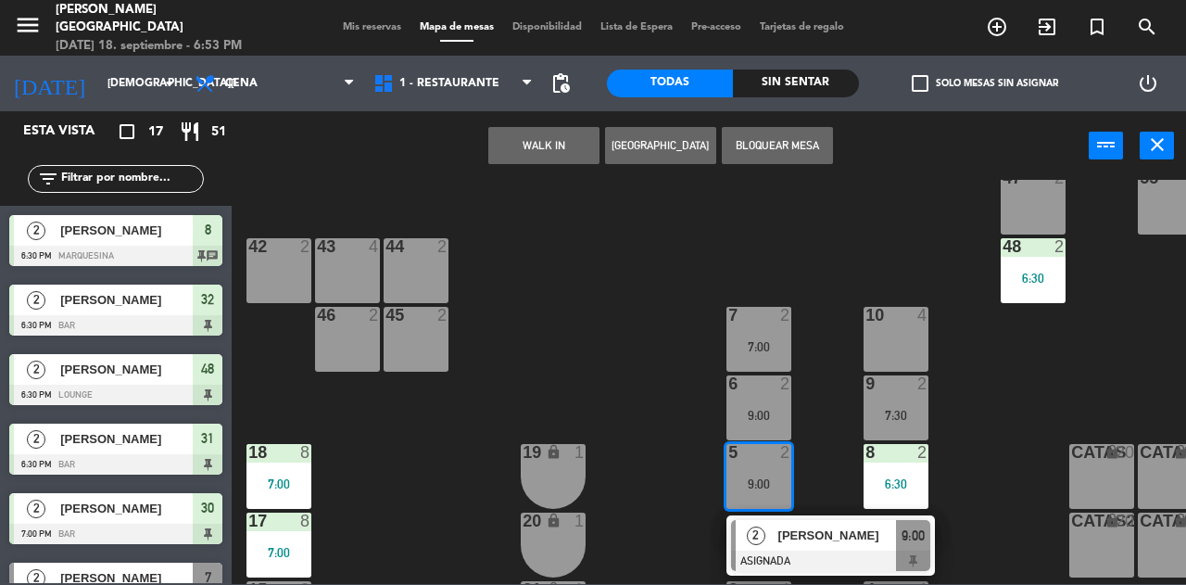
click at [897, 335] on div "10 4" at bounding box center [896, 339] width 65 height 65
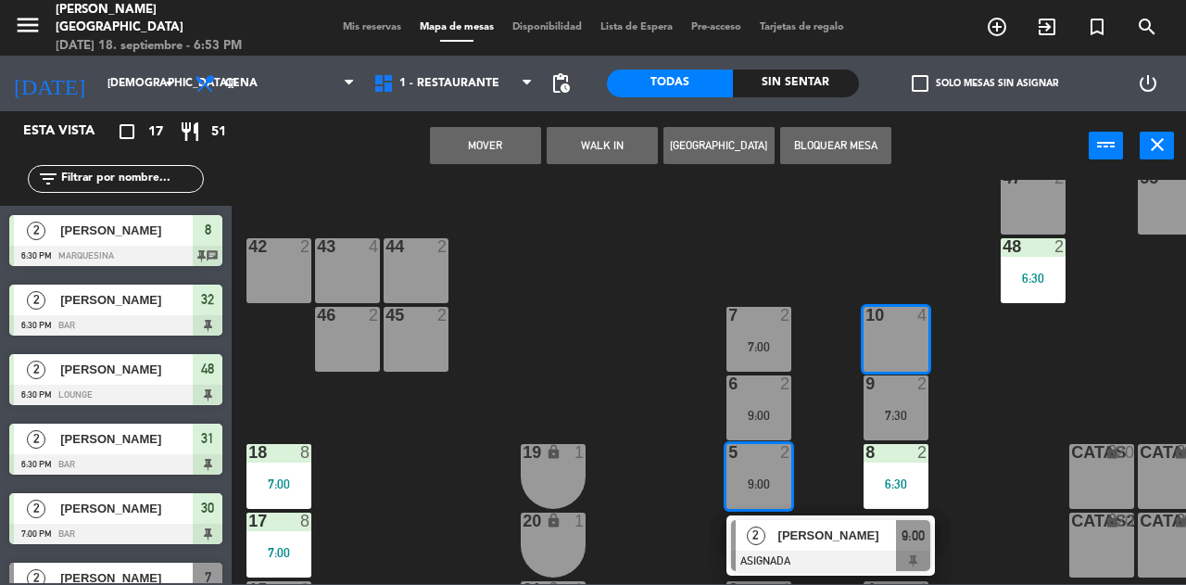
click at [486, 149] on button "Mover" at bounding box center [485, 145] width 111 height 37
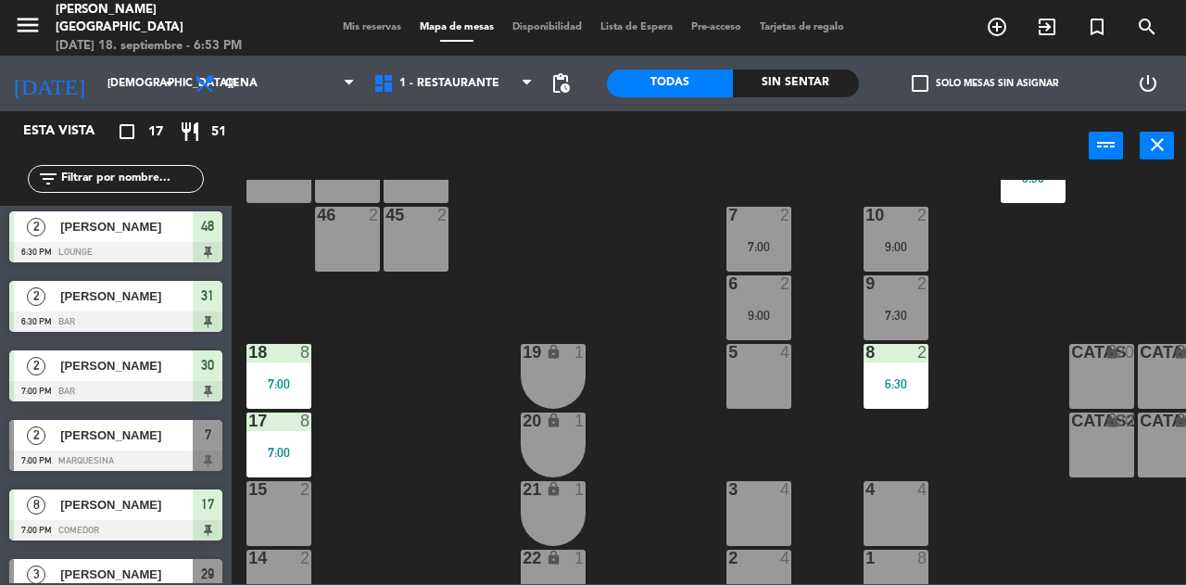
scroll to position [232, 0]
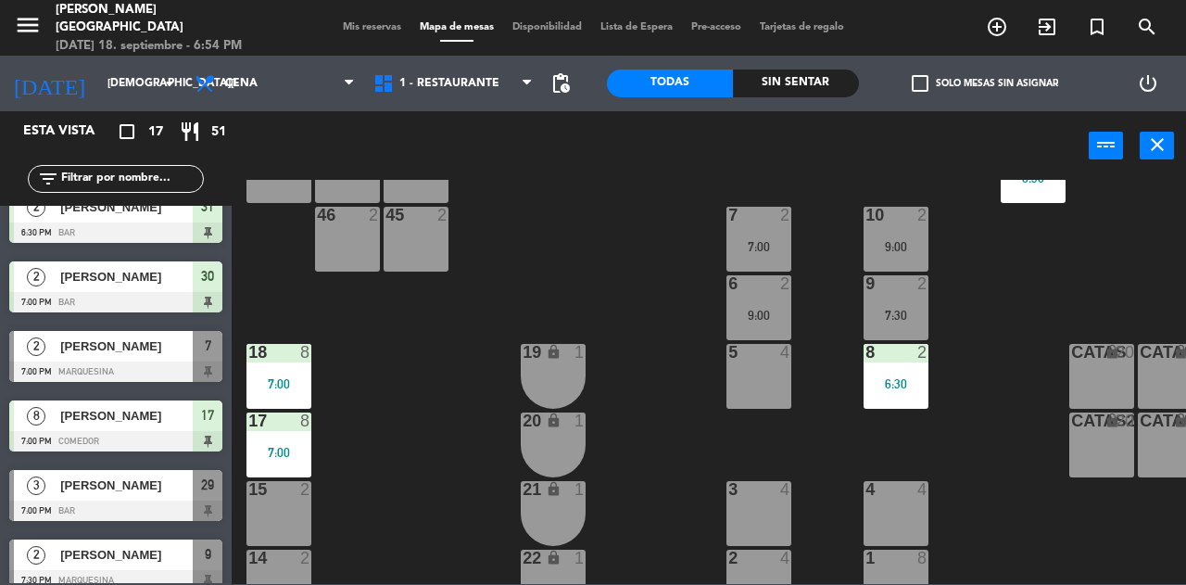
click at [362, 28] on span "Mis reservas" at bounding box center [372, 27] width 77 height 10
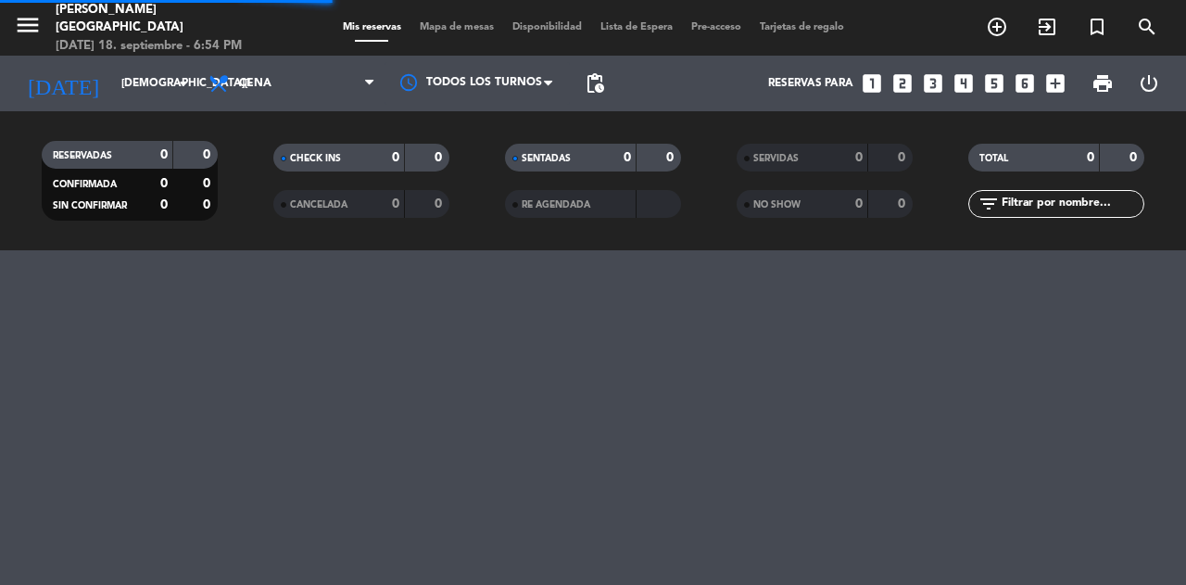
click at [877, 82] on icon "looks_one" at bounding box center [872, 83] width 24 height 24
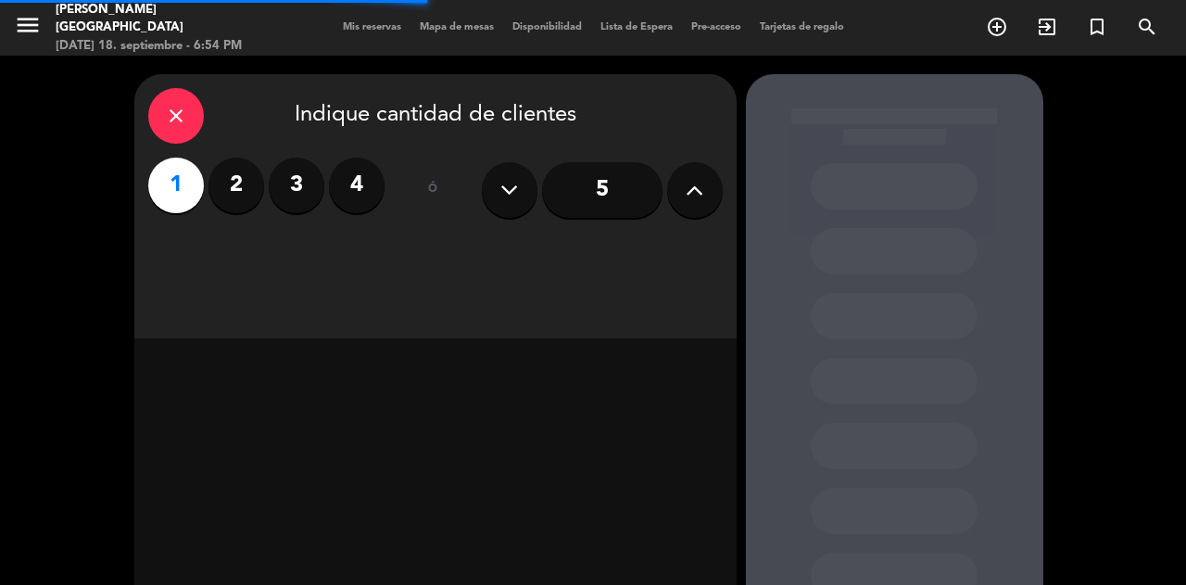
click at [613, 252] on div "close Indique cantidad de clientes 1 2 3 4 ó 5" at bounding box center [435, 206] width 602 height 264
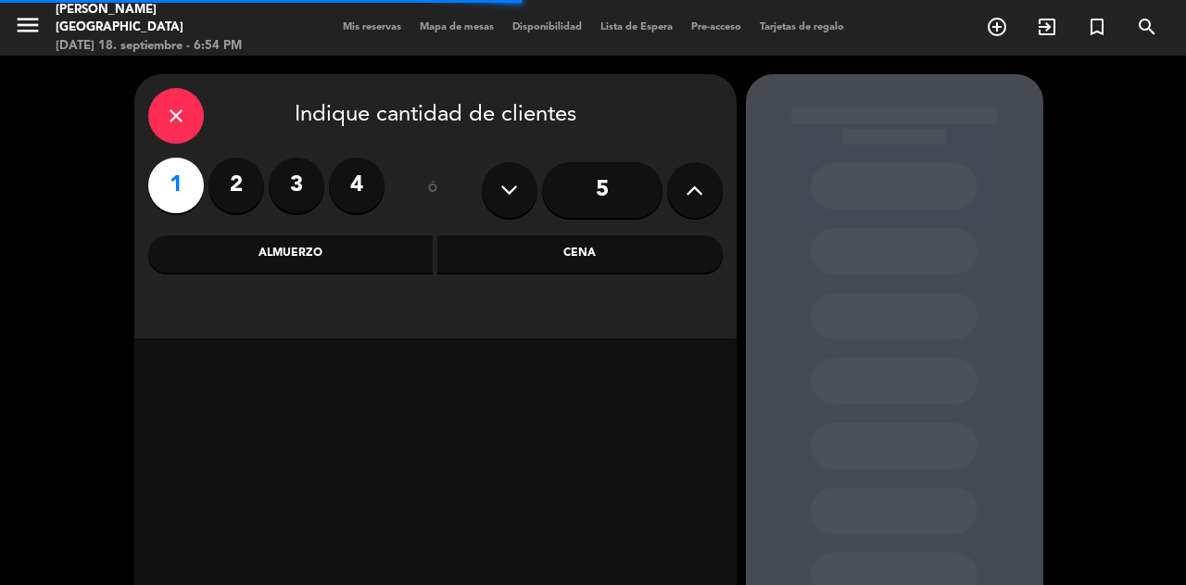
click at [643, 254] on div "Cena" at bounding box center [579, 253] width 285 height 37
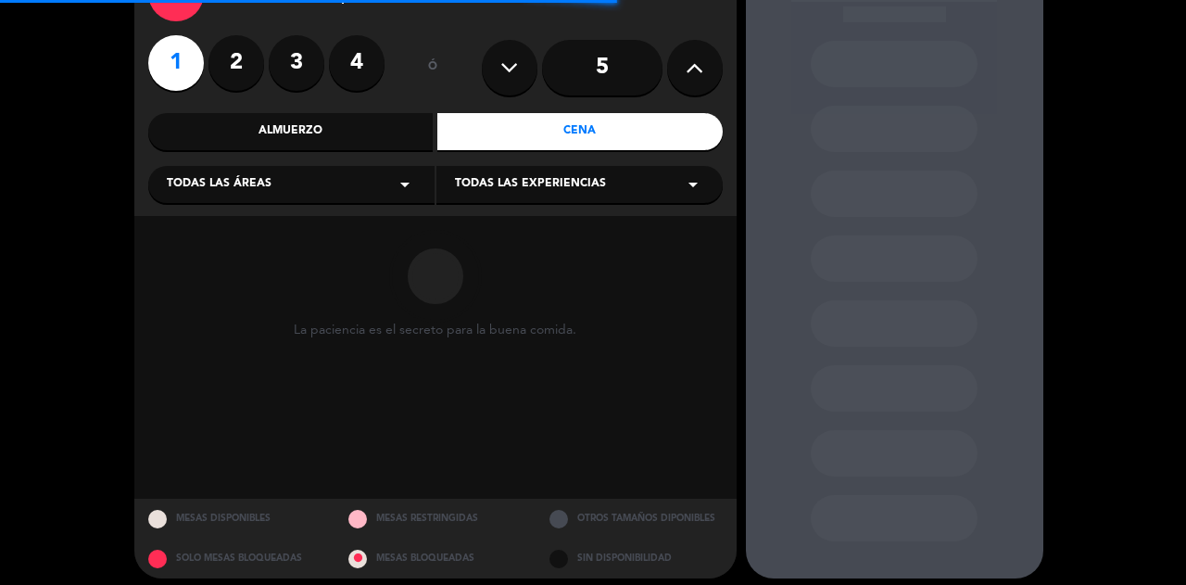
scroll to position [133, 0]
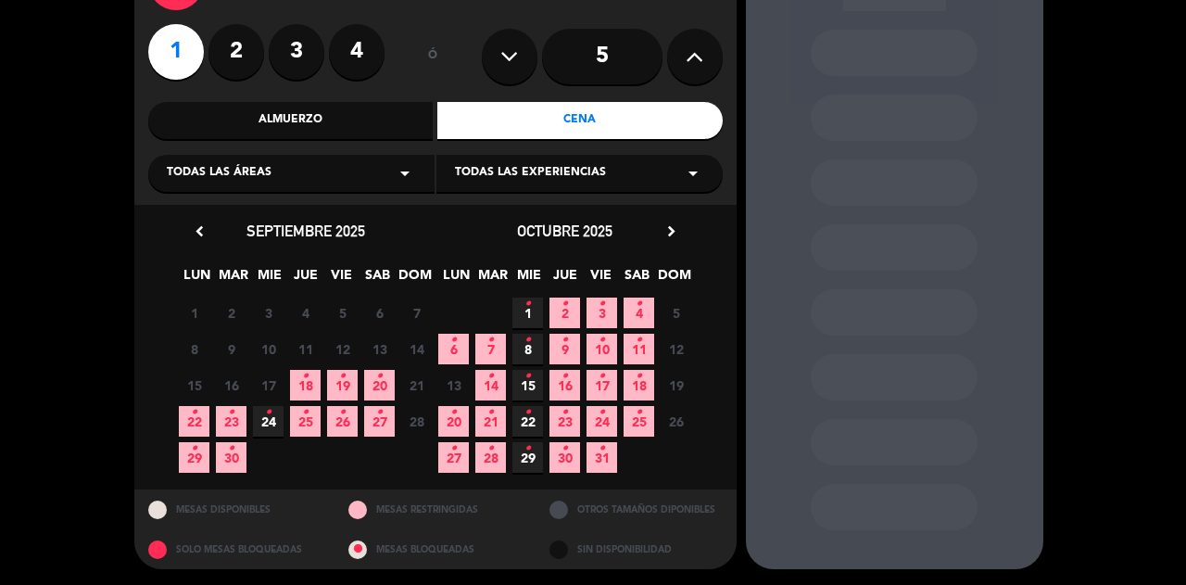
click at [308, 383] on icon "•" at bounding box center [305, 376] width 6 height 30
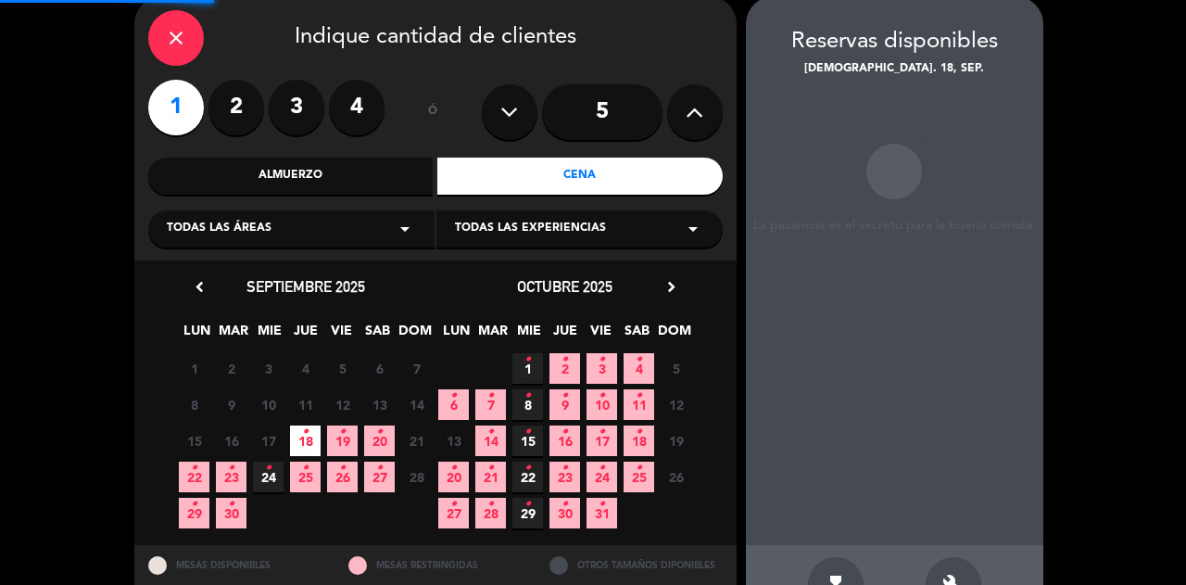
scroll to position [74, 0]
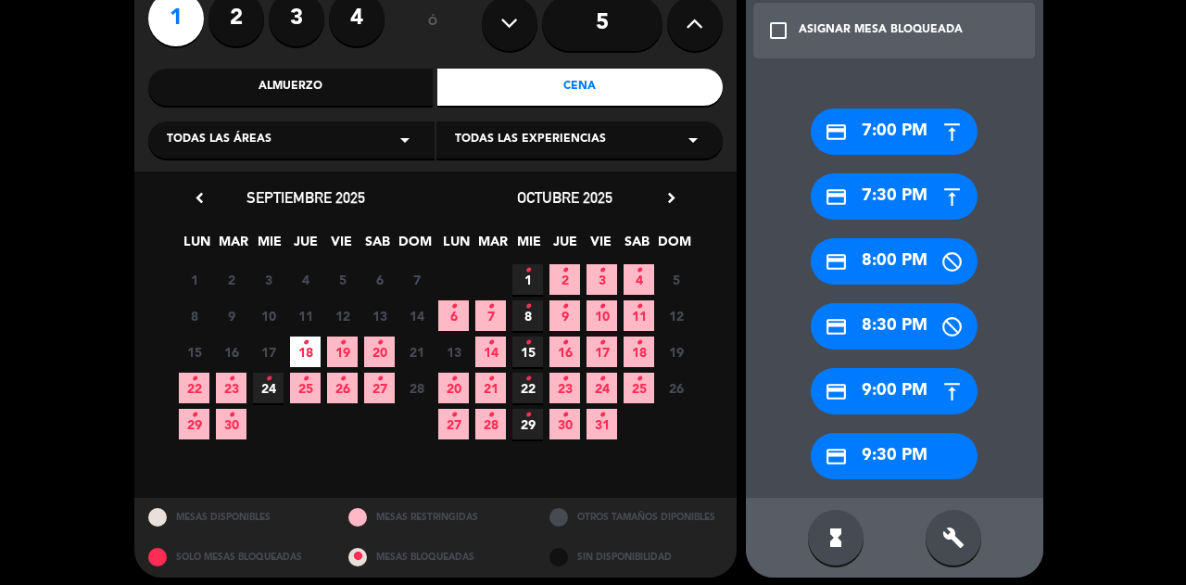
click at [923, 397] on div "credit_card 9:00 PM" at bounding box center [894, 391] width 167 height 46
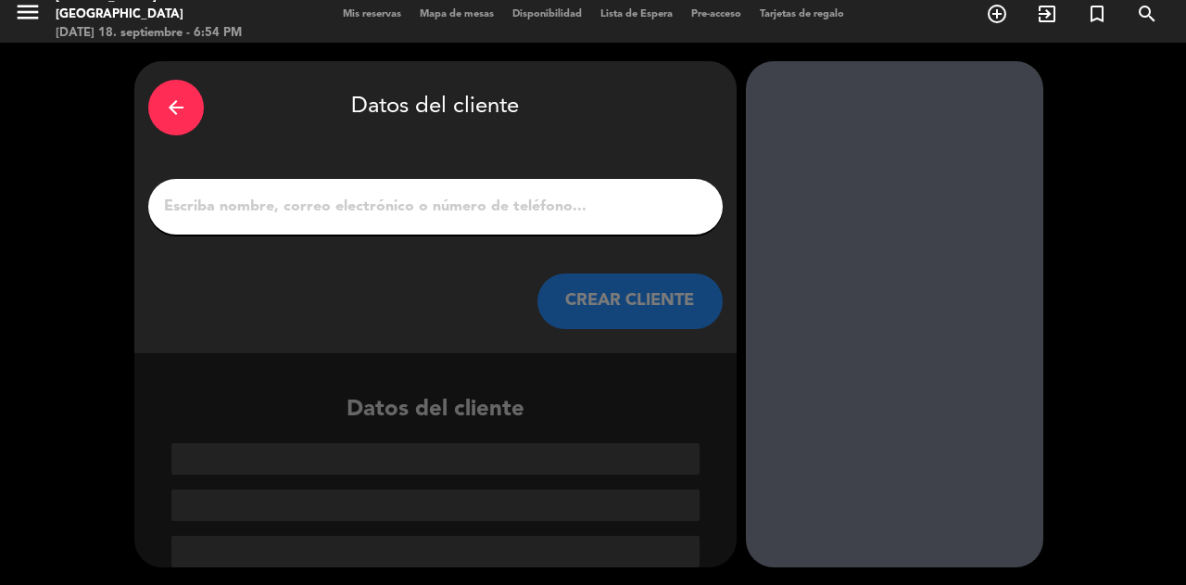
click at [593, 207] on input "1" at bounding box center [435, 207] width 547 height 26
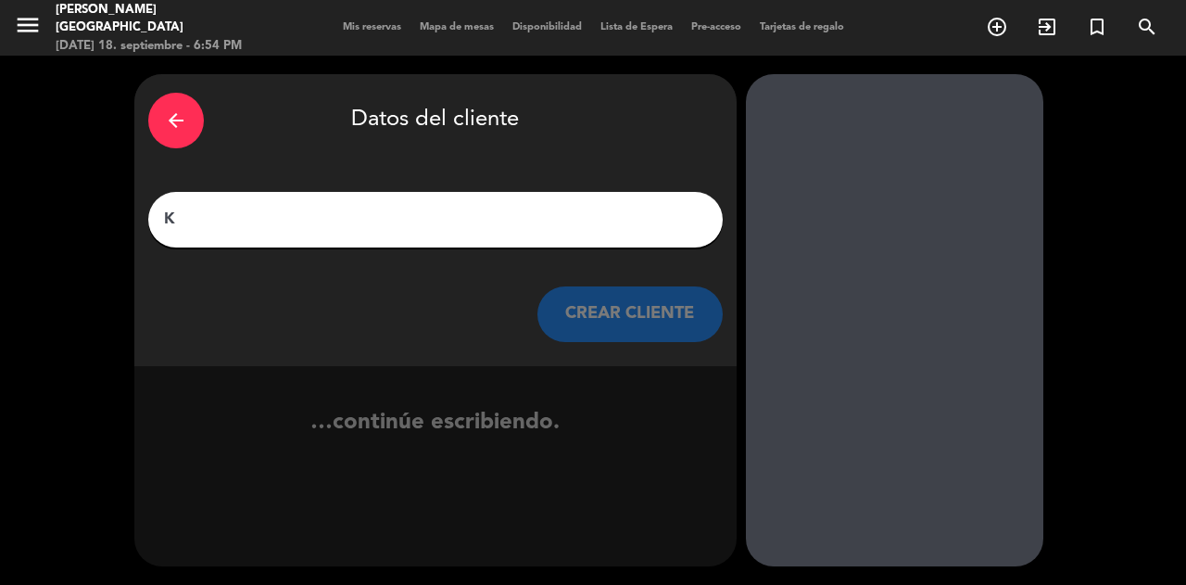
scroll to position [0, 0]
type input "[PERSON_NAME]"
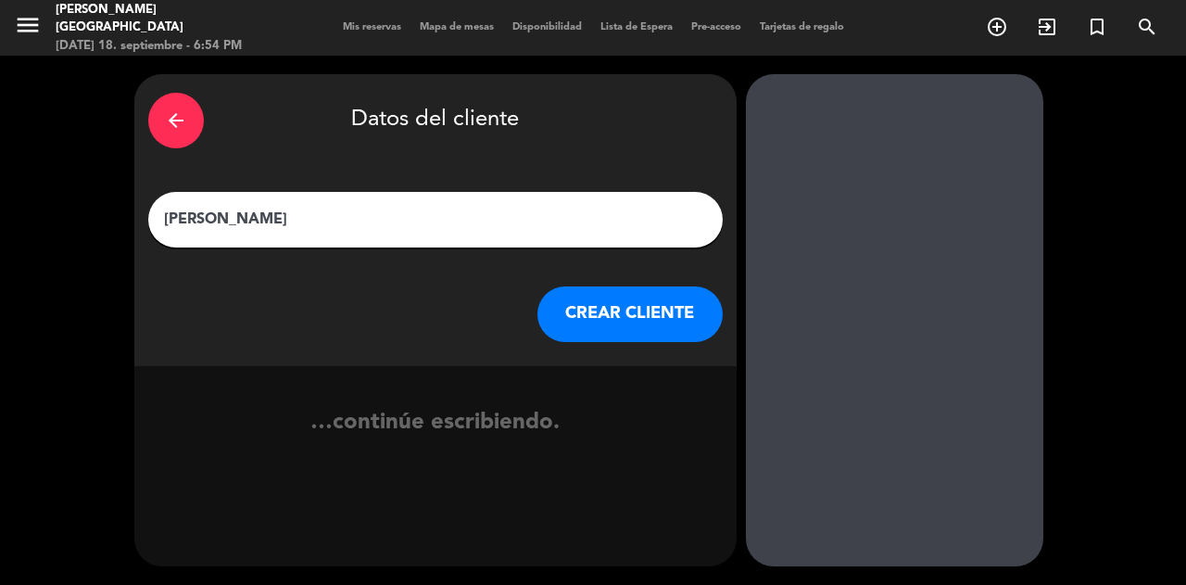
click at [589, 306] on button "CREAR CLIENTE" at bounding box center [629, 314] width 185 height 56
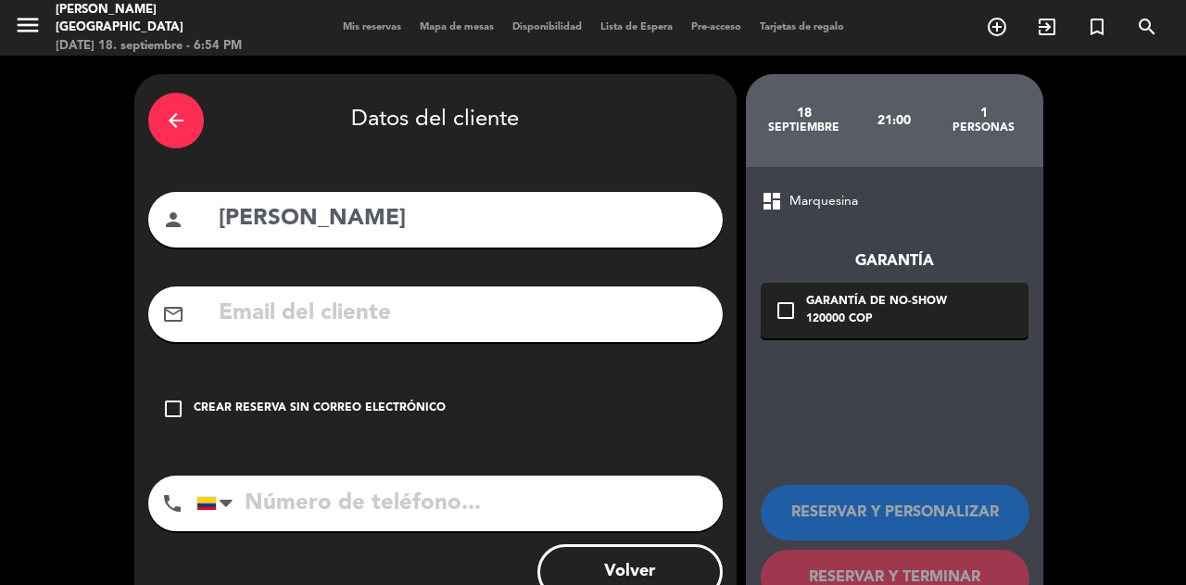
click at [391, 393] on div "check_box_outline_blank Crear reserva sin correo electrónico" at bounding box center [435, 409] width 575 height 56
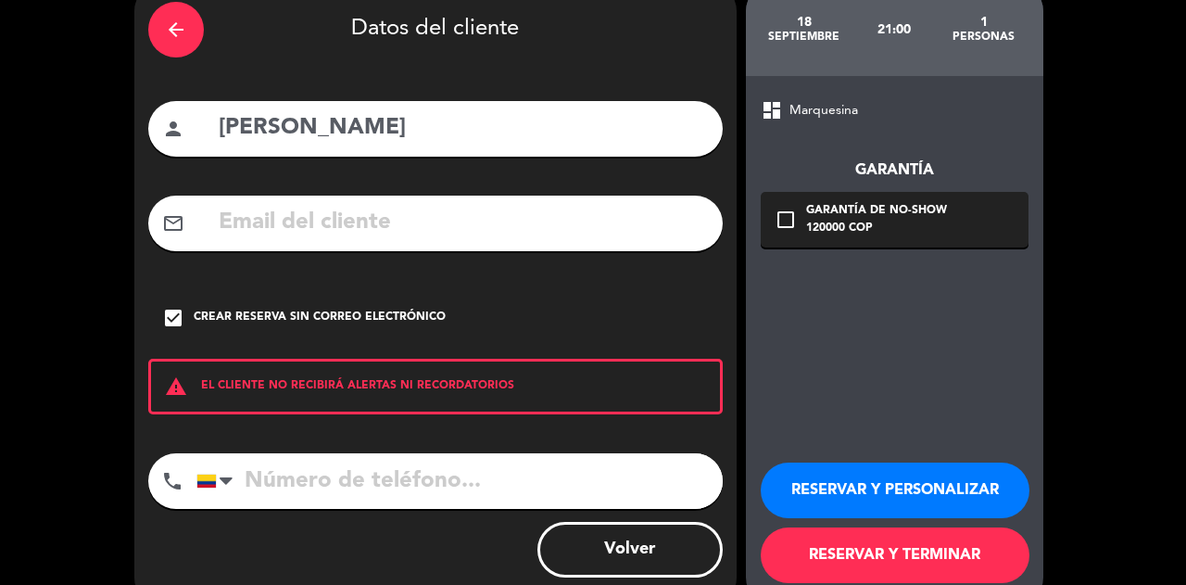
scroll to position [91, 0]
click at [880, 545] on button "RESERVAR Y TERMINAR" at bounding box center [895, 555] width 269 height 56
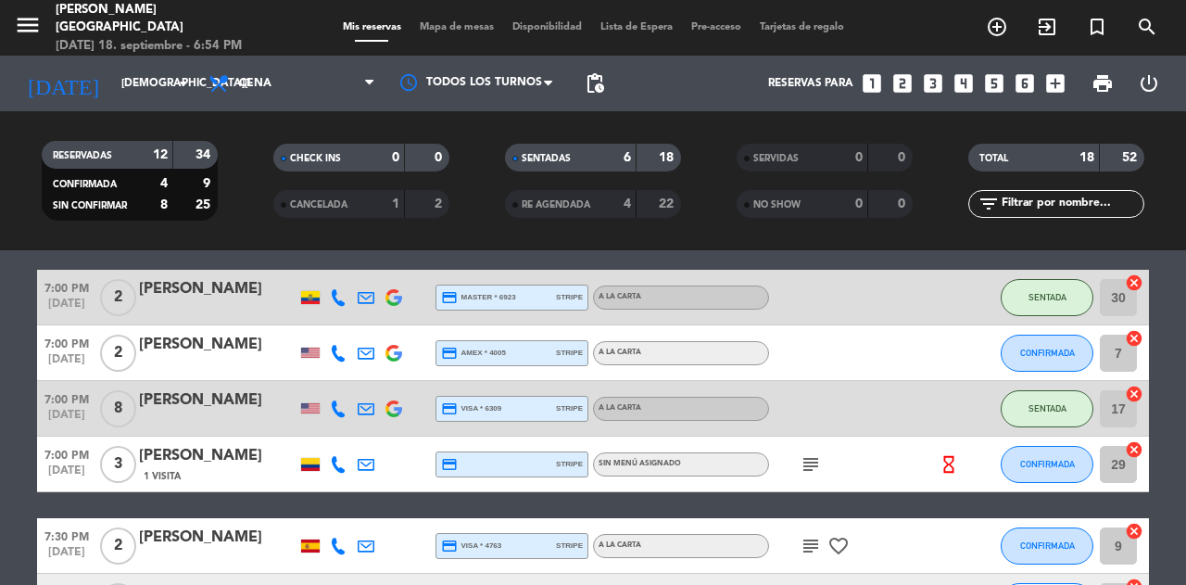
scroll to position [315, 0]
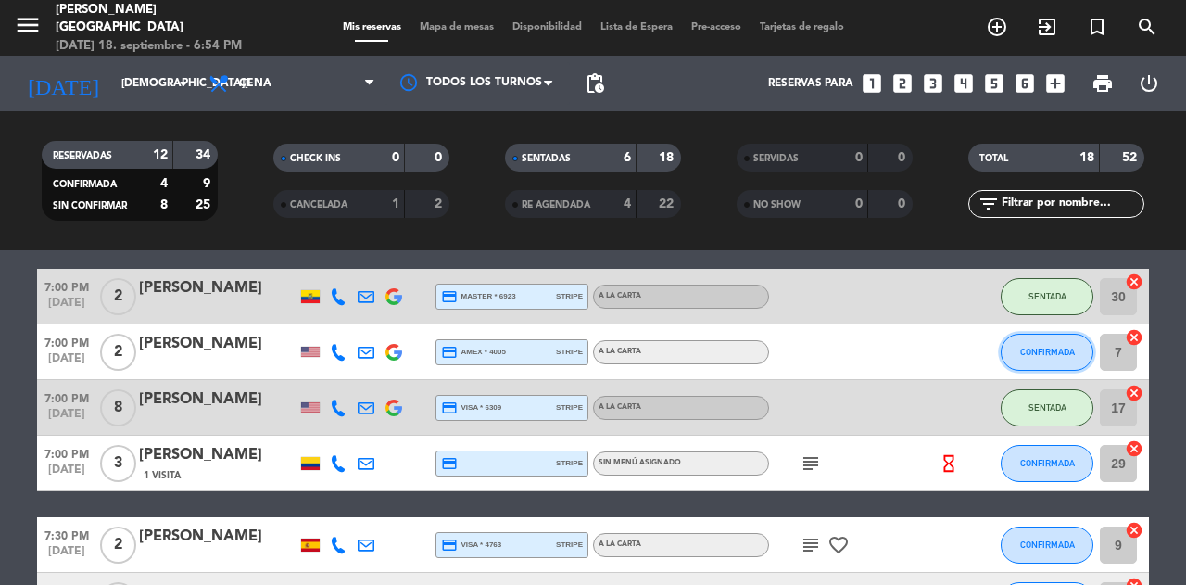
click at [1038, 352] on span "CONFIRMADA" at bounding box center [1047, 352] width 55 height 10
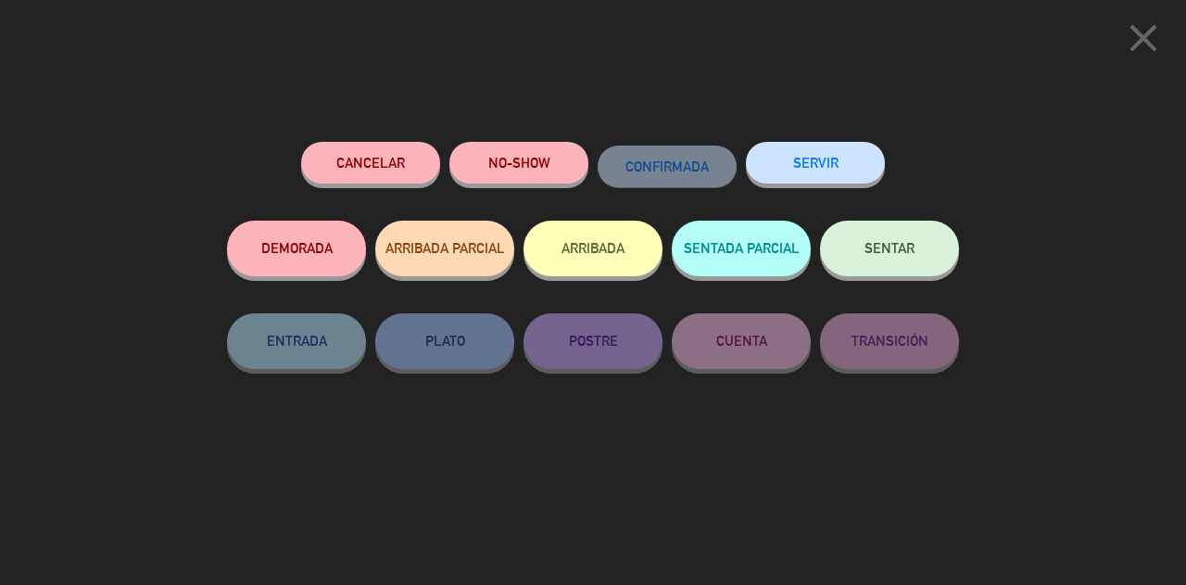
click at [943, 263] on button "SENTAR" at bounding box center [889, 249] width 139 height 56
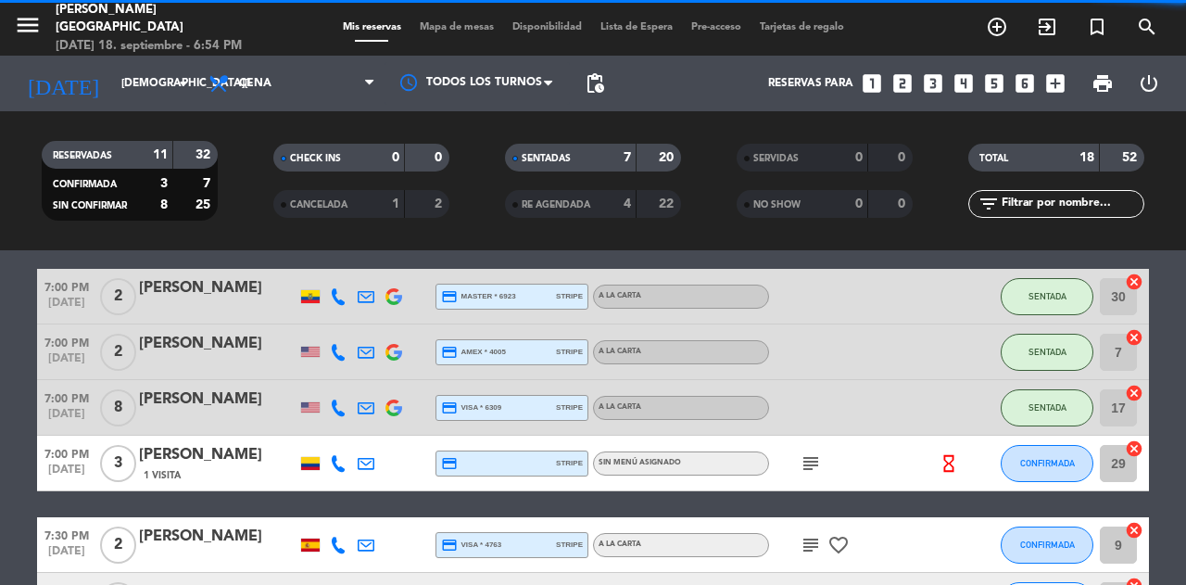
click at [811, 465] on icon "subject" at bounding box center [811, 463] width 22 height 22
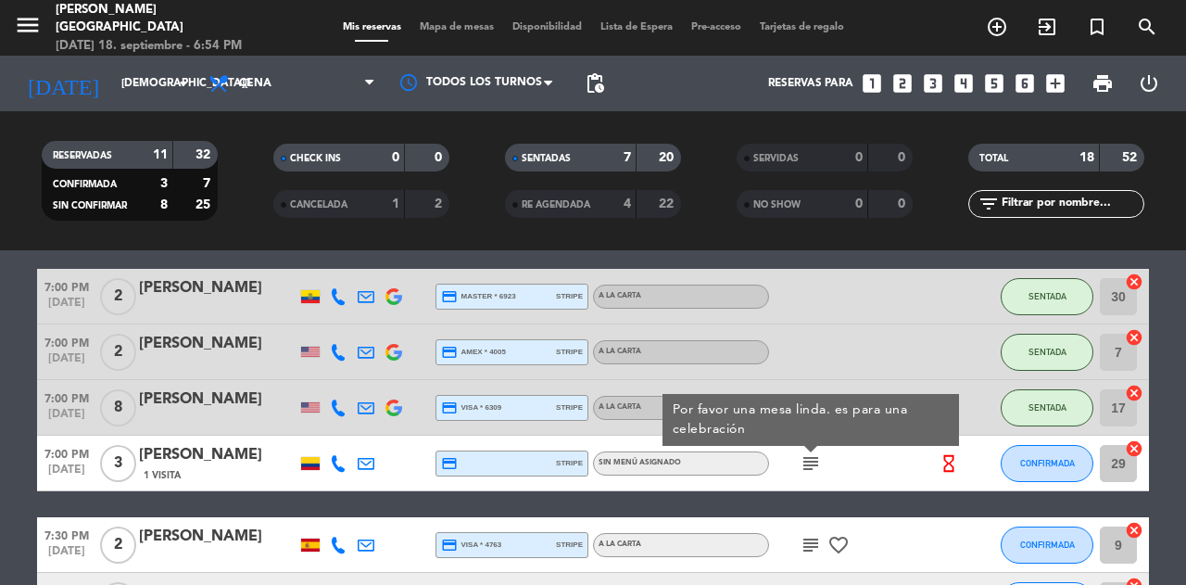
click at [813, 467] on icon "subject" at bounding box center [811, 463] width 22 height 22
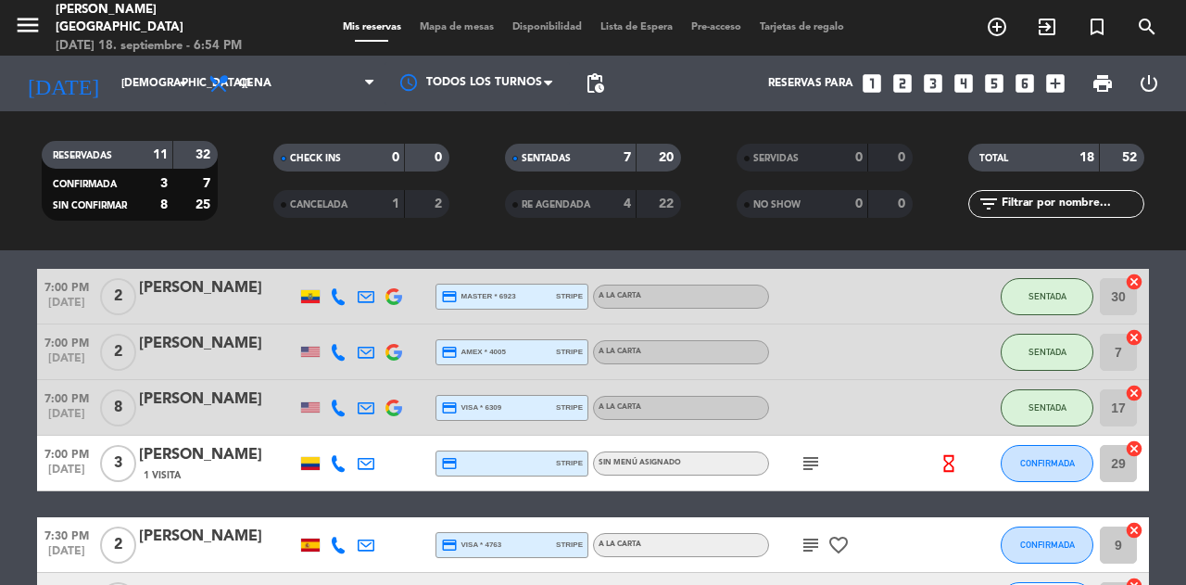
click at [461, 32] on span "Mapa de mesas" at bounding box center [457, 27] width 93 height 10
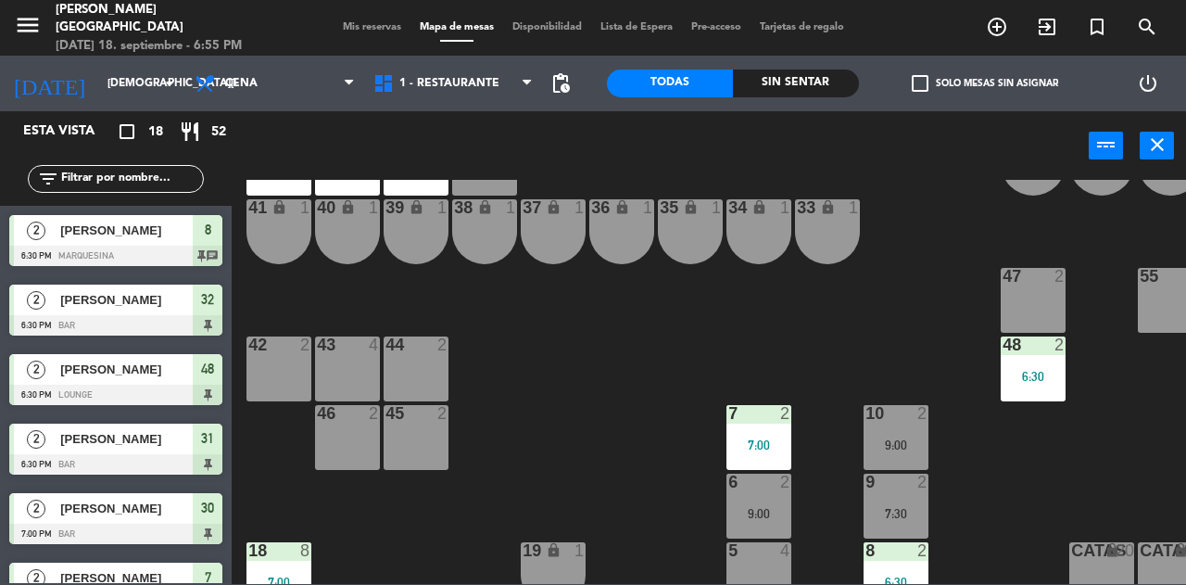
scroll to position [150, 0]
click at [493, 183] on div "29 3 7:00" at bounding box center [484, 163] width 65 height 65
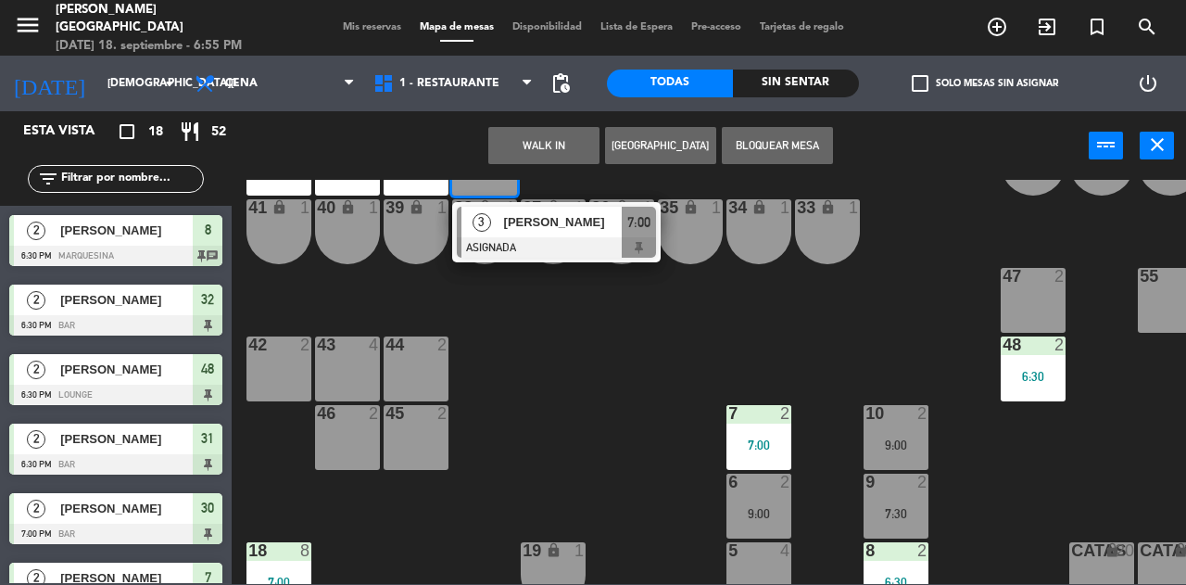
click at [763, 565] on div "5 4" at bounding box center [759, 574] width 65 height 65
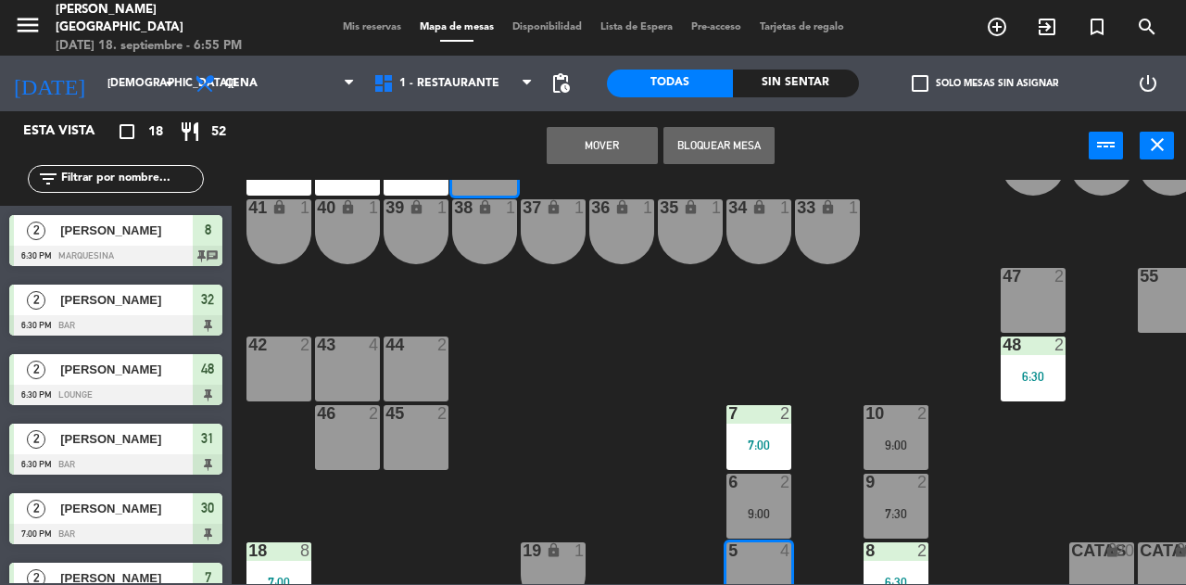
click at [621, 150] on button "Mover" at bounding box center [602, 145] width 111 height 37
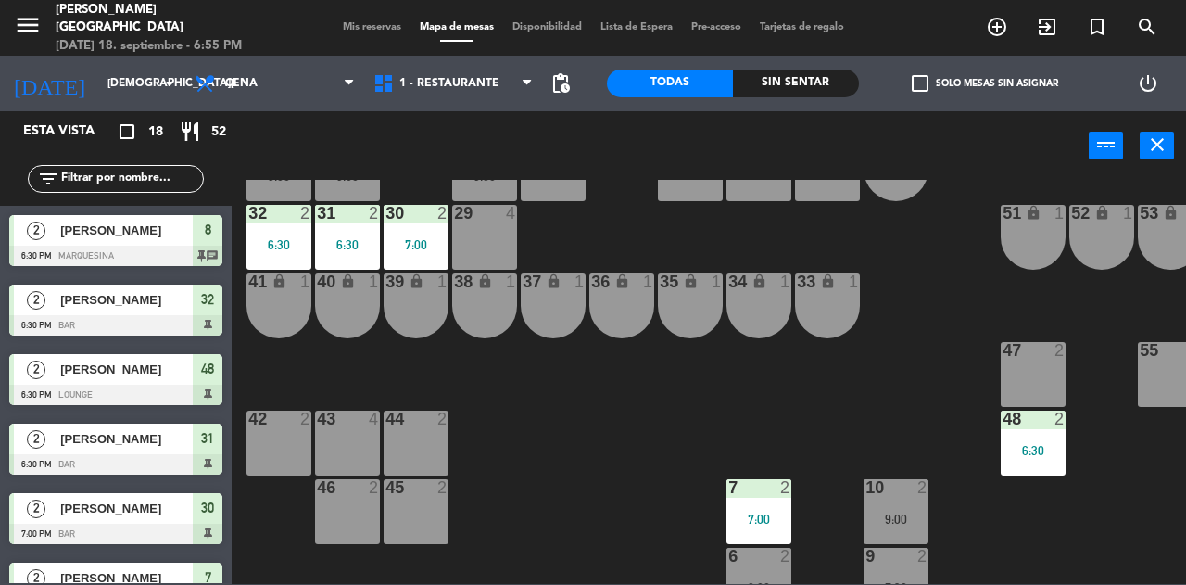
scroll to position [72, 0]
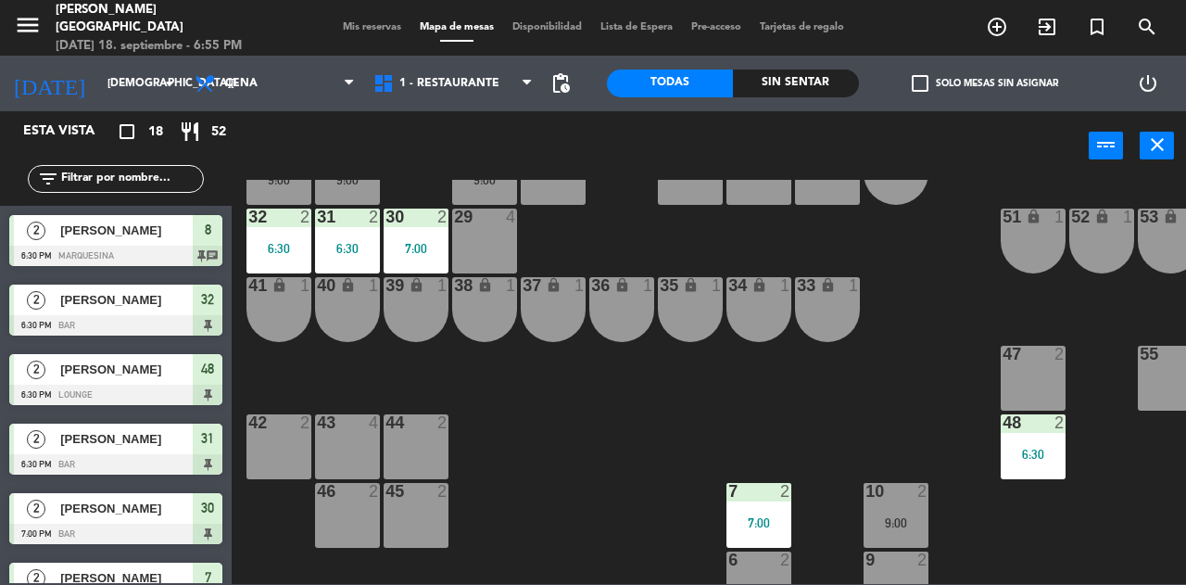
click at [505, 248] on div "29 4" at bounding box center [484, 240] width 65 height 65
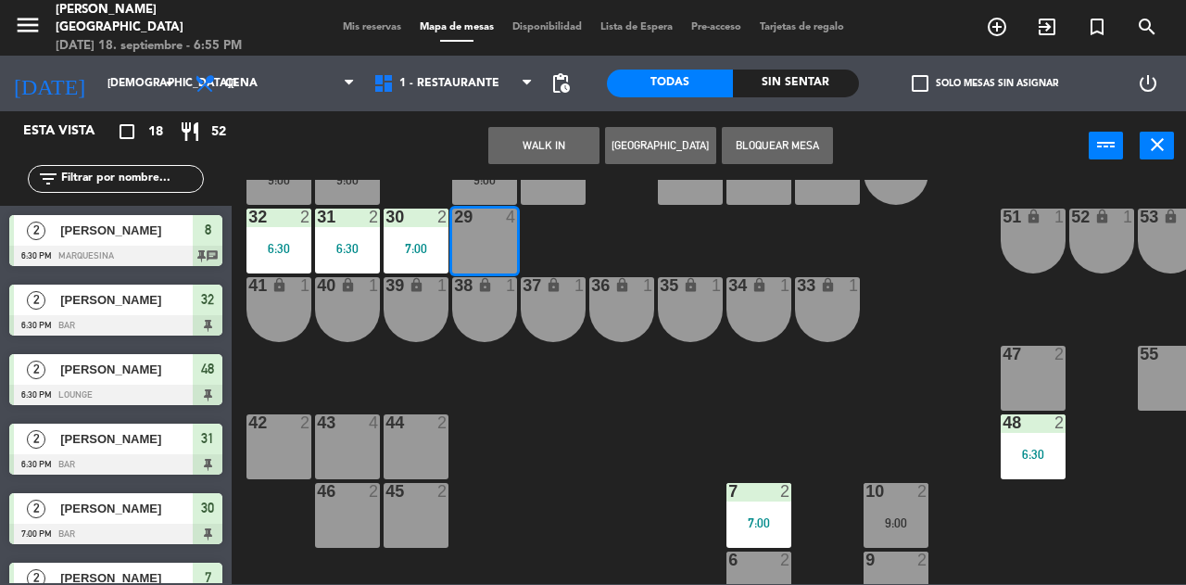
click at [663, 144] on button "[GEOGRAPHIC_DATA]" at bounding box center [660, 145] width 111 height 37
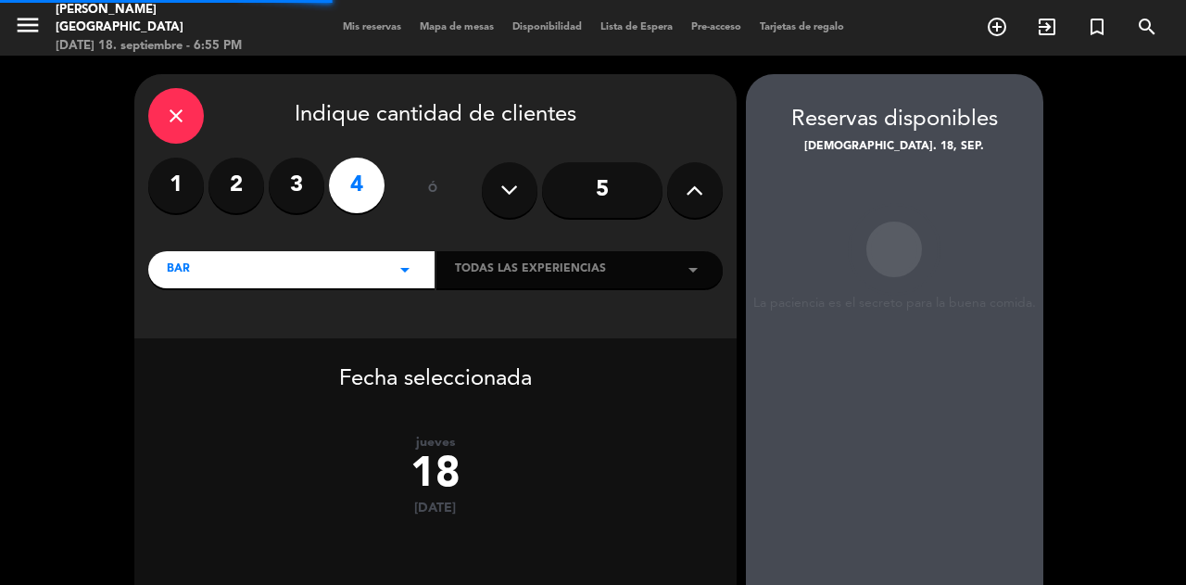
click at [307, 201] on label "3" at bounding box center [297, 186] width 56 height 56
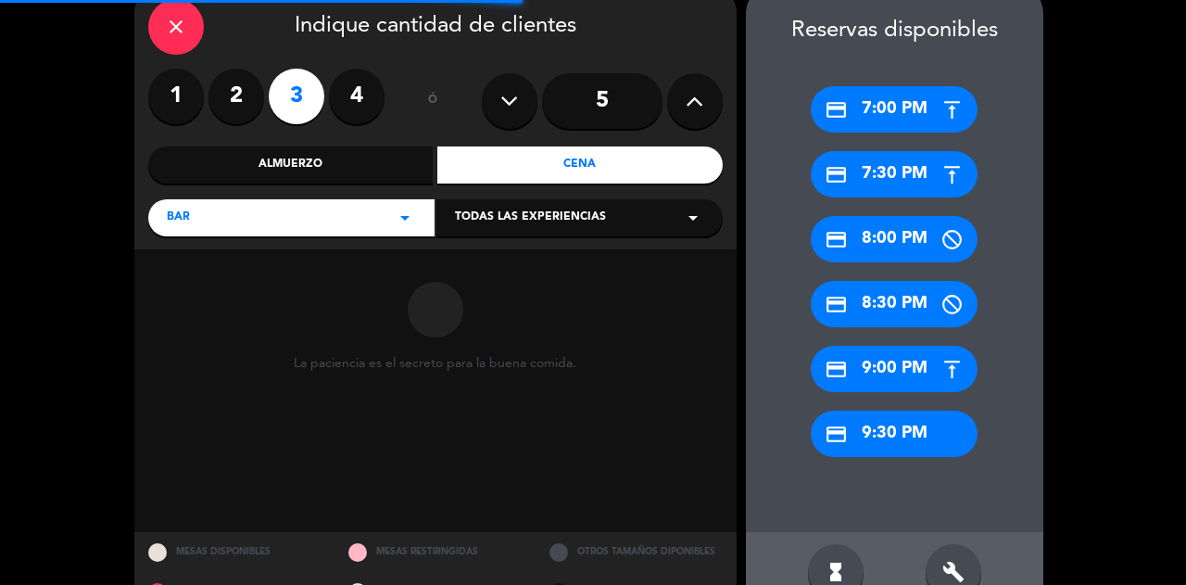
scroll to position [100, 0]
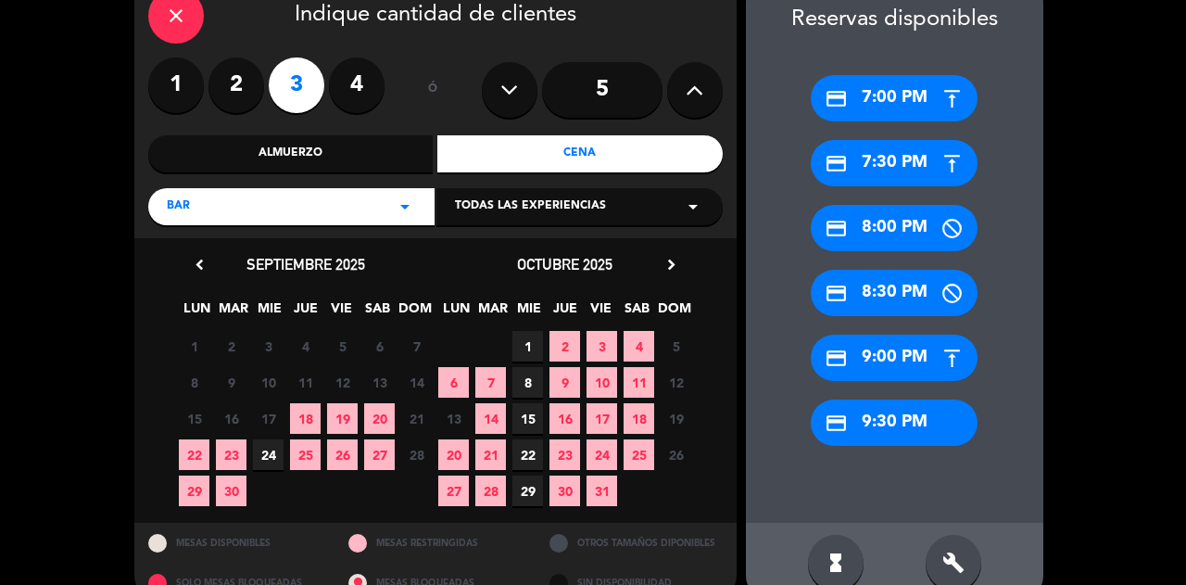
click at [903, 222] on div "credit_card 8:00 PM" at bounding box center [894, 228] width 167 height 46
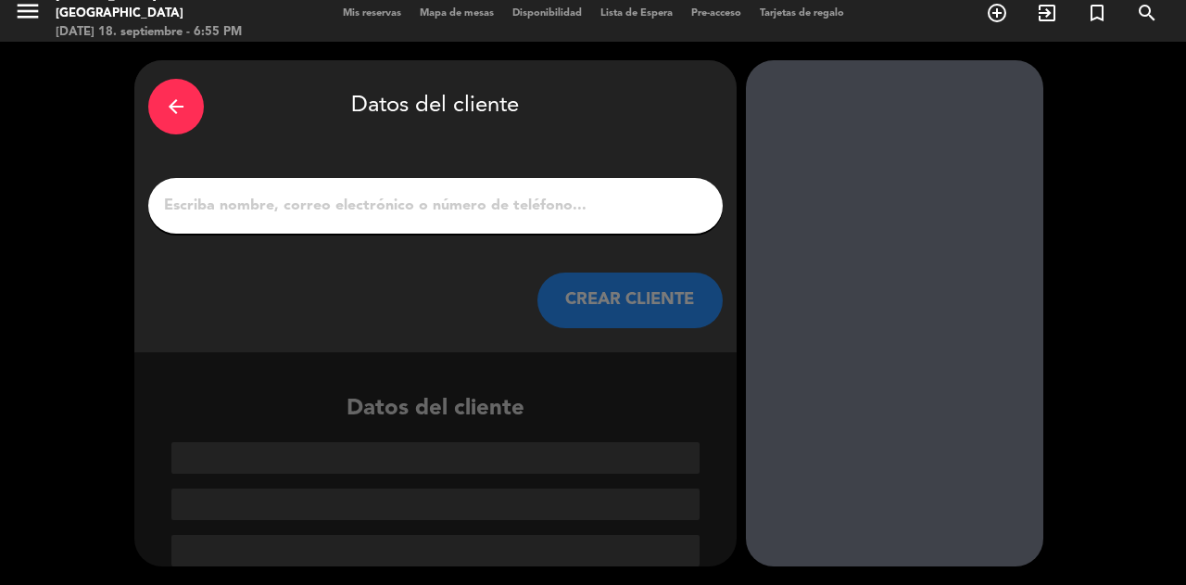
scroll to position [13, 0]
click at [534, 205] on input "1" at bounding box center [435, 207] width 547 height 26
click at [544, 198] on input "1" at bounding box center [435, 207] width 547 height 26
type input "C"
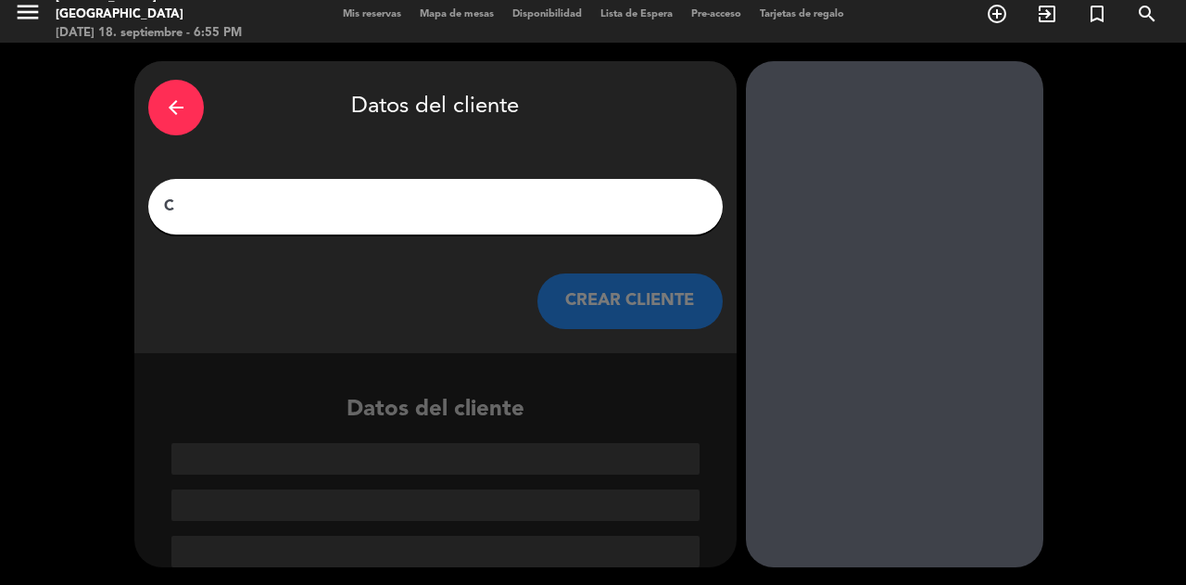
scroll to position [0, 0]
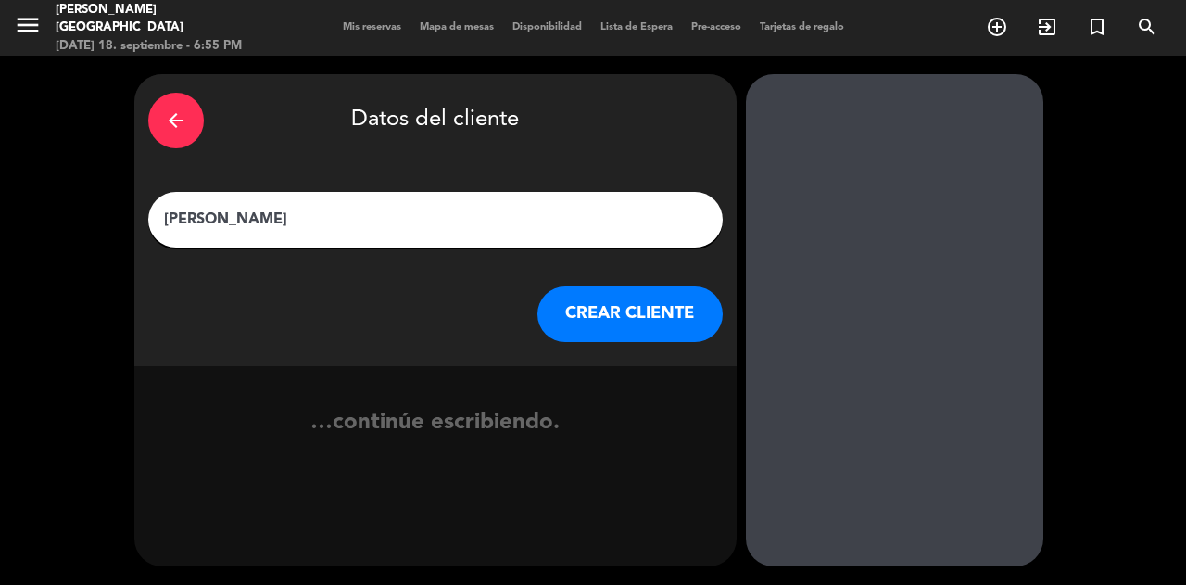
type input "[PERSON_NAME]"
click at [625, 340] on button "CREAR CLIENTE" at bounding box center [629, 314] width 185 height 56
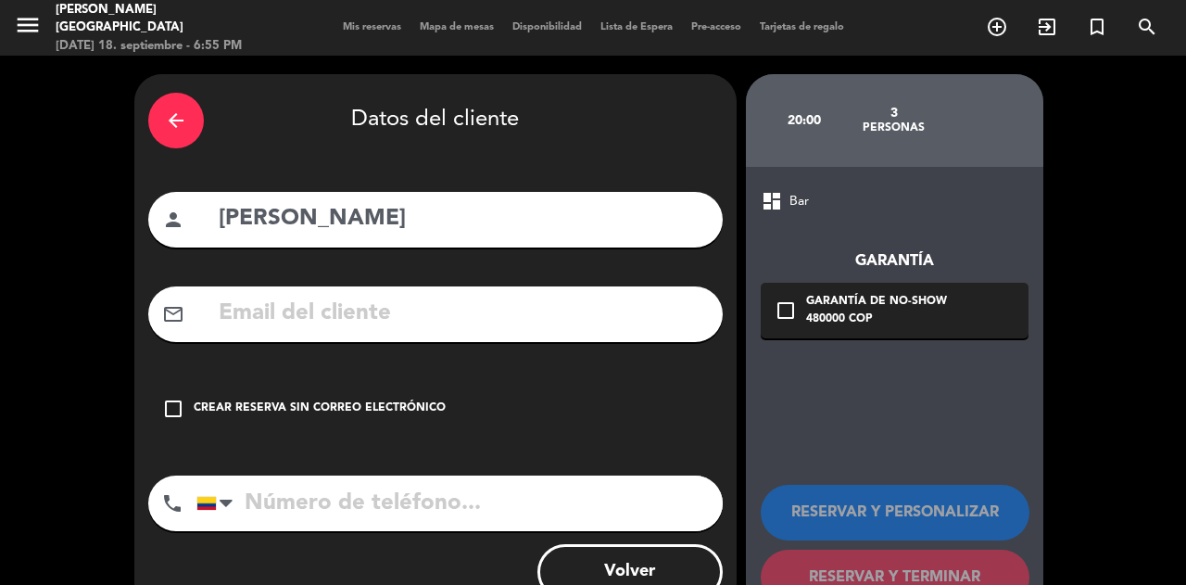
click at [507, 388] on div "check_box_outline_blank Crear reserva sin correo electrónico" at bounding box center [435, 409] width 575 height 56
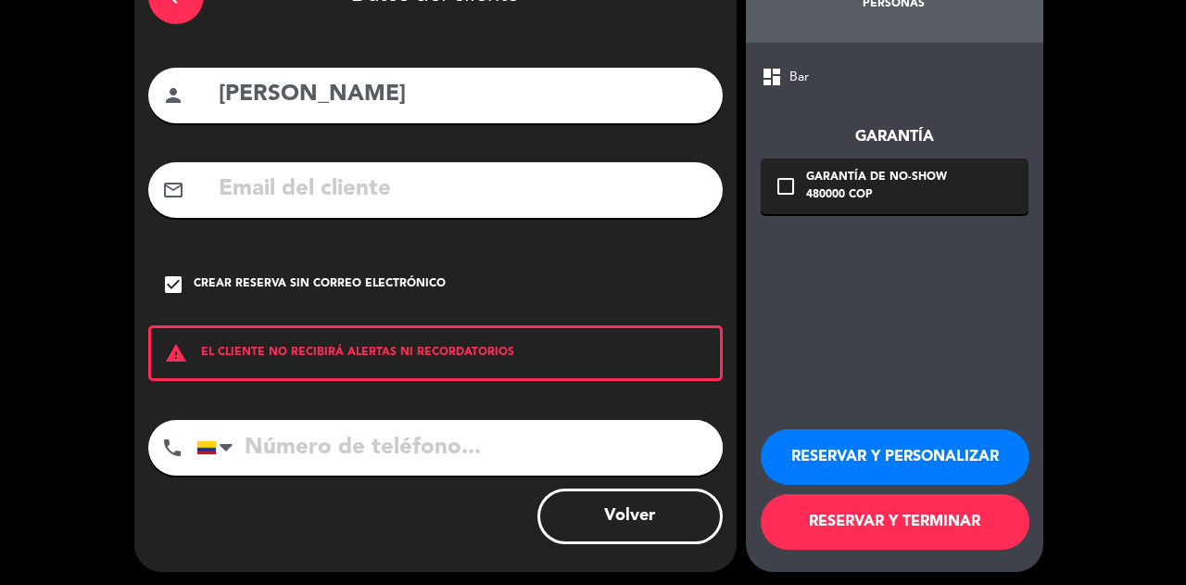
scroll to position [130, 0]
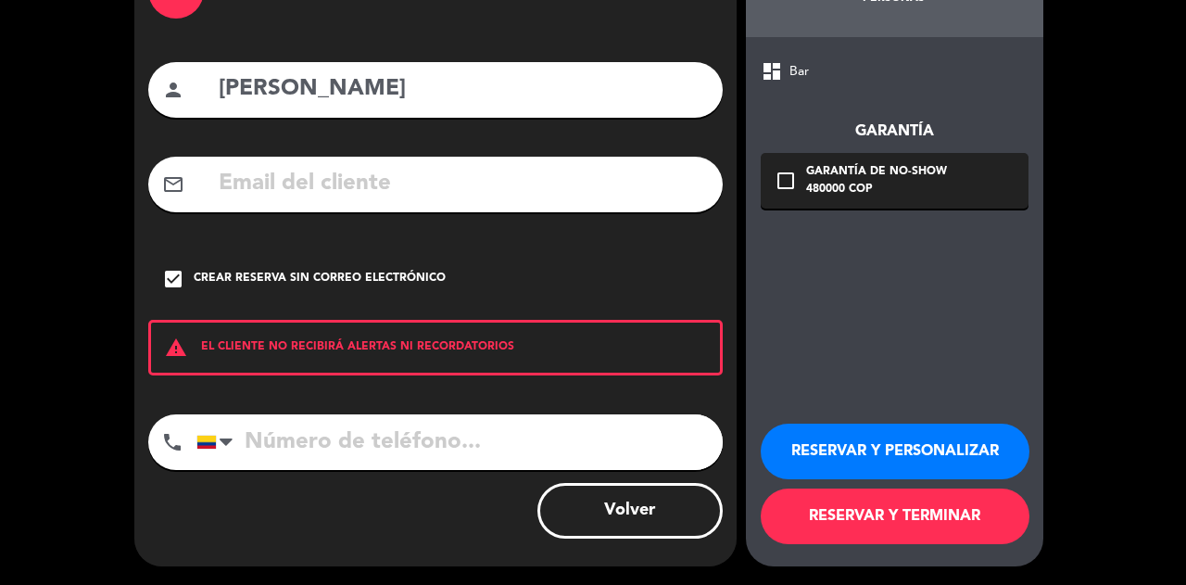
click at [903, 524] on button "RESERVAR Y TERMINAR" at bounding box center [895, 516] width 269 height 56
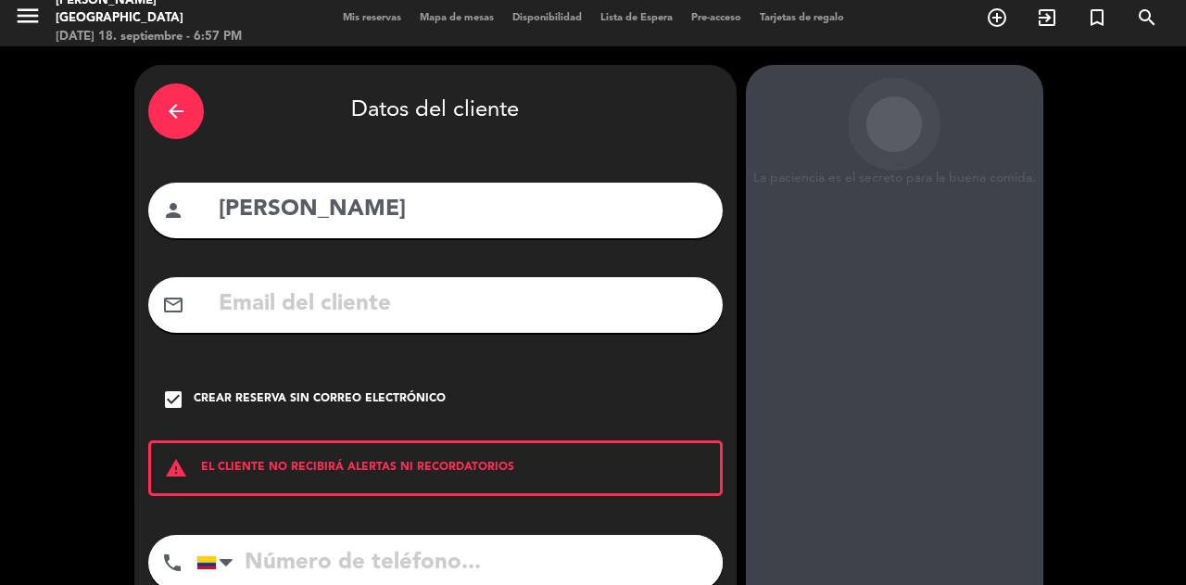
scroll to position [0, 0]
